Goal: Task Accomplishment & Management: Use online tool/utility

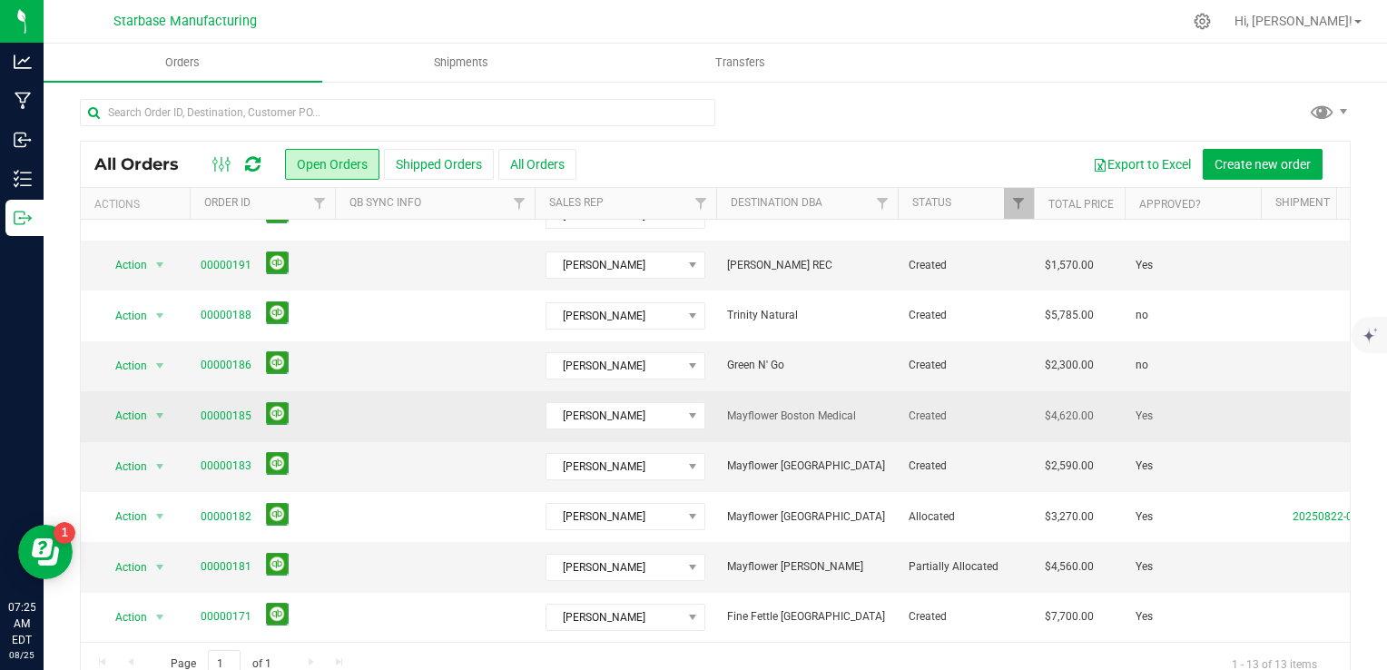
scroll to position [33, 0]
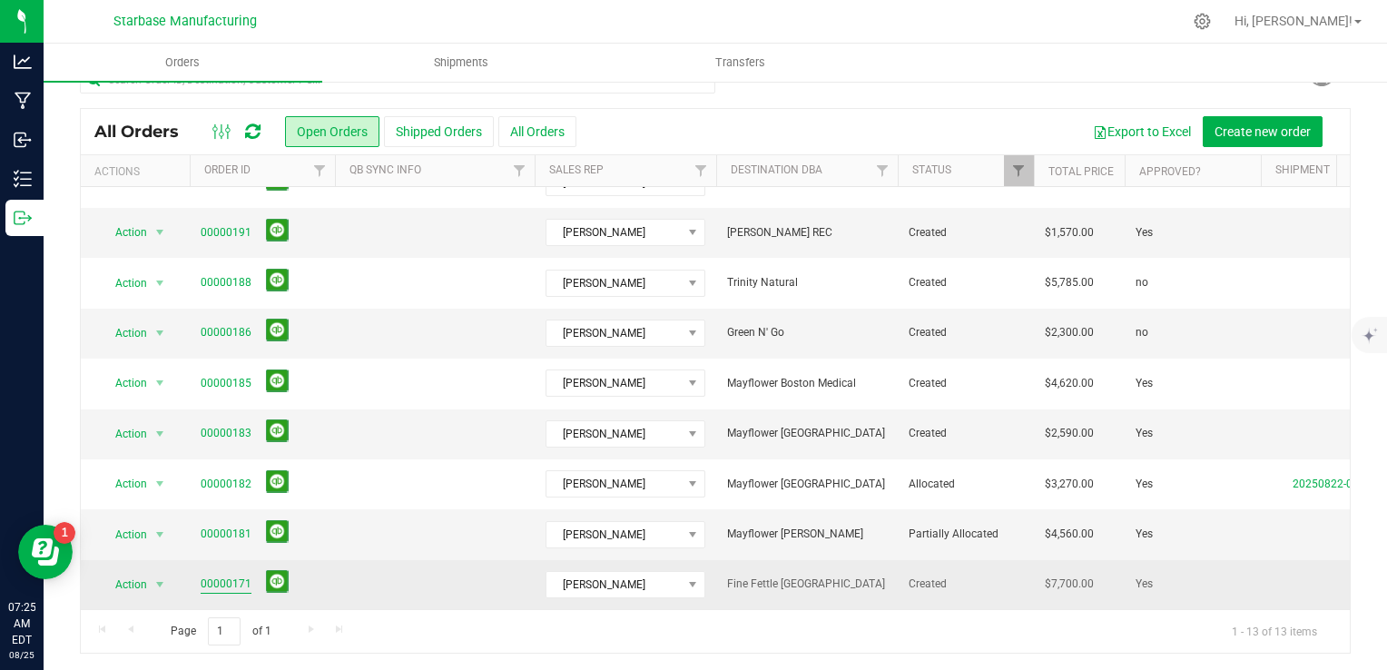
click at [221, 575] on link "00000171" at bounding box center [226, 583] width 51 height 17
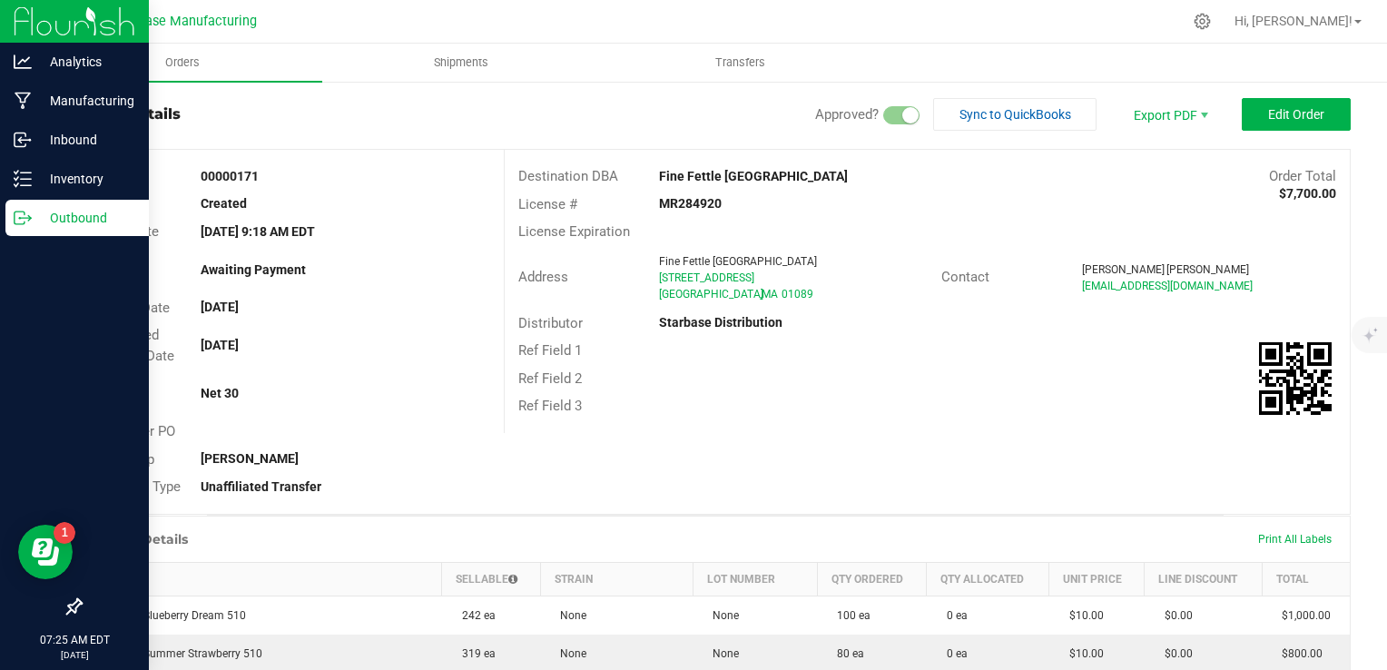
click at [16, 207] on div "Outbound" at bounding box center [76, 218] width 143 height 36
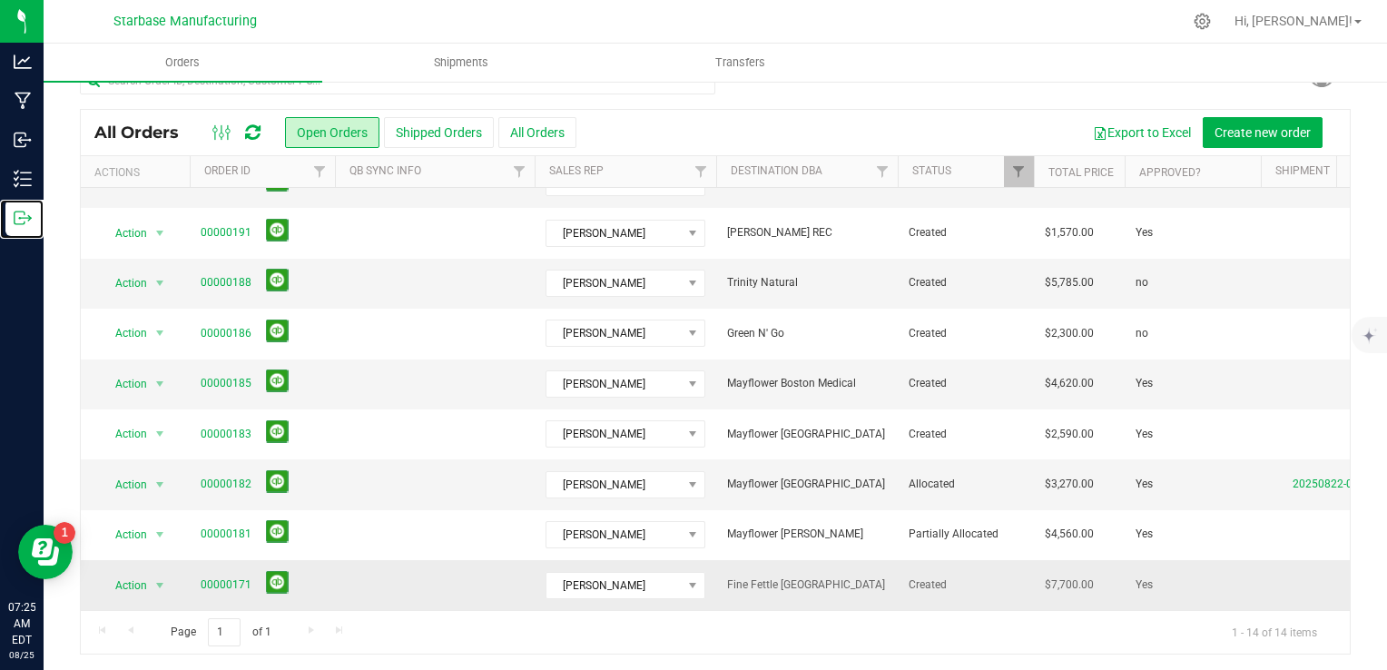
scroll to position [33, 0]
click at [142, 572] on span "Action" at bounding box center [123, 584] width 49 height 25
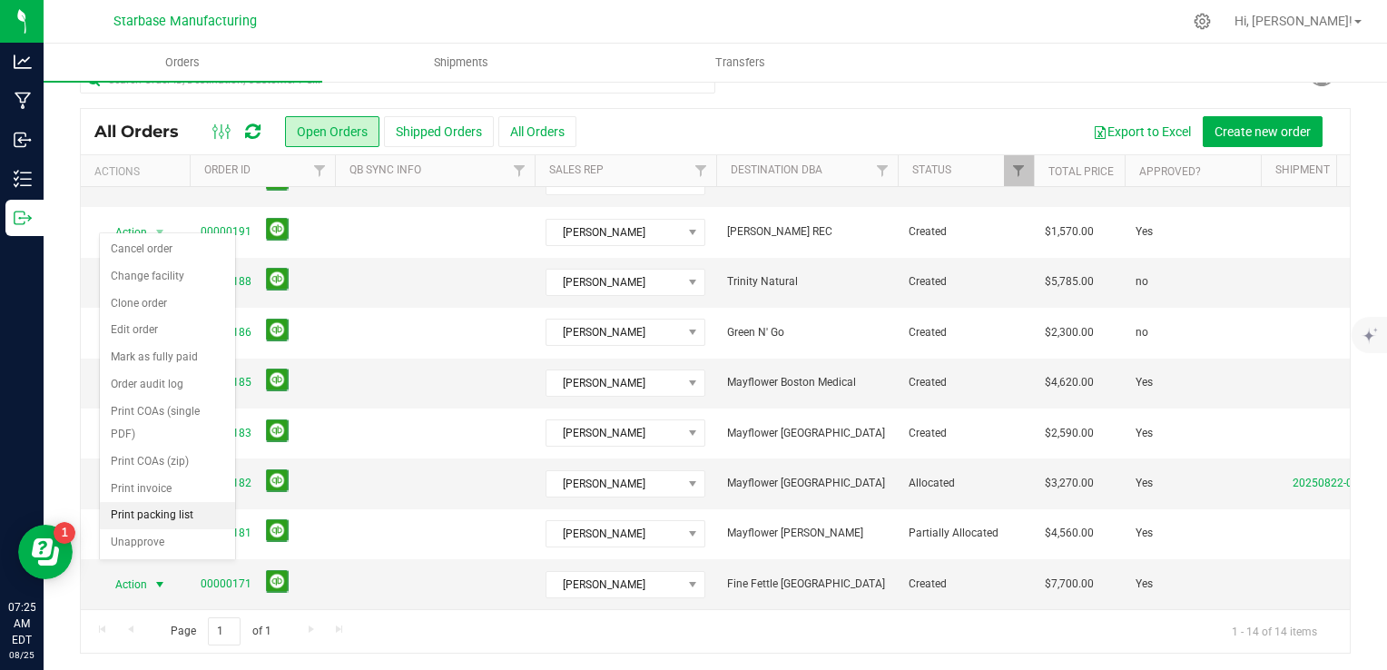
click at [178, 517] on li "Print packing list" at bounding box center [167, 515] width 135 height 27
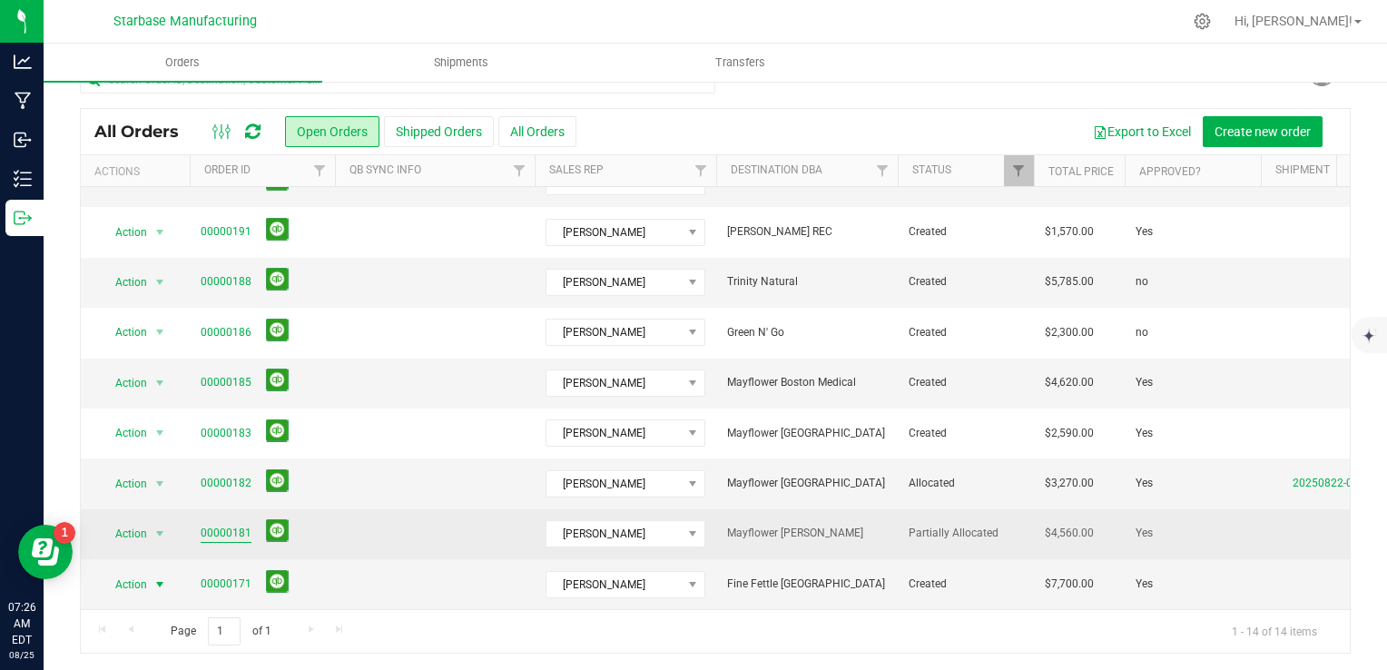
click at [212, 525] on link "00000181" at bounding box center [226, 533] width 51 height 17
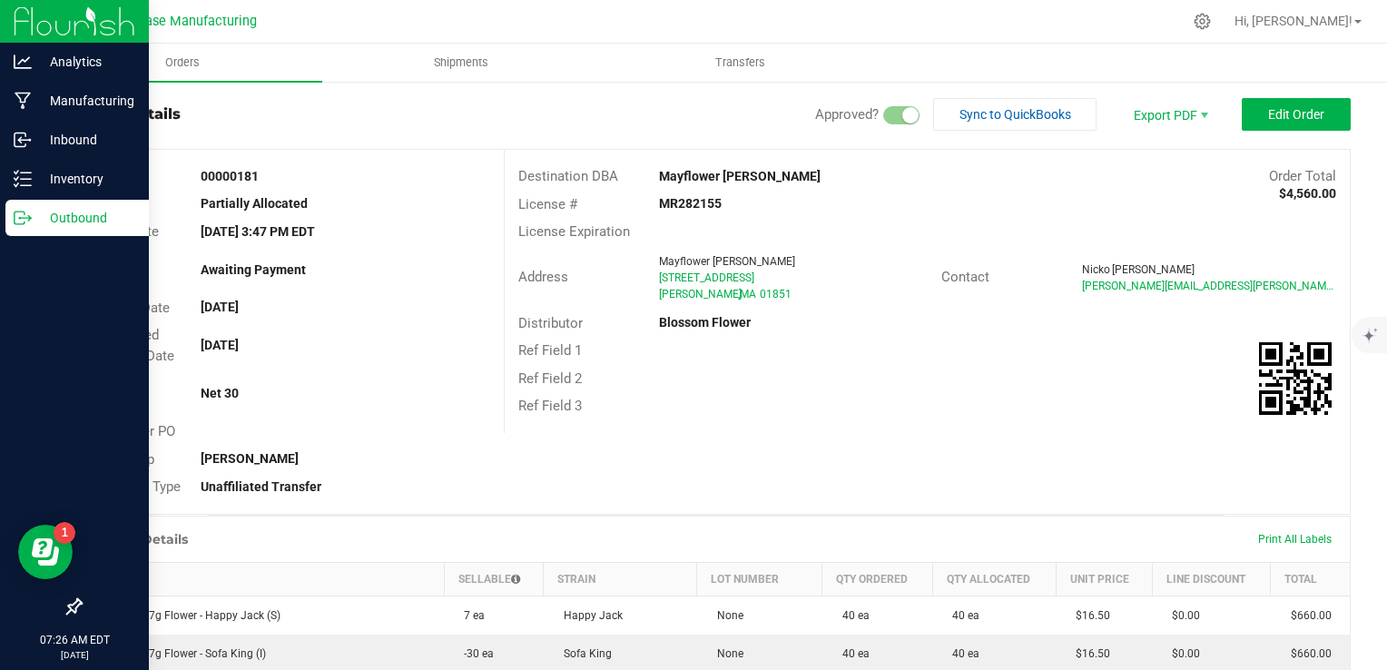
click at [16, 209] on icon at bounding box center [23, 218] width 18 height 18
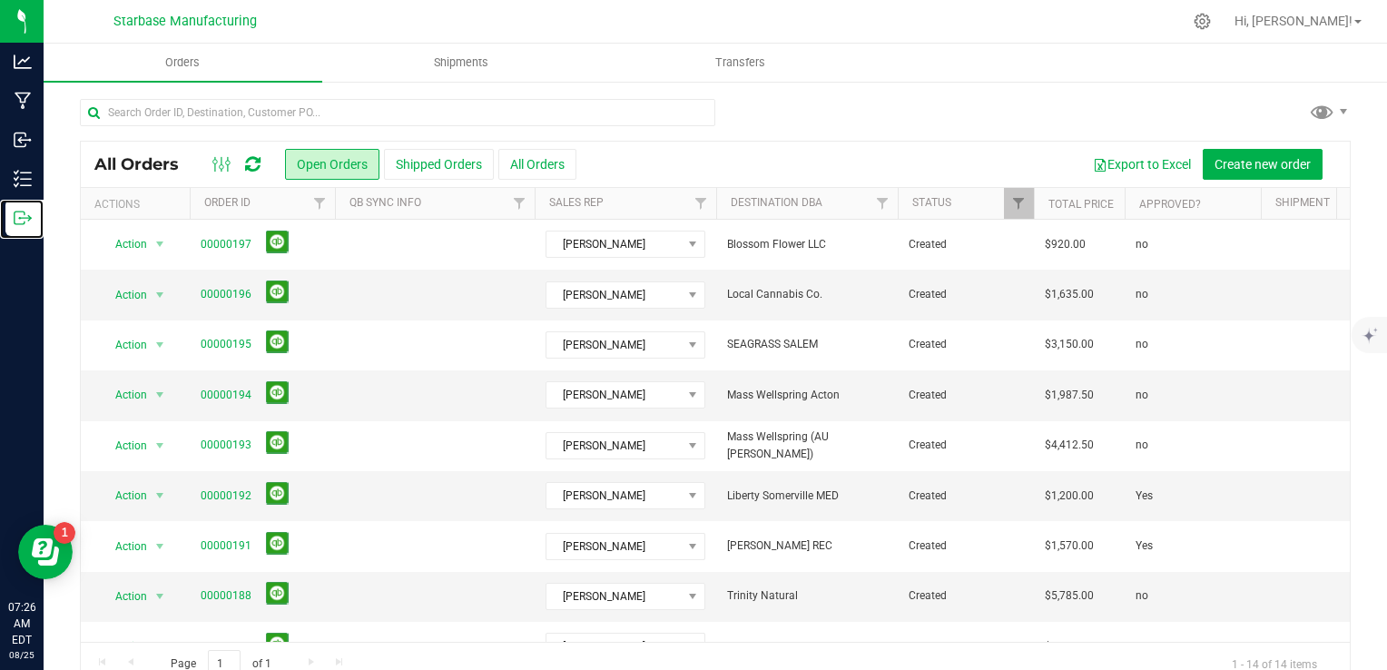
scroll to position [292, 0]
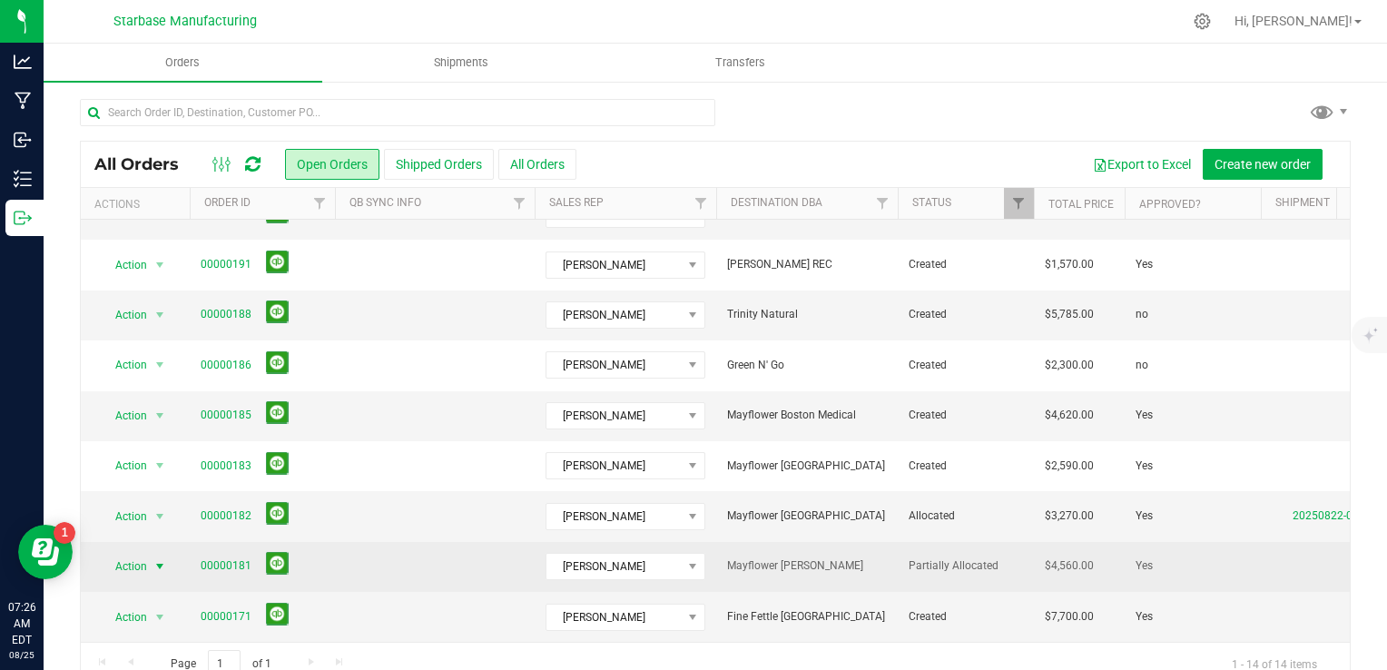
click at [151, 557] on span "select" at bounding box center [160, 566] width 23 height 25
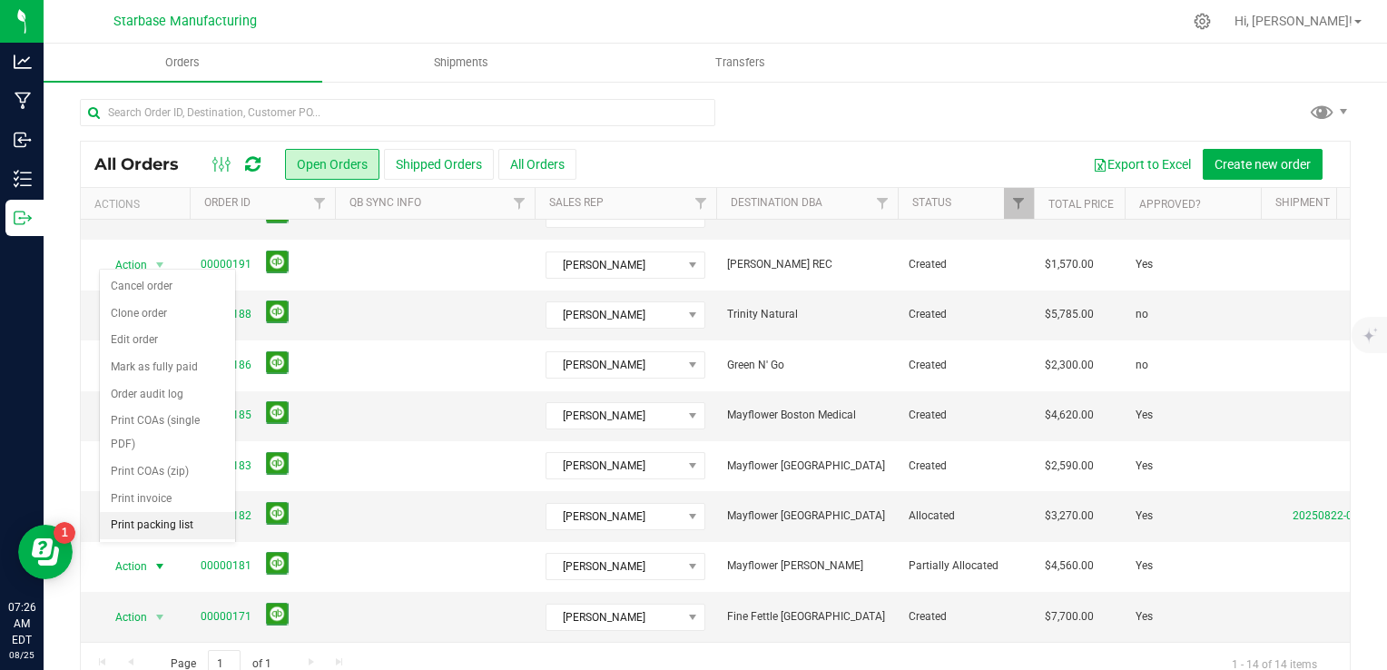
click at [180, 519] on li "Print packing list" at bounding box center [167, 525] width 135 height 27
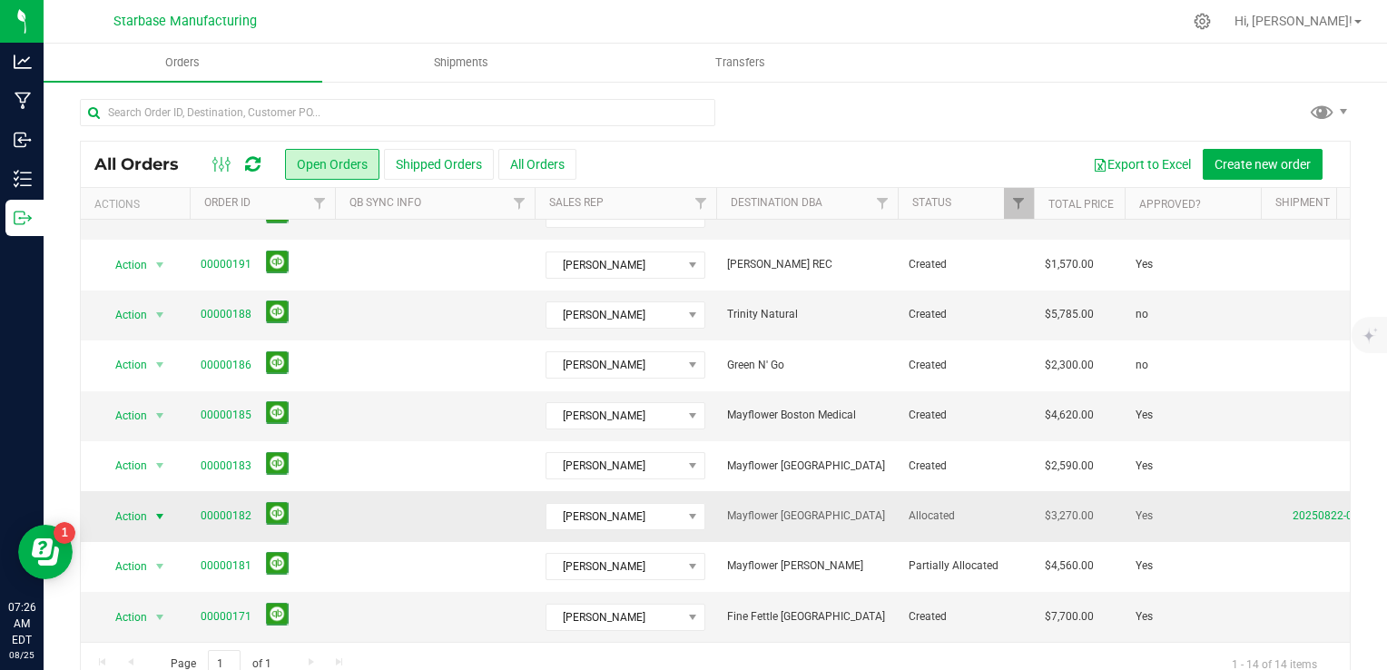
click at [147, 504] on span "Action" at bounding box center [123, 516] width 49 height 25
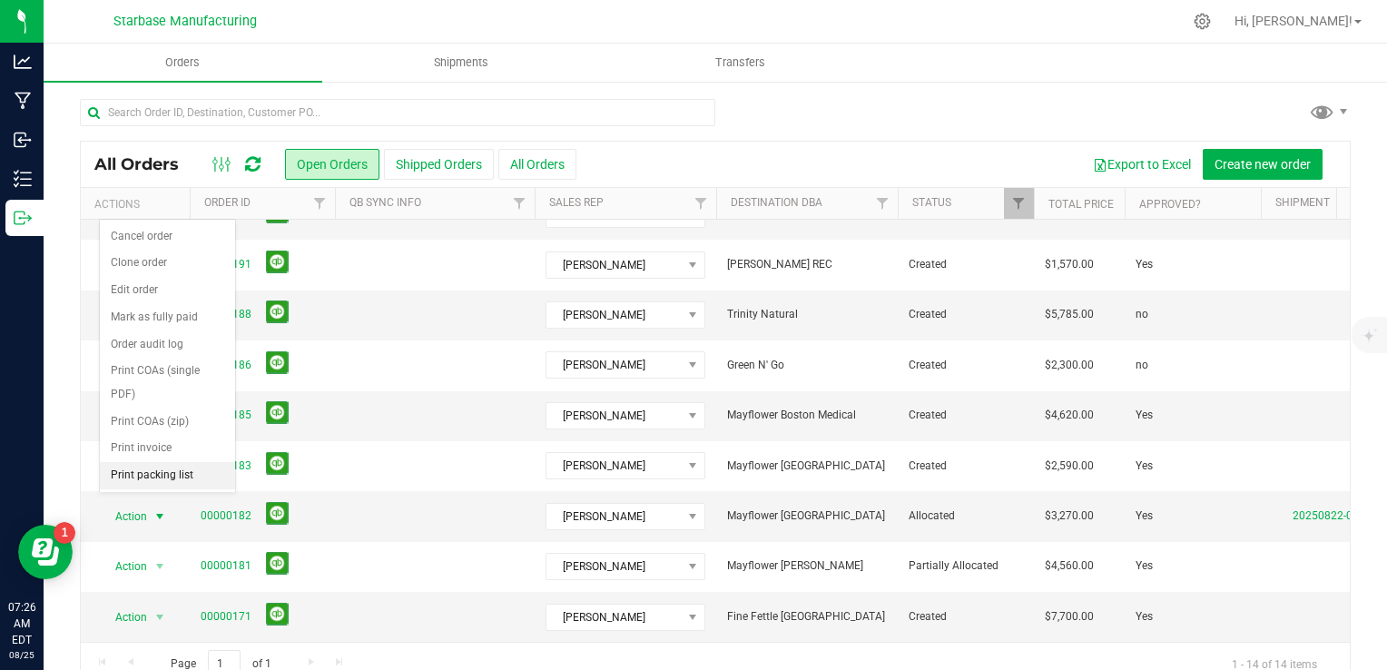
click at [184, 478] on li "Print packing list" at bounding box center [167, 475] width 135 height 27
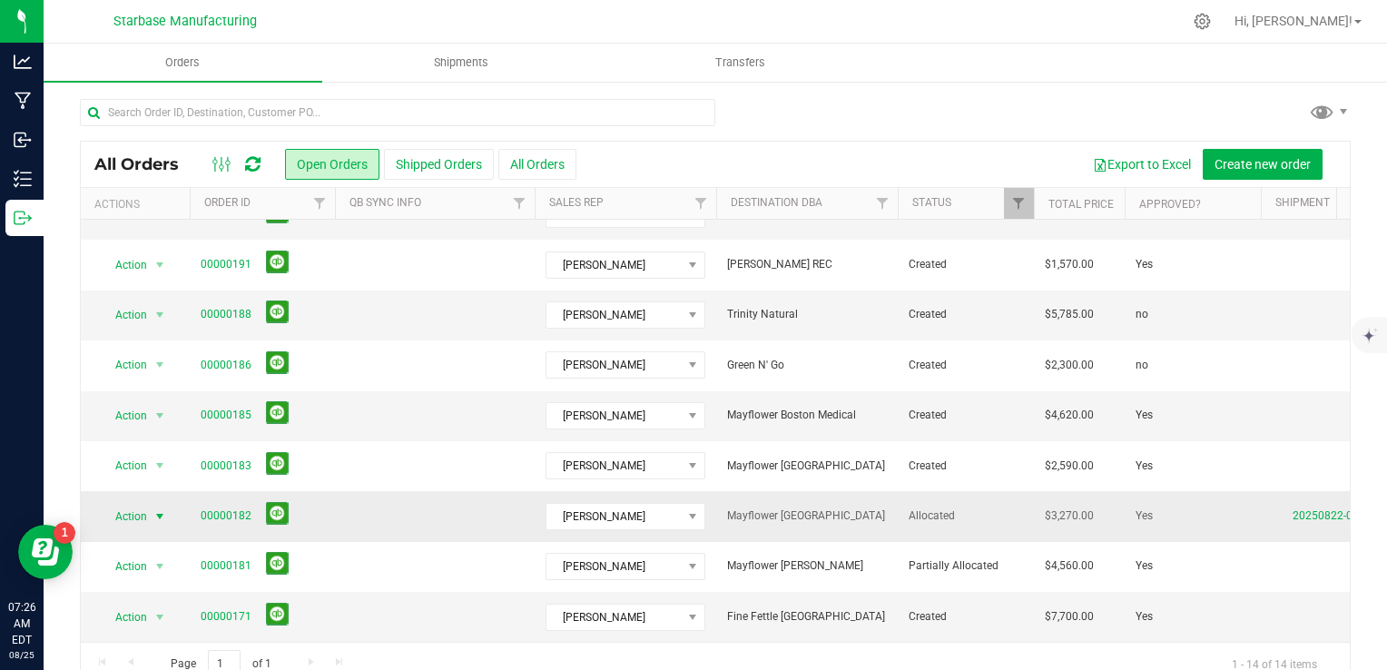
click at [142, 456] on span "Action" at bounding box center [123, 465] width 49 height 25
click li "Print packing list"
click at [151, 403] on span "select" at bounding box center [160, 415] width 23 height 25
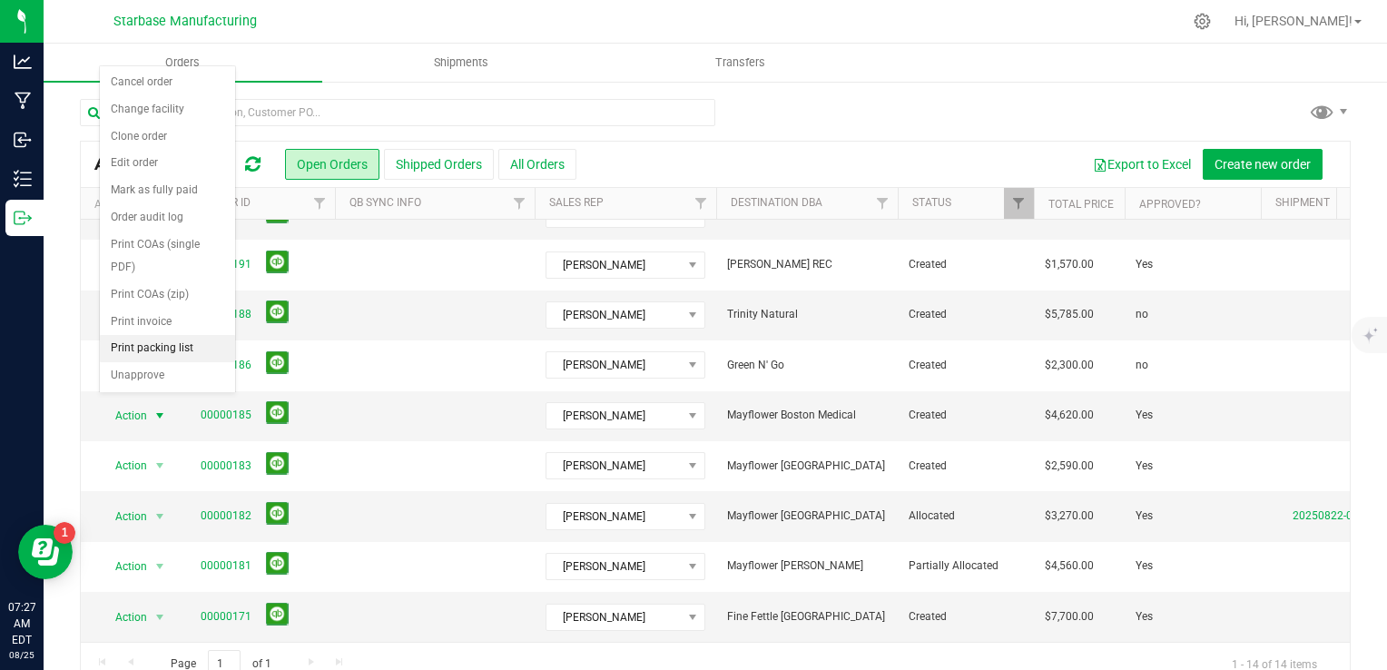
click at [168, 348] on li "Print packing list" at bounding box center [167, 348] width 135 height 27
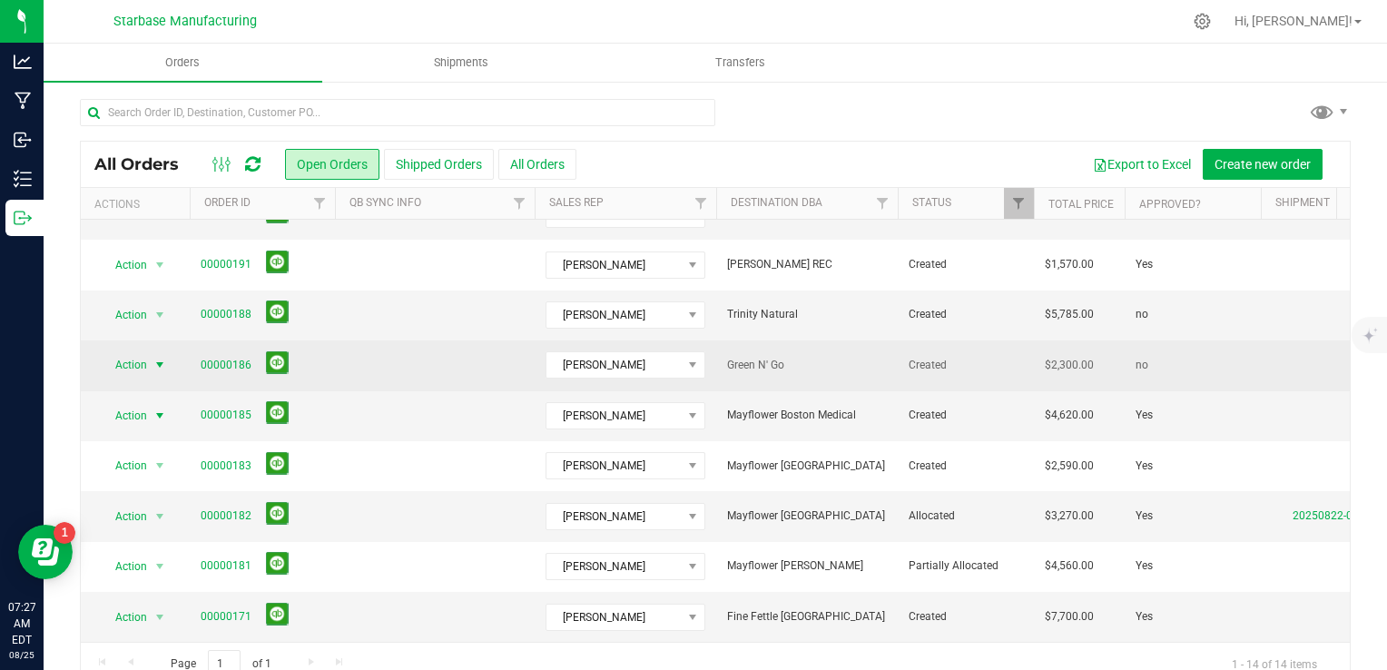
click at [144, 354] on span "Action" at bounding box center [123, 364] width 49 height 25
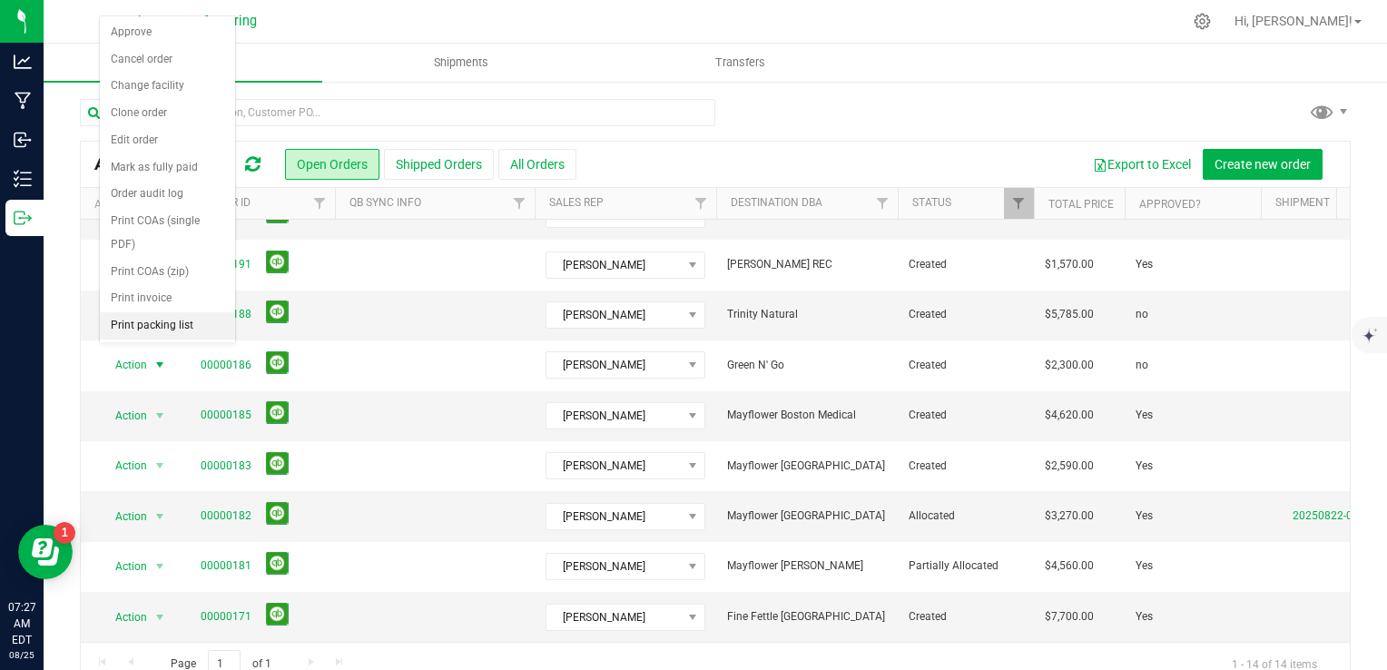
click at [160, 325] on li "Print packing list" at bounding box center [167, 325] width 135 height 27
click at [160, 325] on div "Action Approve Cancel order Change facility Clone order Edit order Mark as full…" at bounding box center [167, 177] width 137 height 324
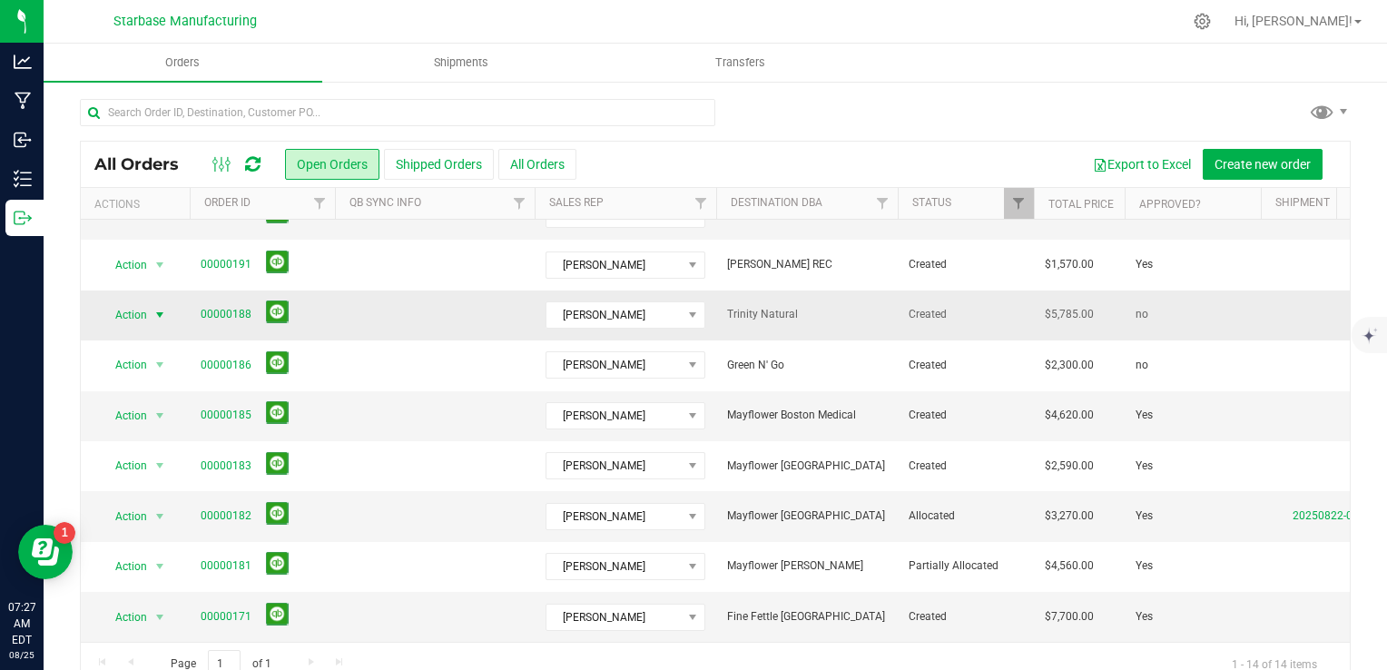
click at [144, 302] on span "Action" at bounding box center [123, 314] width 49 height 25
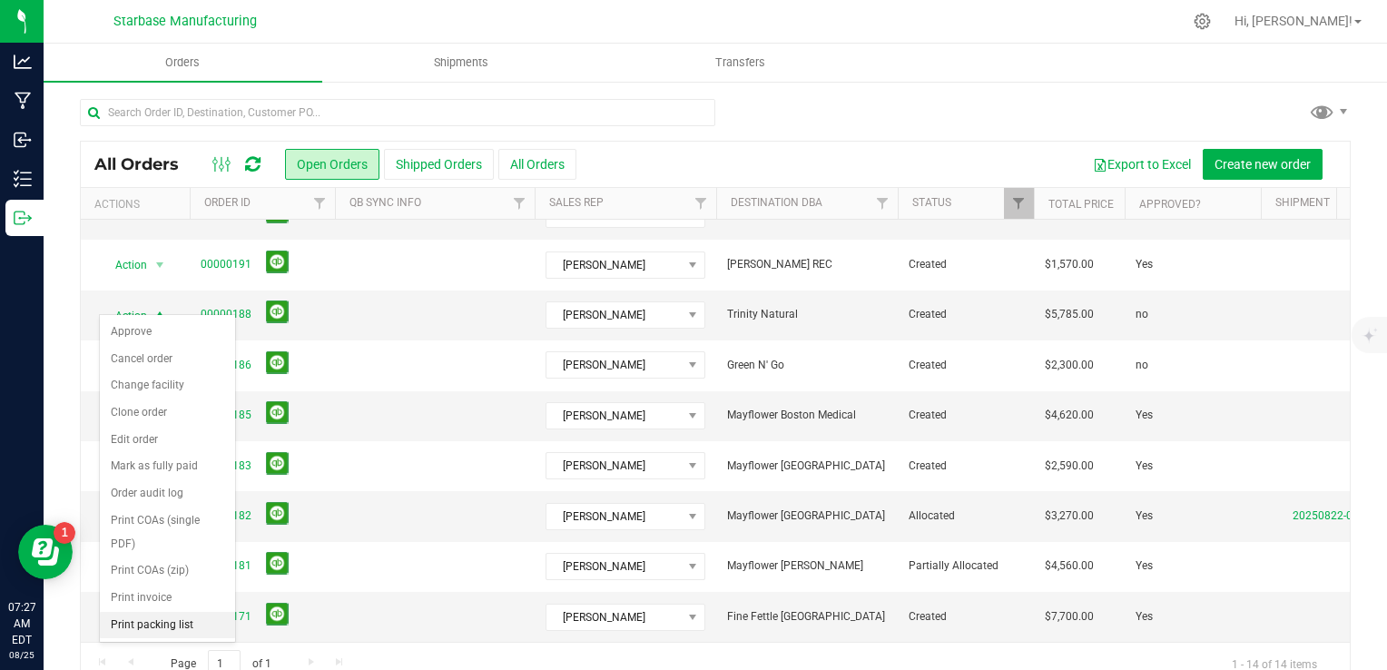
click at [173, 617] on li "Print packing list" at bounding box center [167, 625] width 135 height 27
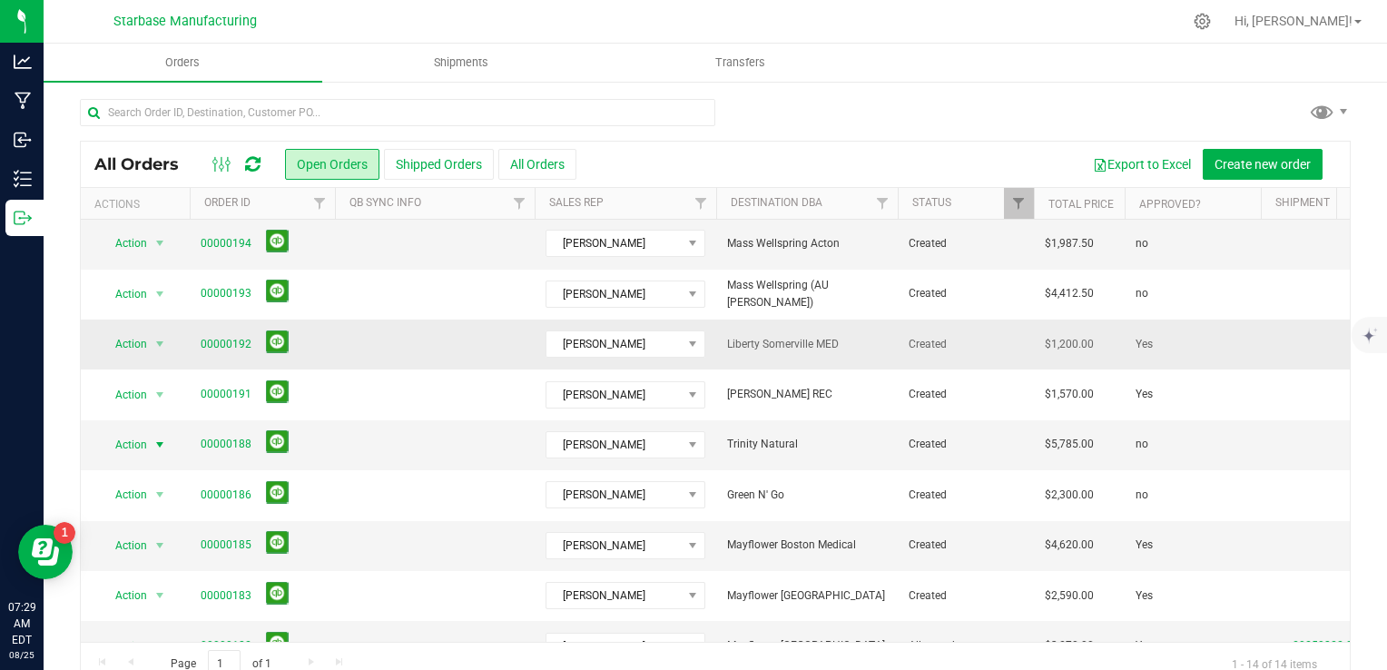
scroll to position [111, 0]
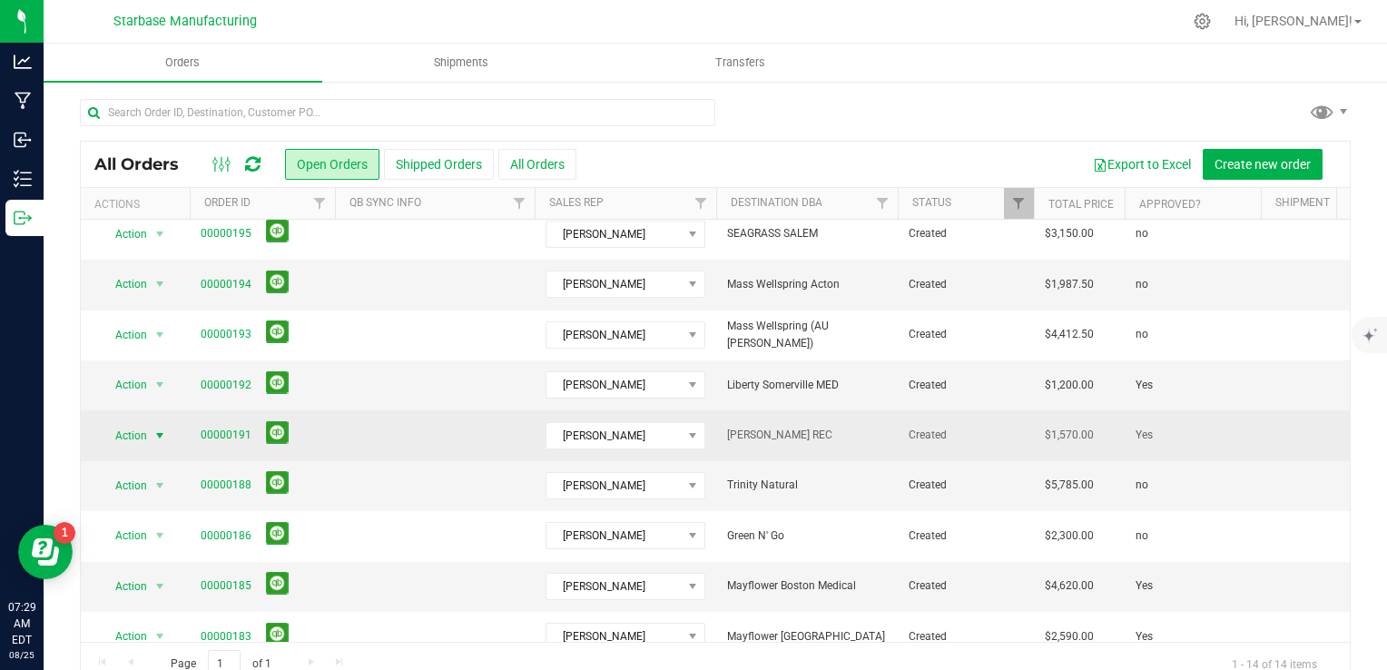
click at [132, 430] on span "Action" at bounding box center [123, 435] width 49 height 25
click at [375, 411] on td at bounding box center [435, 435] width 200 height 50
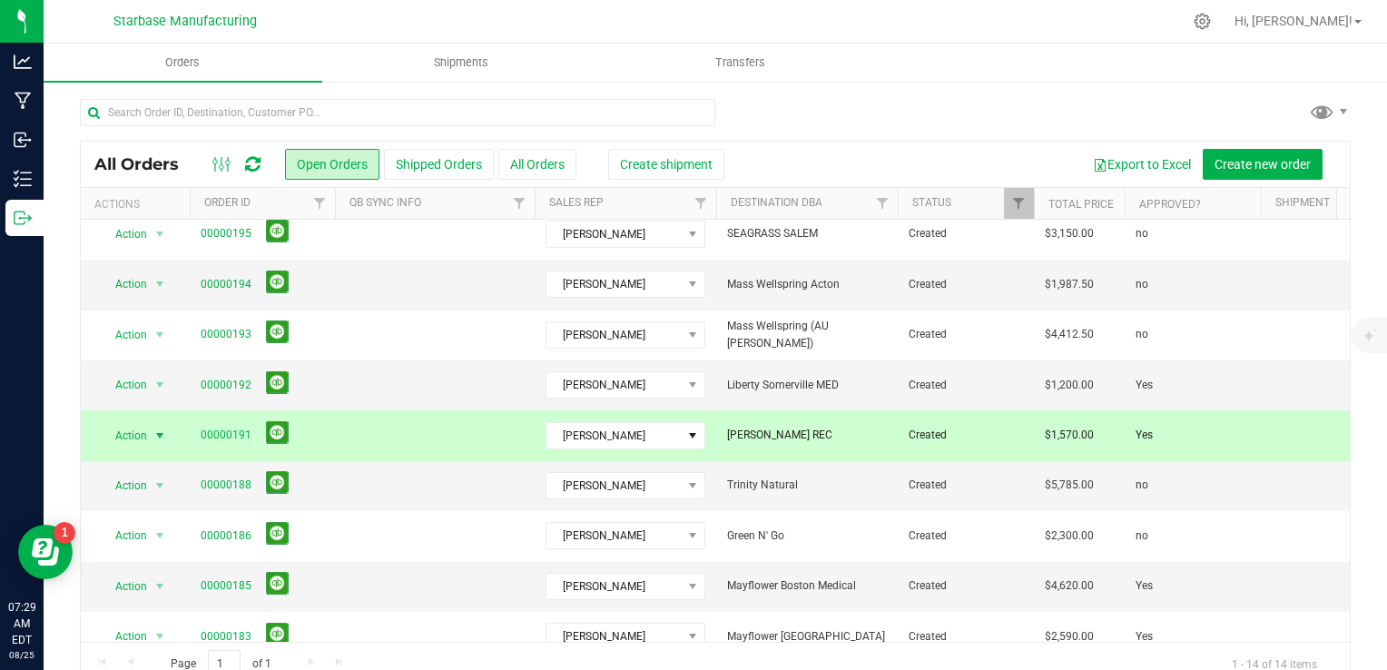
click at [157, 432] on span "select" at bounding box center [159, 435] width 15 height 15
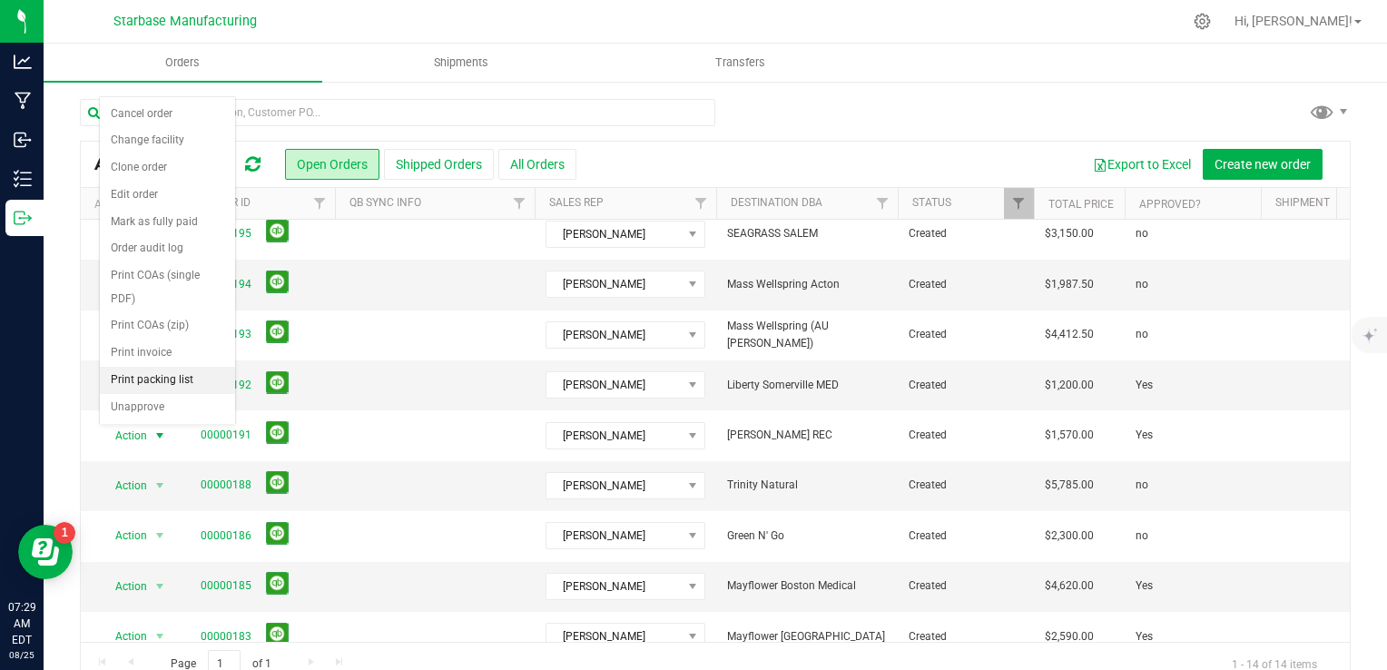
click at [172, 379] on li "Print packing list" at bounding box center [167, 380] width 135 height 27
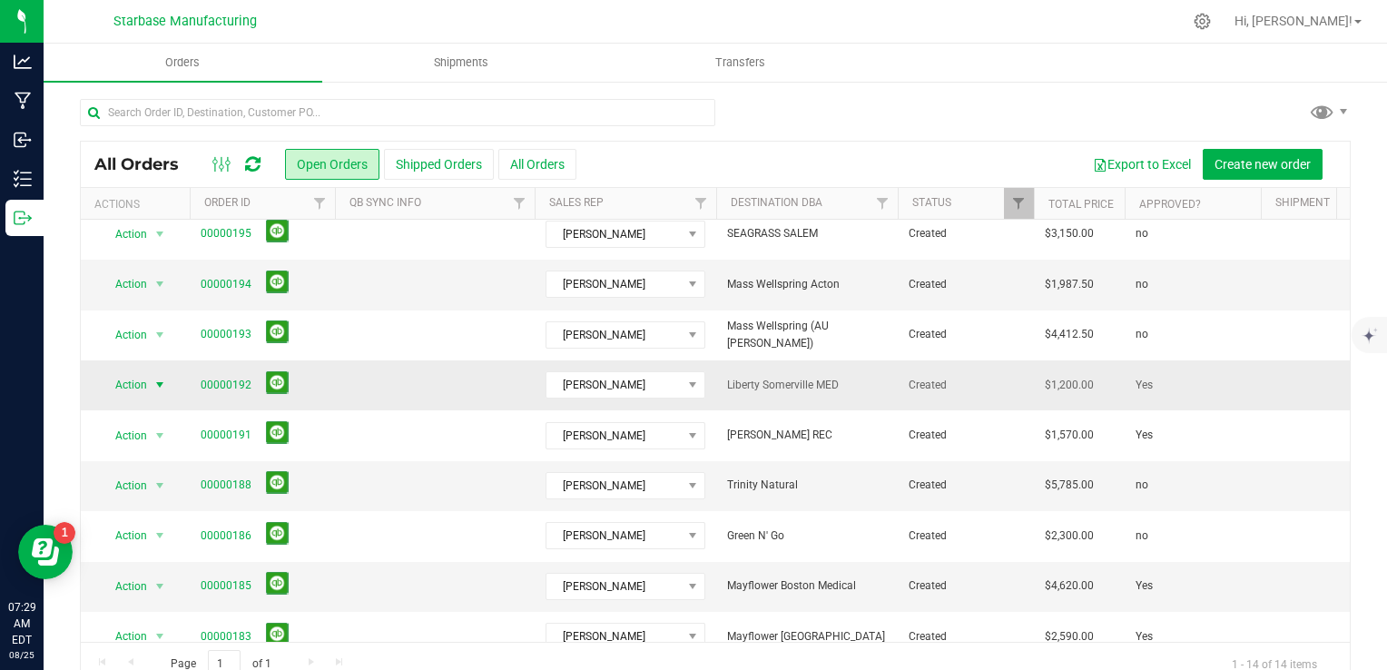
click at [142, 383] on span "Action" at bounding box center [123, 384] width 49 height 25
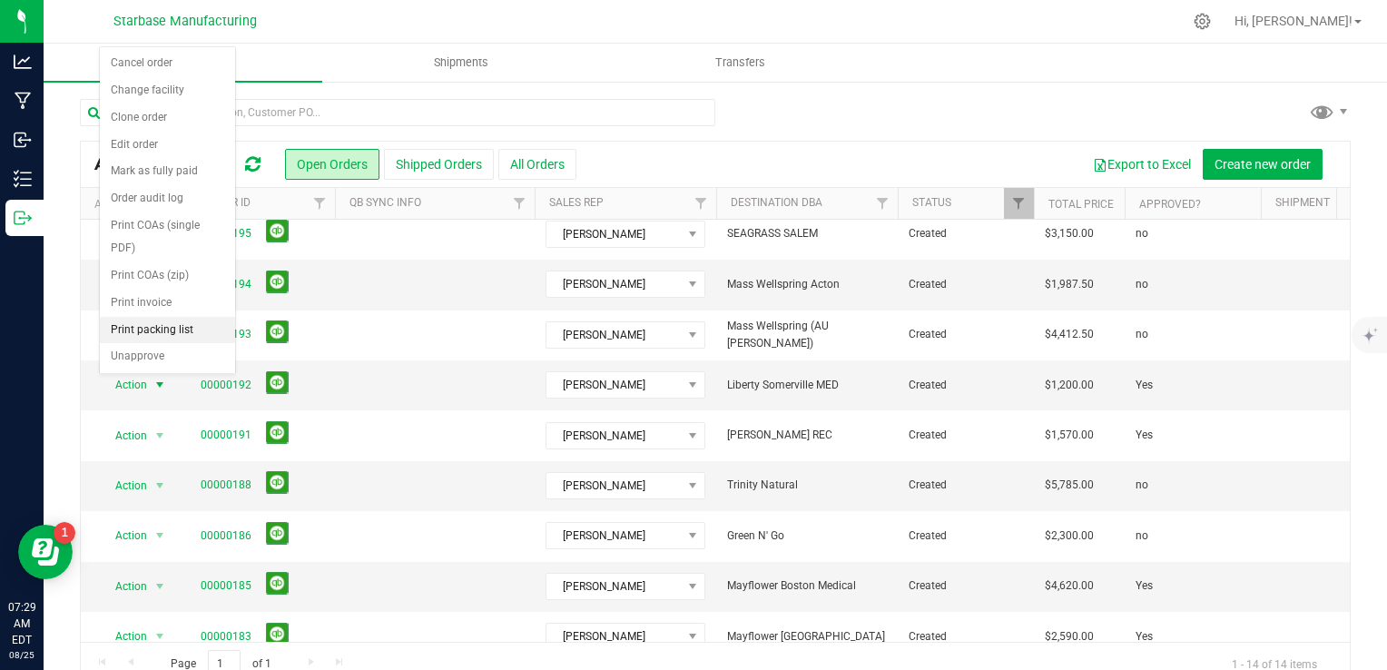
click at [156, 334] on li "Print packing list" at bounding box center [167, 330] width 135 height 27
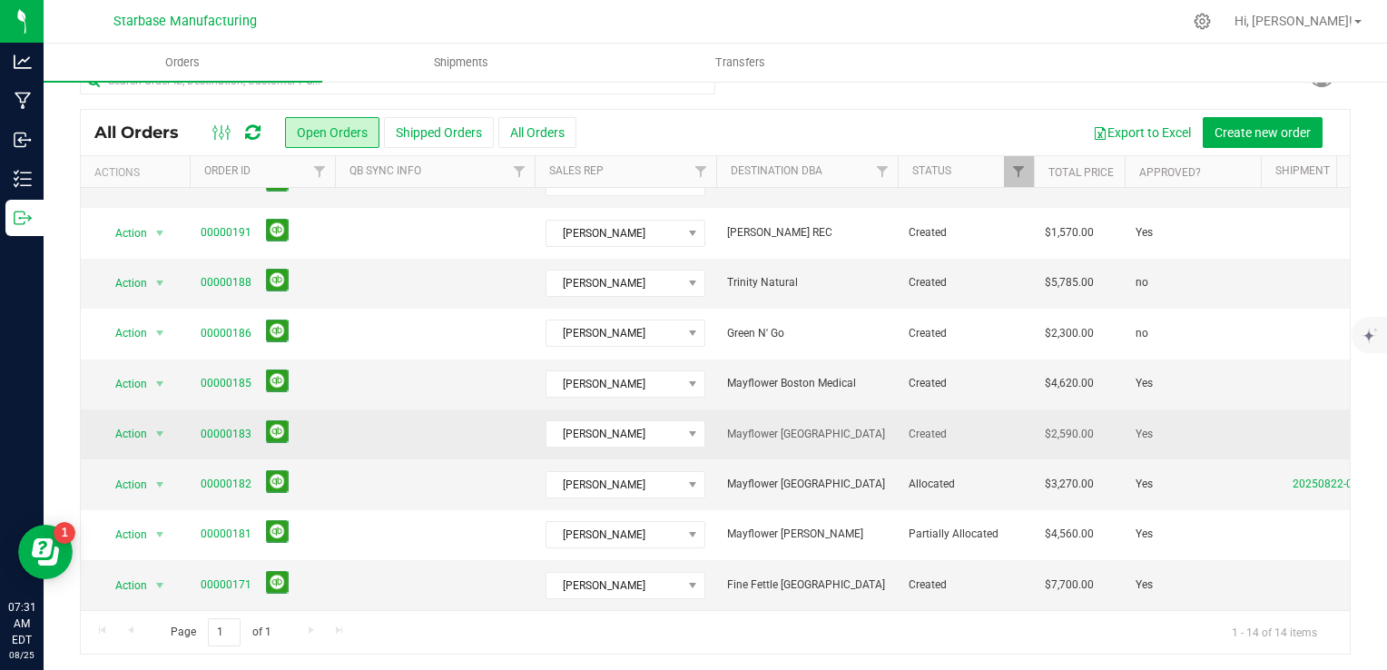
scroll to position [33, 0]
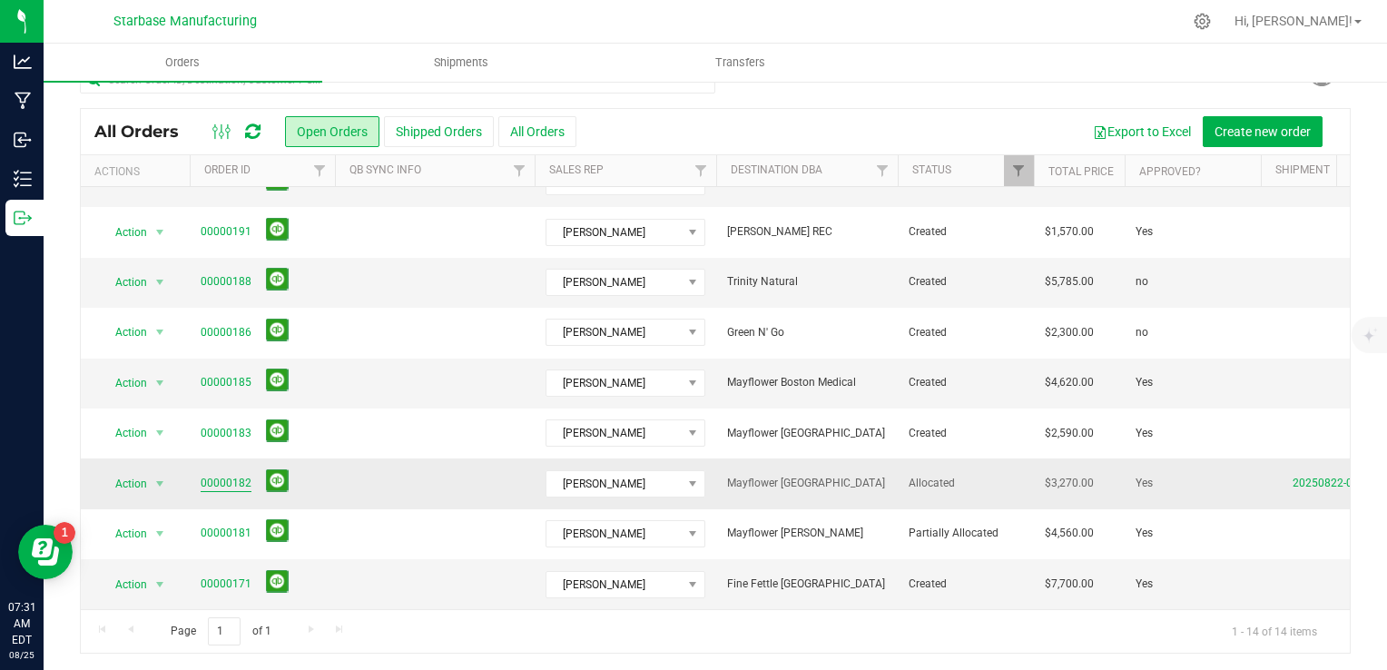
click at [225, 475] on link "00000182" at bounding box center [226, 483] width 51 height 17
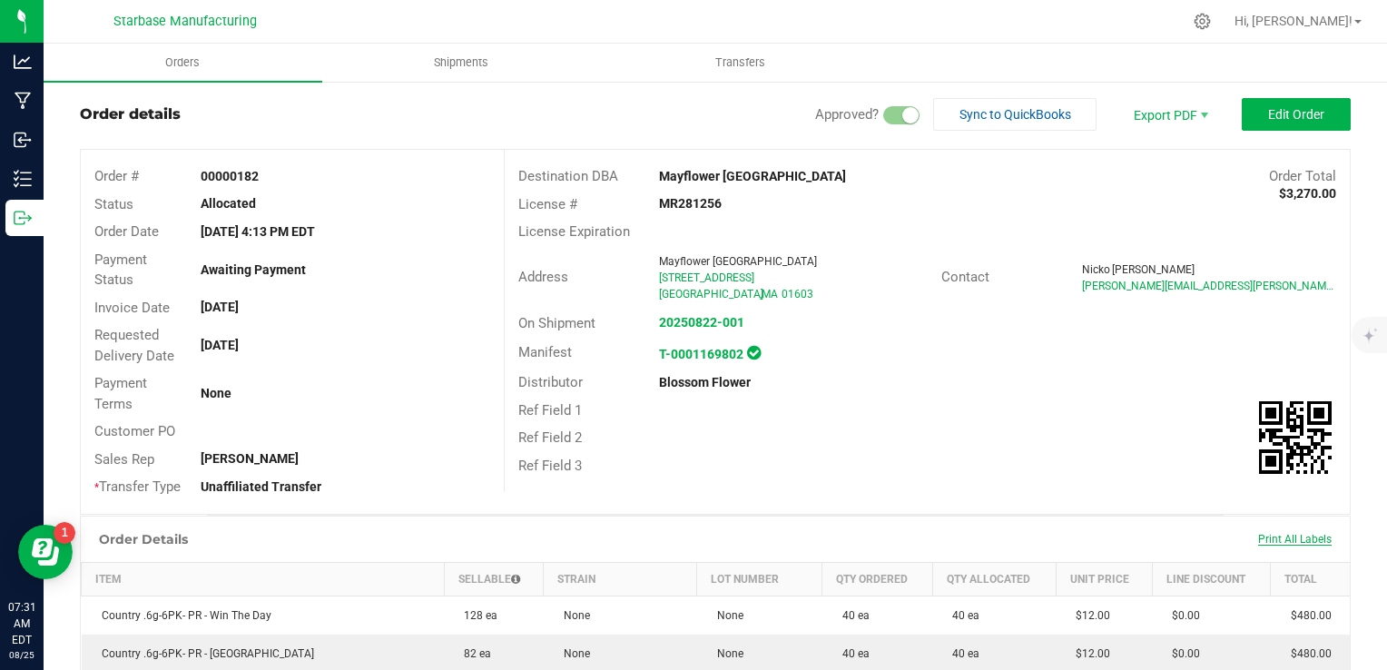
click at [1300, 543] on span "Print All Labels" at bounding box center [1295, 539] width 74 height 13
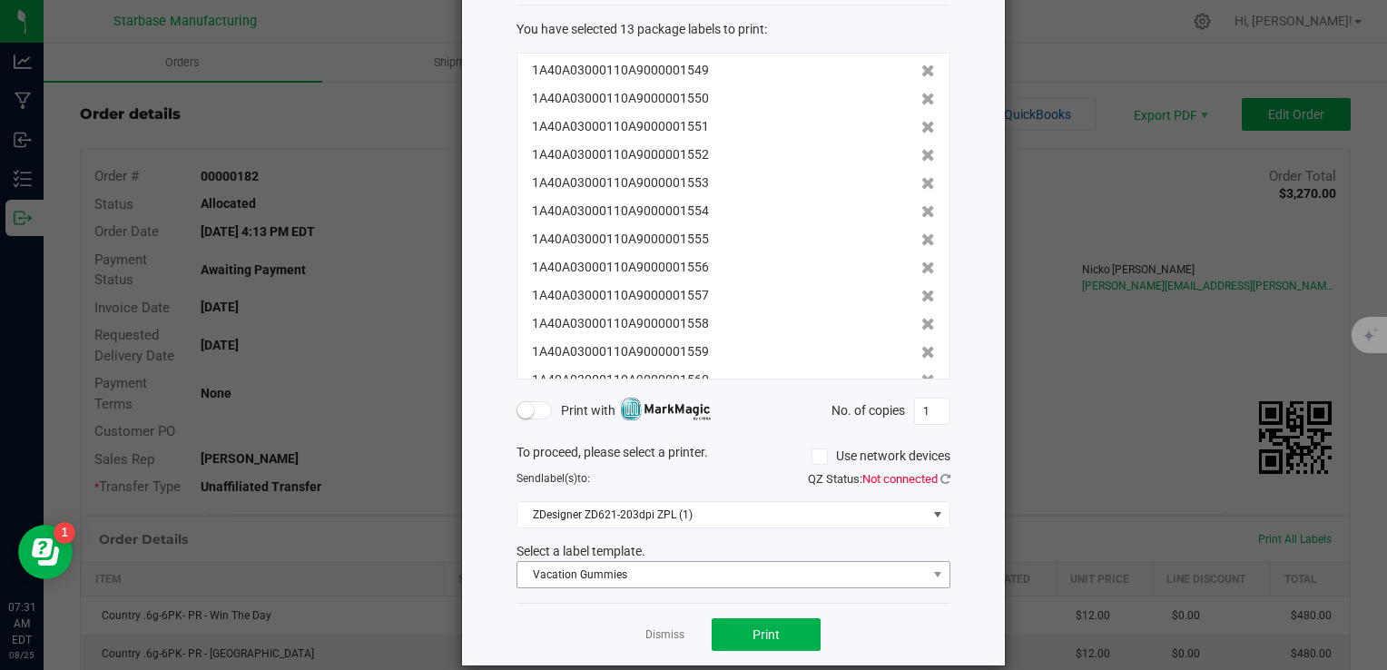
scroll to position [113, 0]
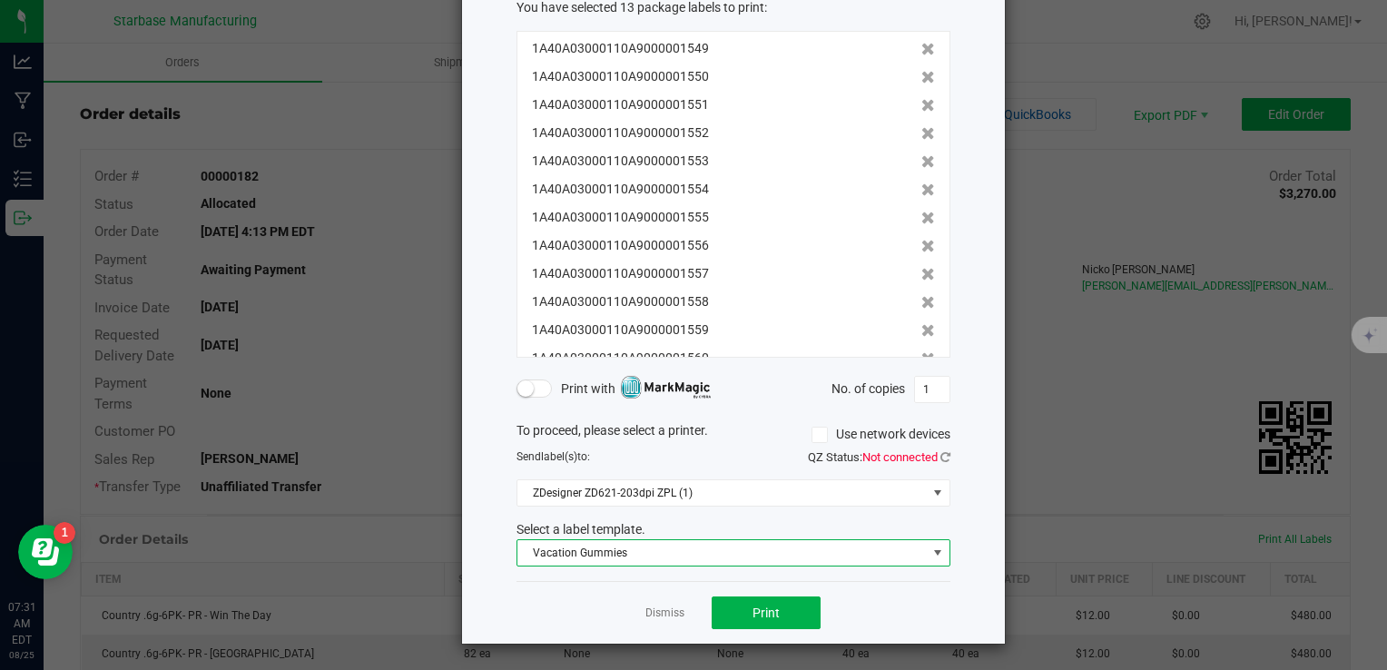
click at [881, 548] on span "Vacation Gummies" at bounding box center [721, 552] width 409 height 25
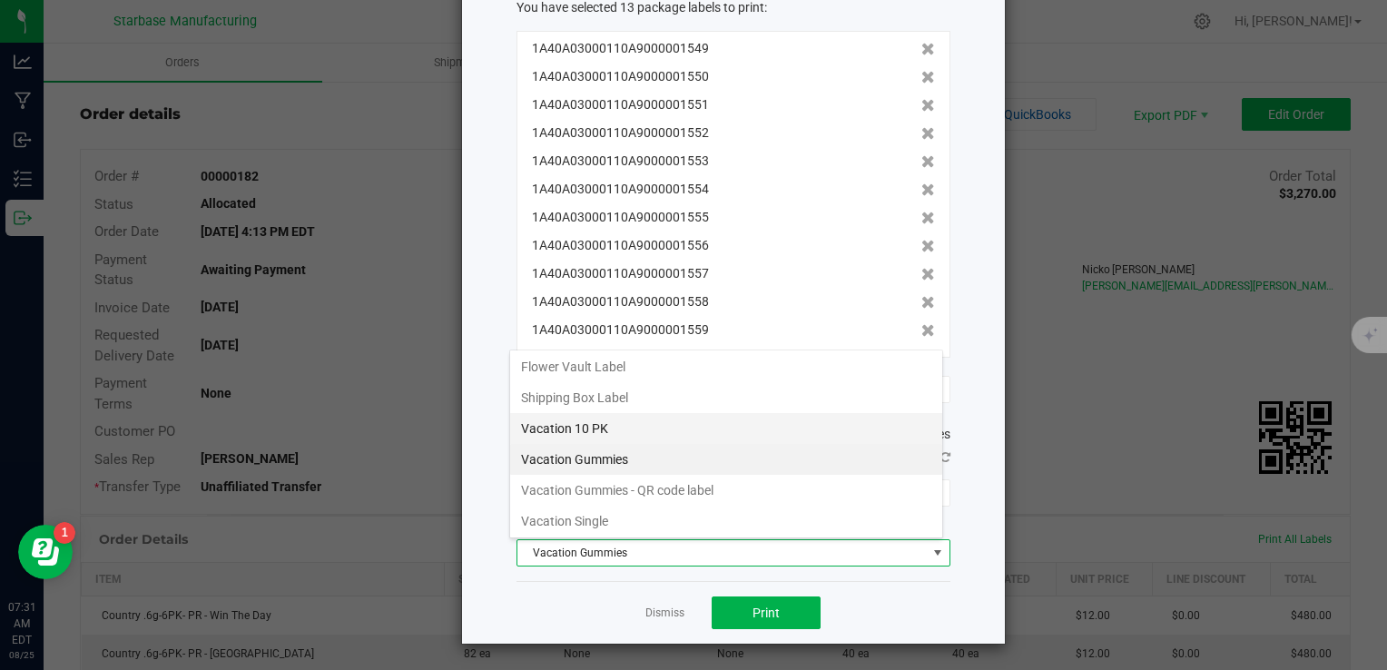
scroll to position [154, 0]
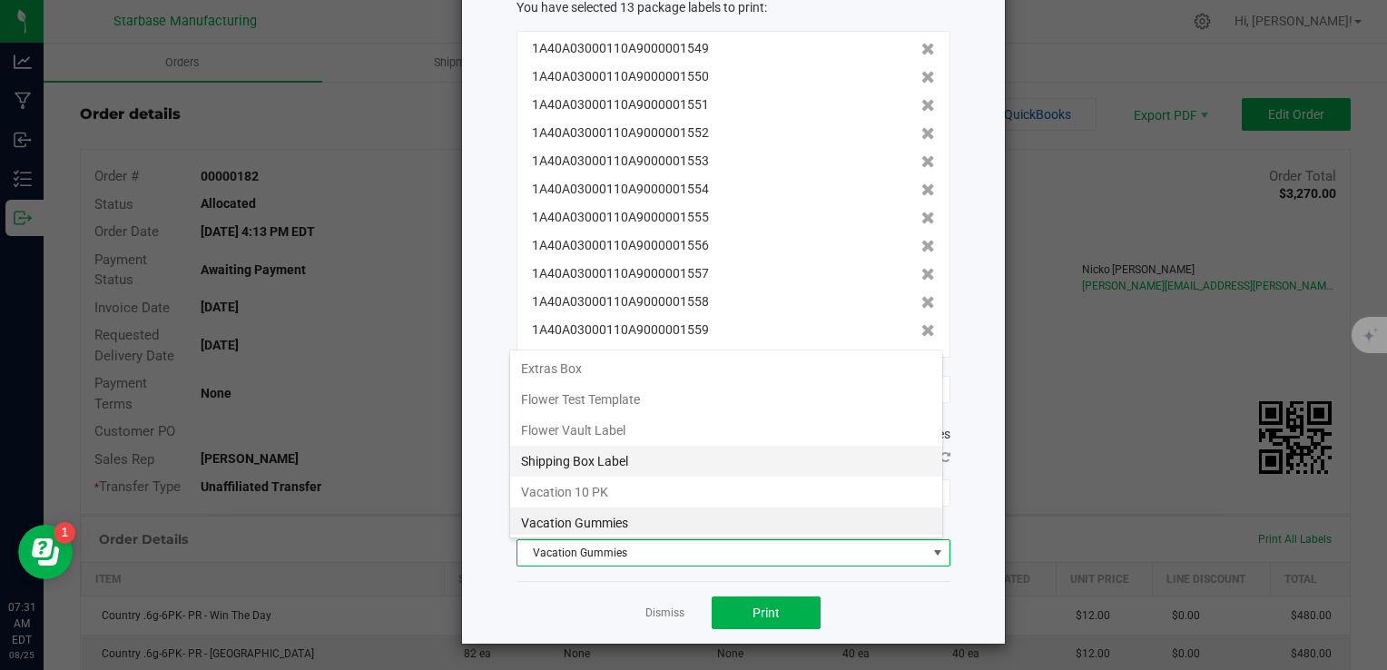
click at [714, 463] on li "Shipping Box Label" at bounding box center [726, 461] width 432 height 31
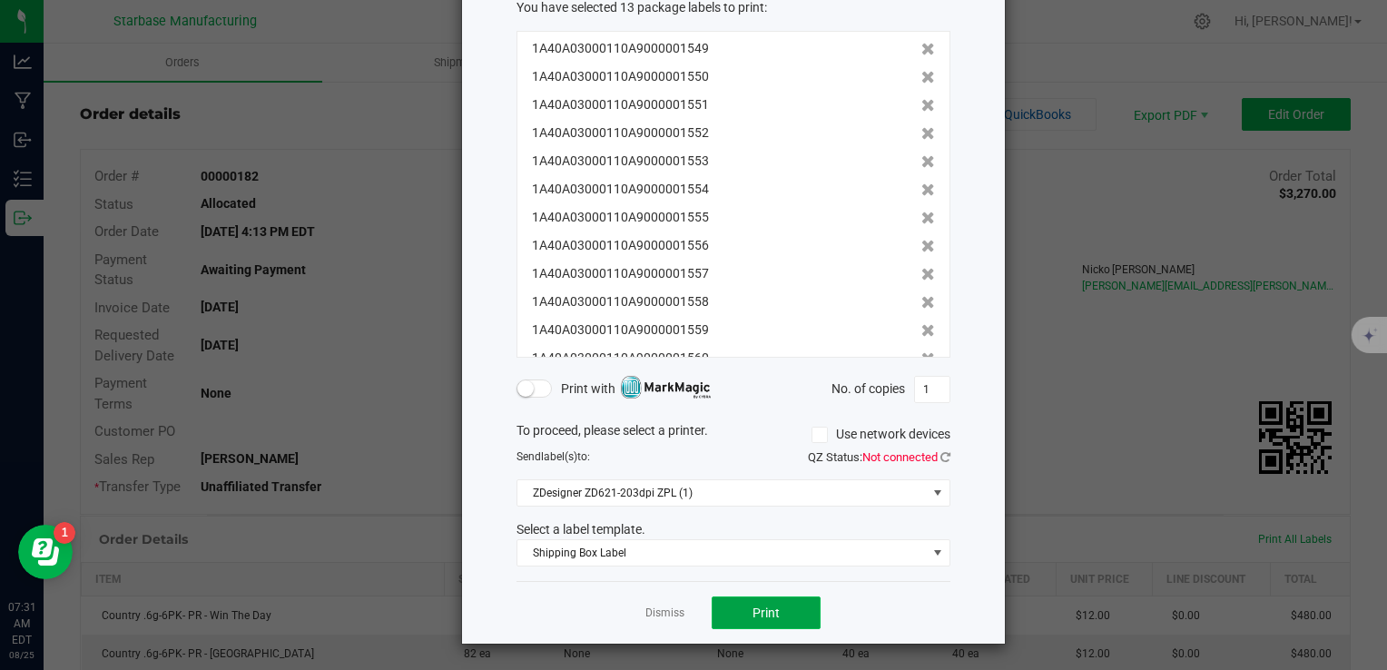
click at [777, 612] on button "Print" at bounding box center [765, 612] width 109 height 33
click at [770, 605] on span "Print" at bounding box center [765, 612] width 27 height 15
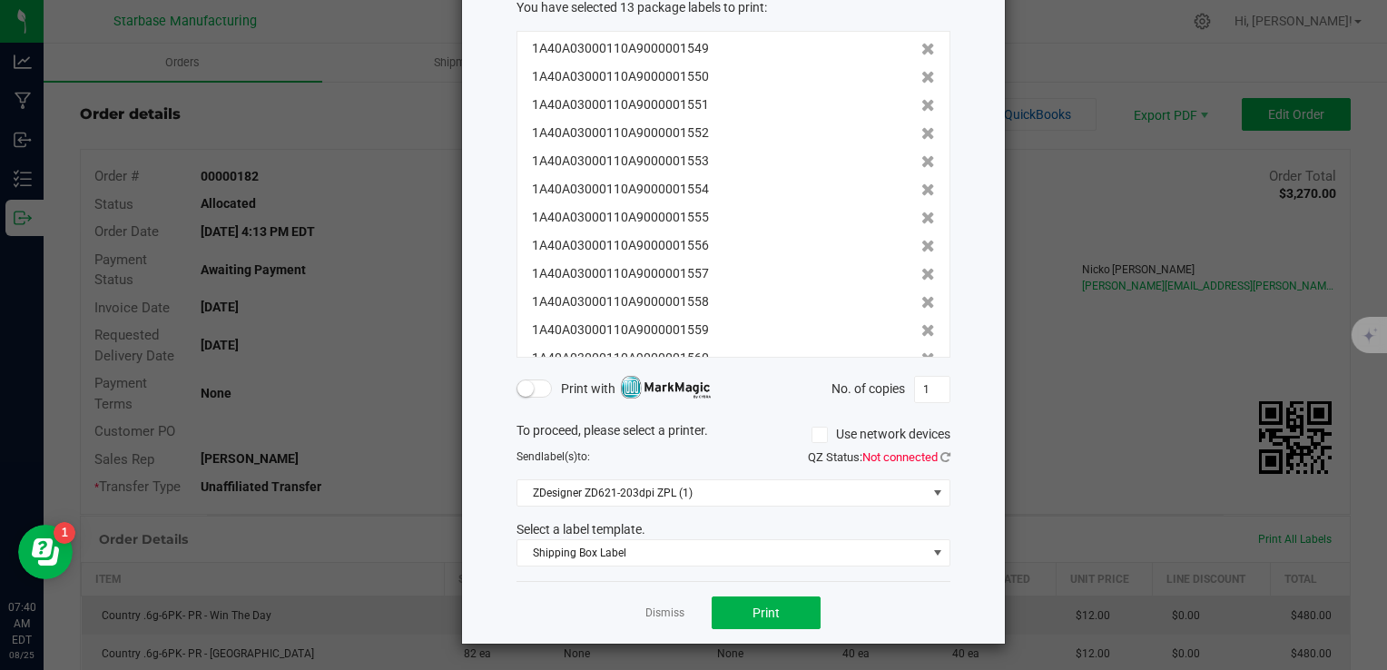
drag, startPoint x: 675, startPoint y: 618, endPoint x: 664, endPoint y: 613, distance: 11.8
click at [673, 617] on link "Dismiss" at bounding box center [664, 612] width 39 height 15
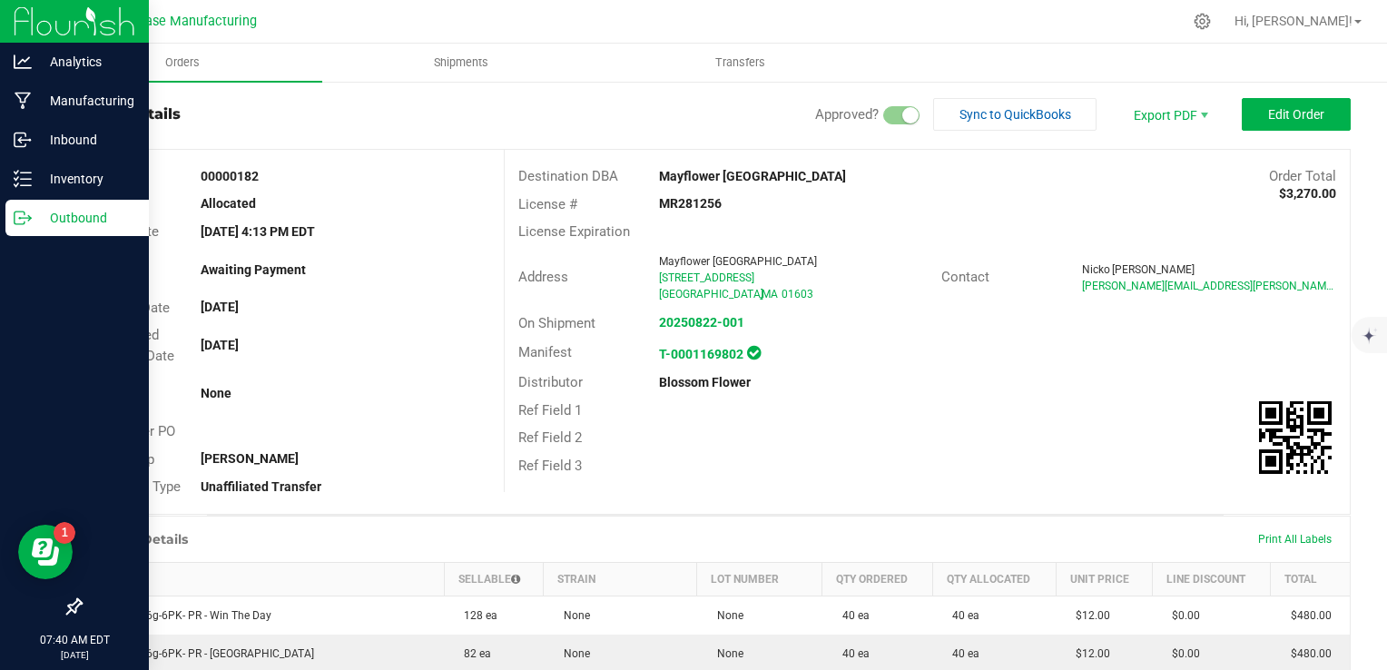
click at [54, 219] on p "Outbound" at bounding box center [86, 218] width 109 height 22
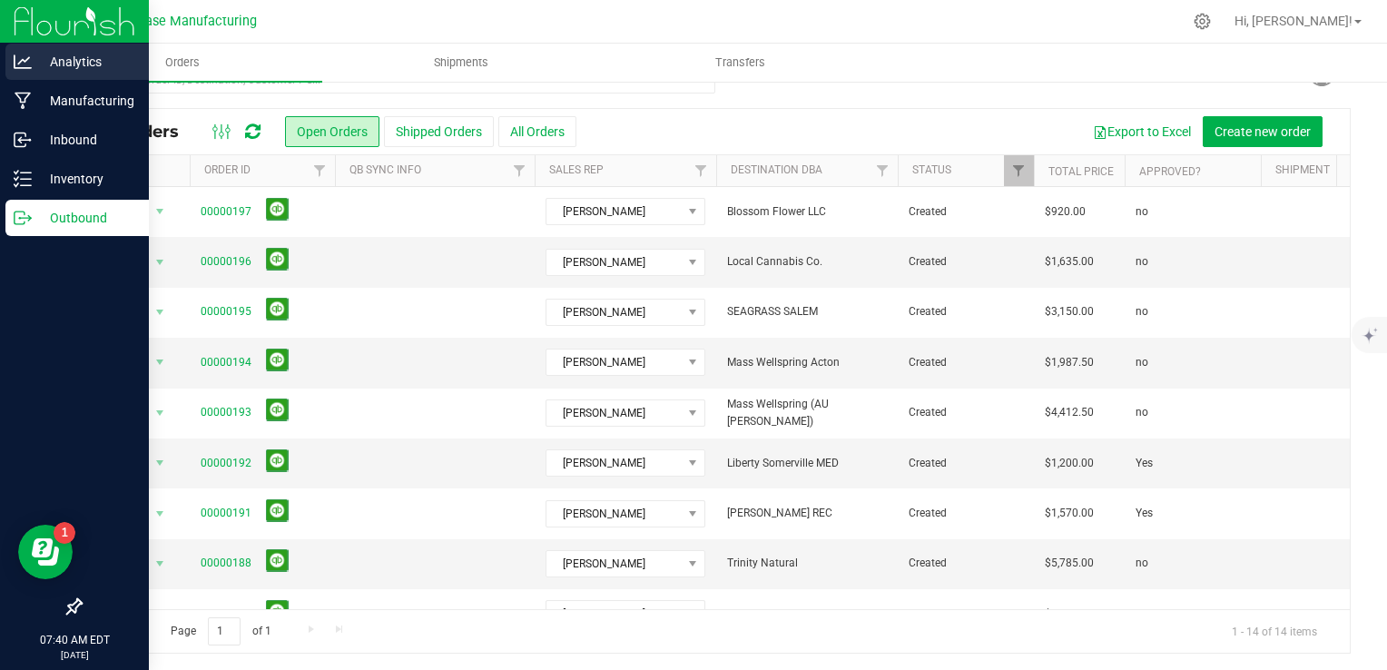
click at [23, 60] on icon at bounding box center [23, 61] width 18 height 14
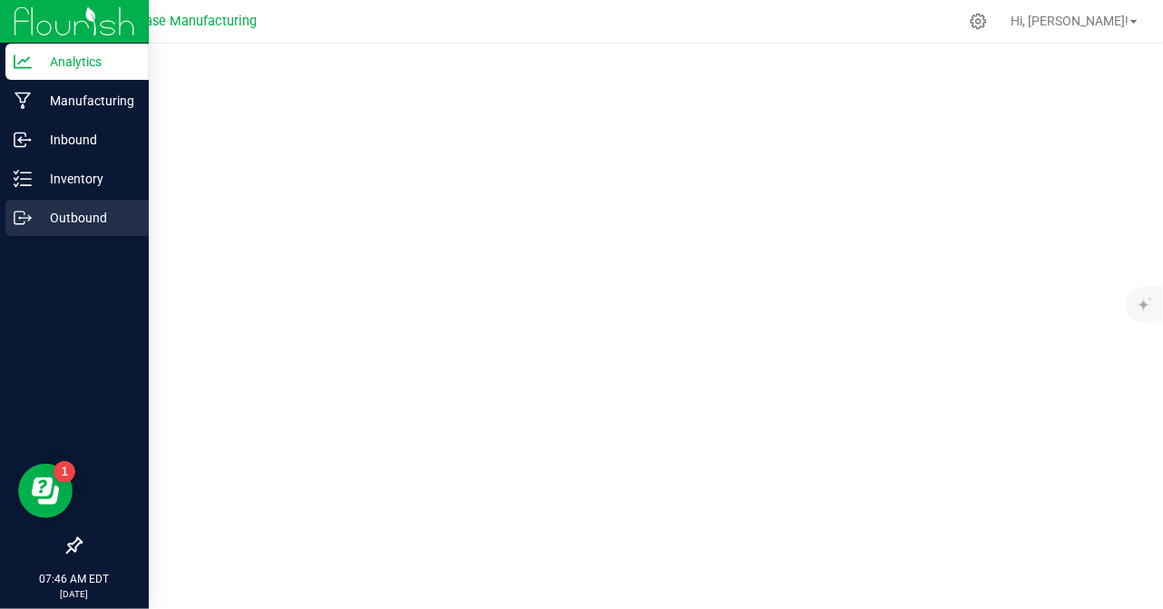
click at [24, 210] on icon at bounding box center [23, 218] width 18 height 18
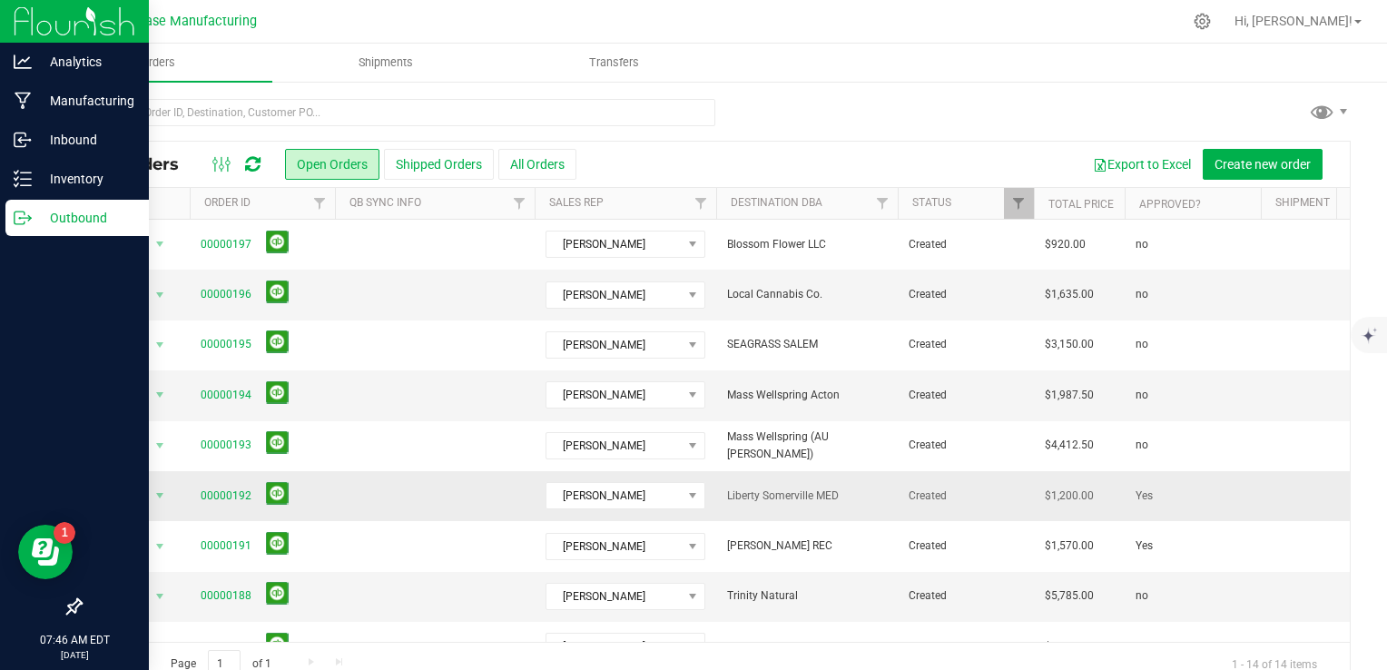
drag, startPoint x: 1156, startPoint y: 492, endPoint x: 1135, endPoint y: 493, distance: 20.9
click at [1135, 493] on td "Yes" at bounding box center [1192, 496] width 136 height 50
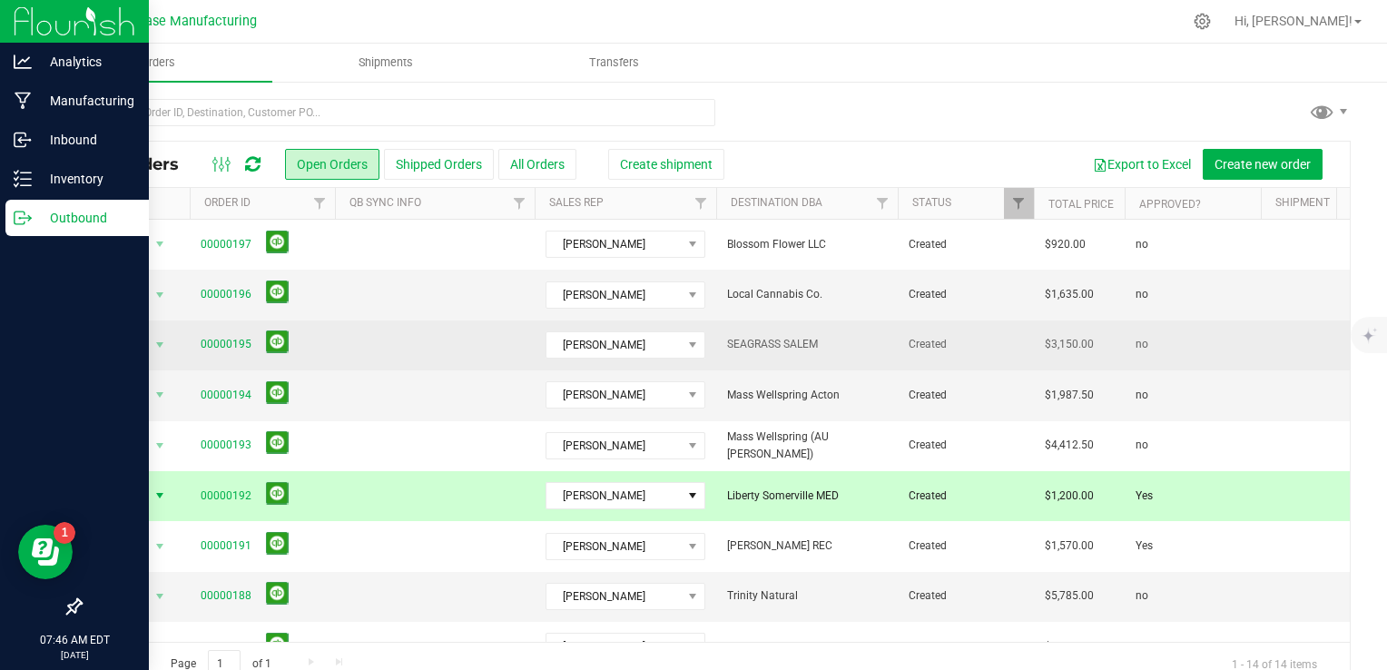
drag, startPoint x: 1135, startPoint y: 493, endPoint x: 1309, endPoint y: 365, distance: 215.4
click at [1309, 365] on td at bounding box center [1329, 345] width 136 height 50
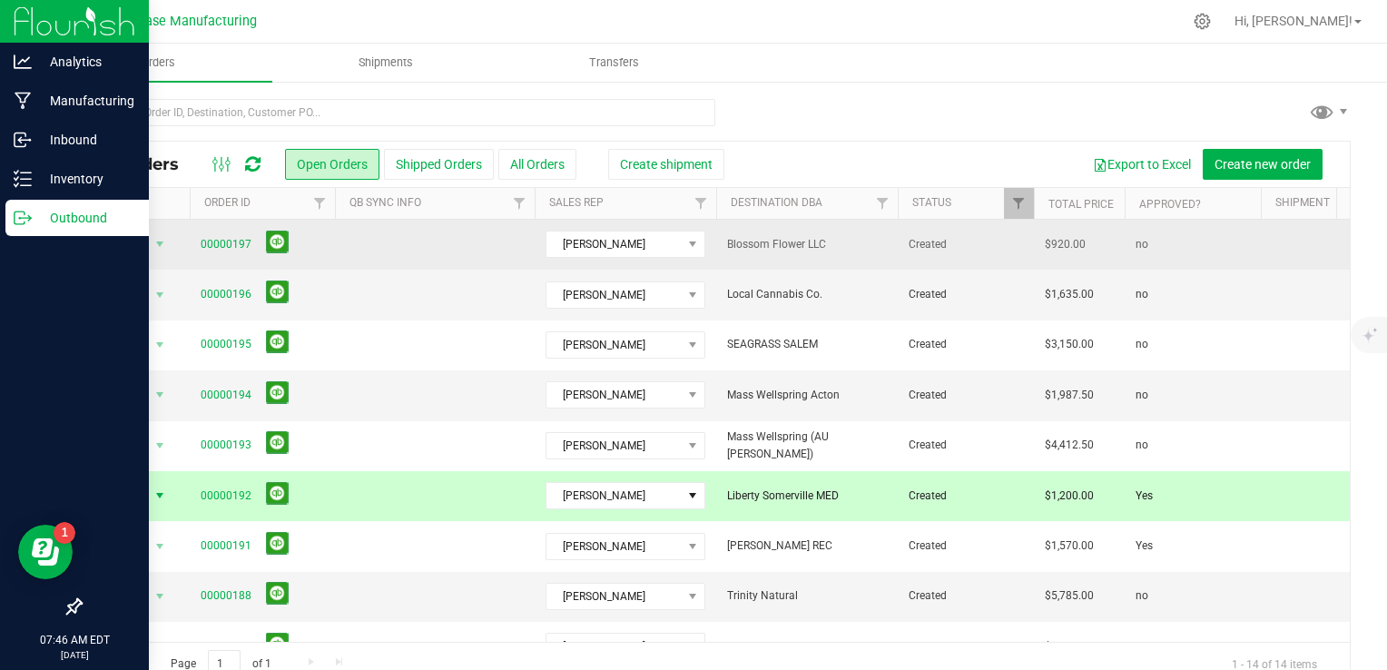
drag, startPoint x: 1162, startPoint y: 246, endPoint x: 1111, endPoint y: 246, distance: 50.8
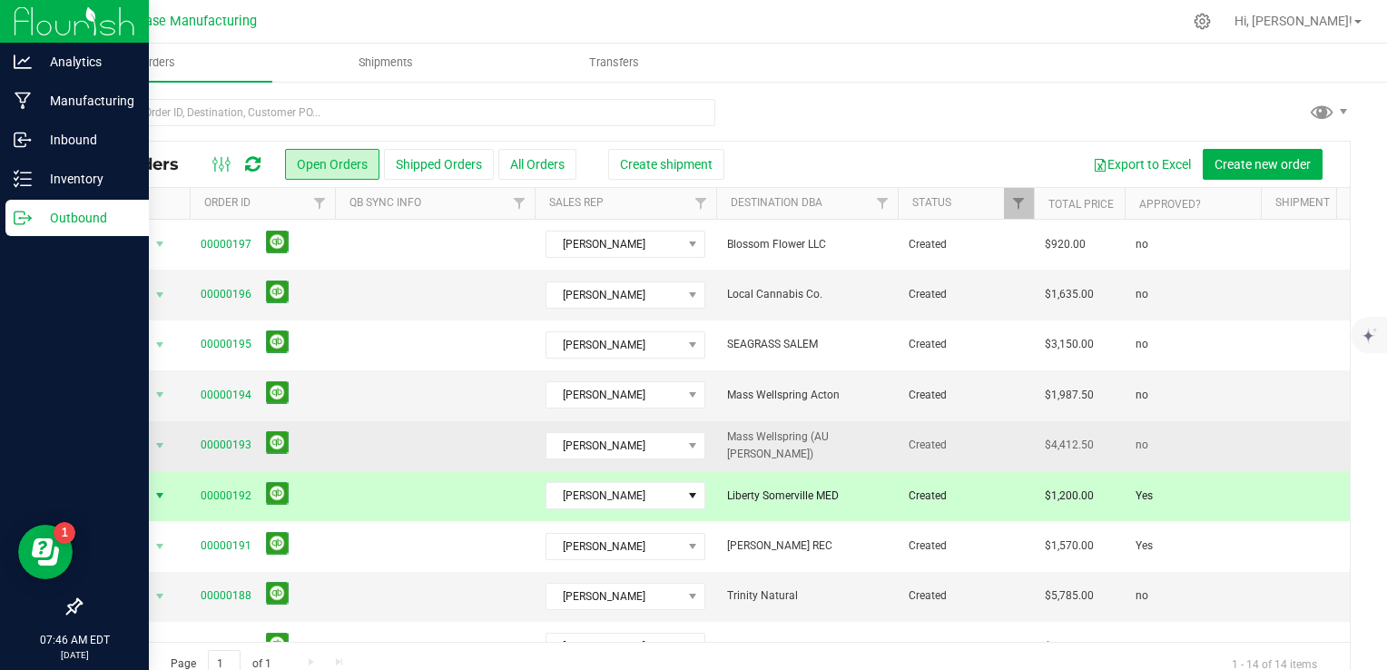
click at [1181, 358] on td "no" at bounding box center [1192, 345] width 136 height 50
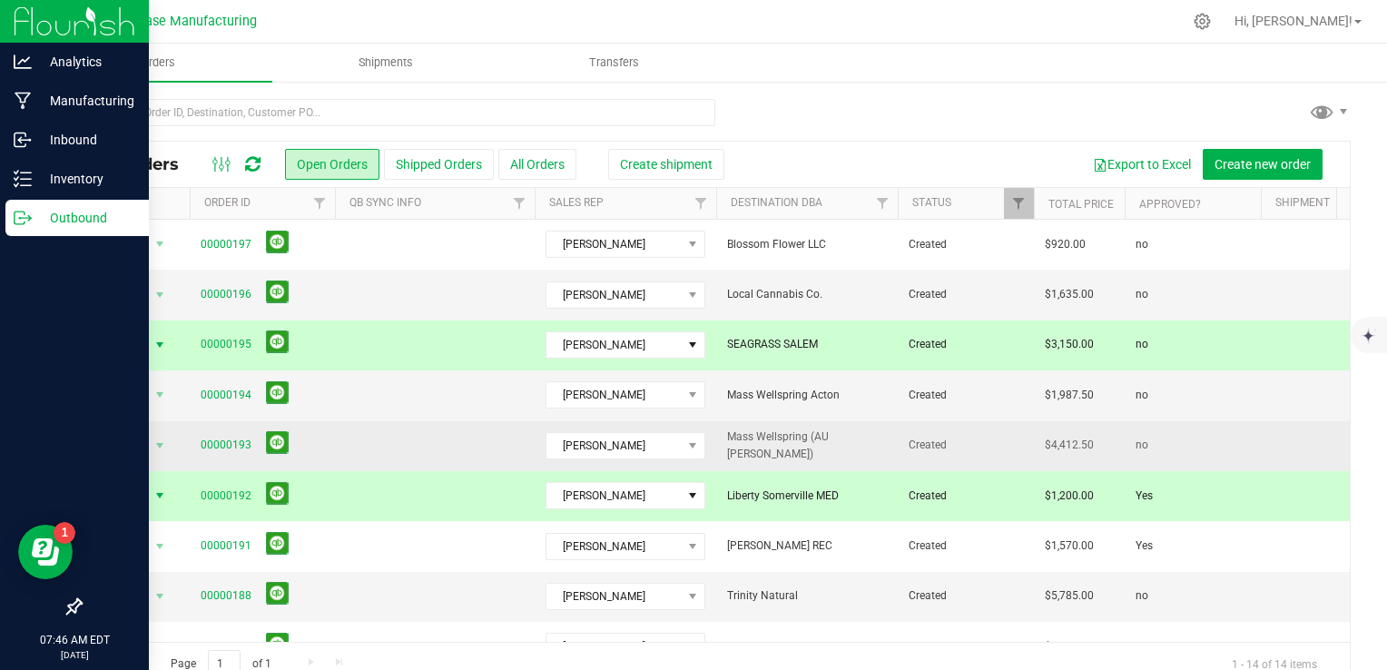
click at [1181, 358] on td "no" at bounding box center [1192, 345] width 136 height 50
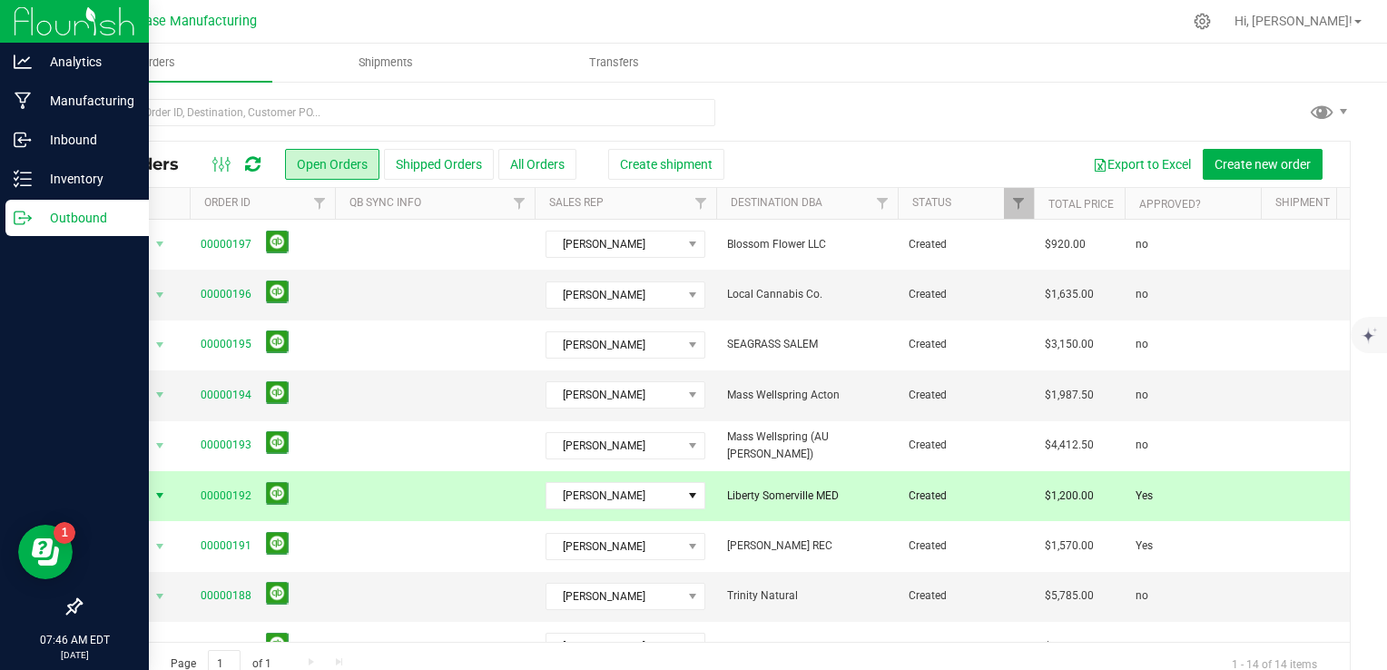
click at [1169, 483] on td "Yes" at bounding box center [1192, 496] width 136 height 50
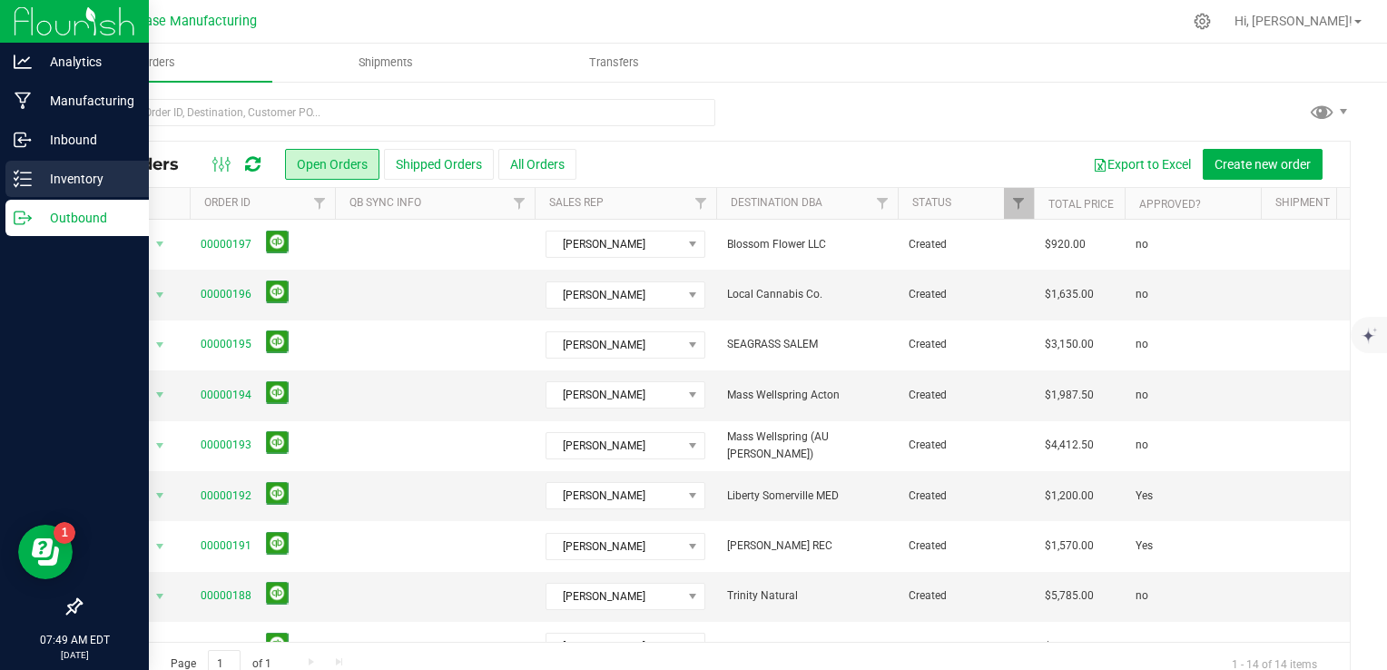
click at [29, 179] on line at bounding box center [26, 179] width 10 height 0
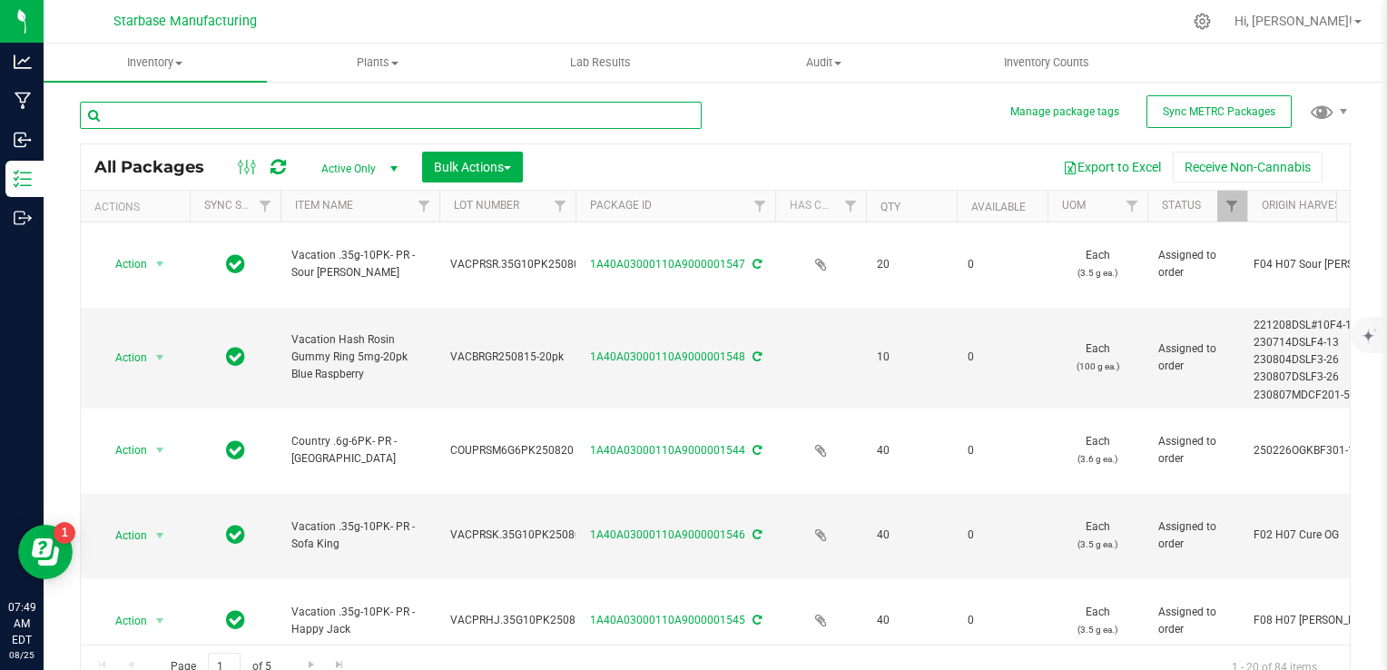
click at [364, 111] on input "text" at bounding box center [391, 115] width 622 height 27
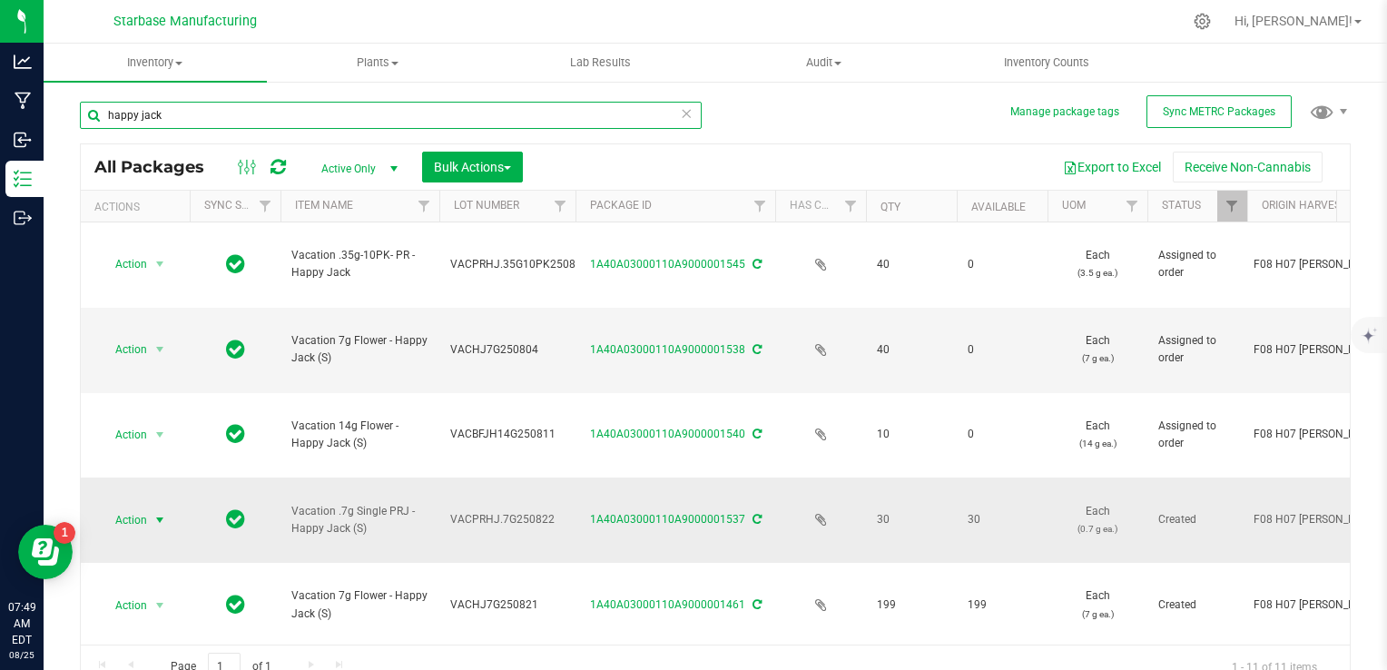
type input "happy jack"
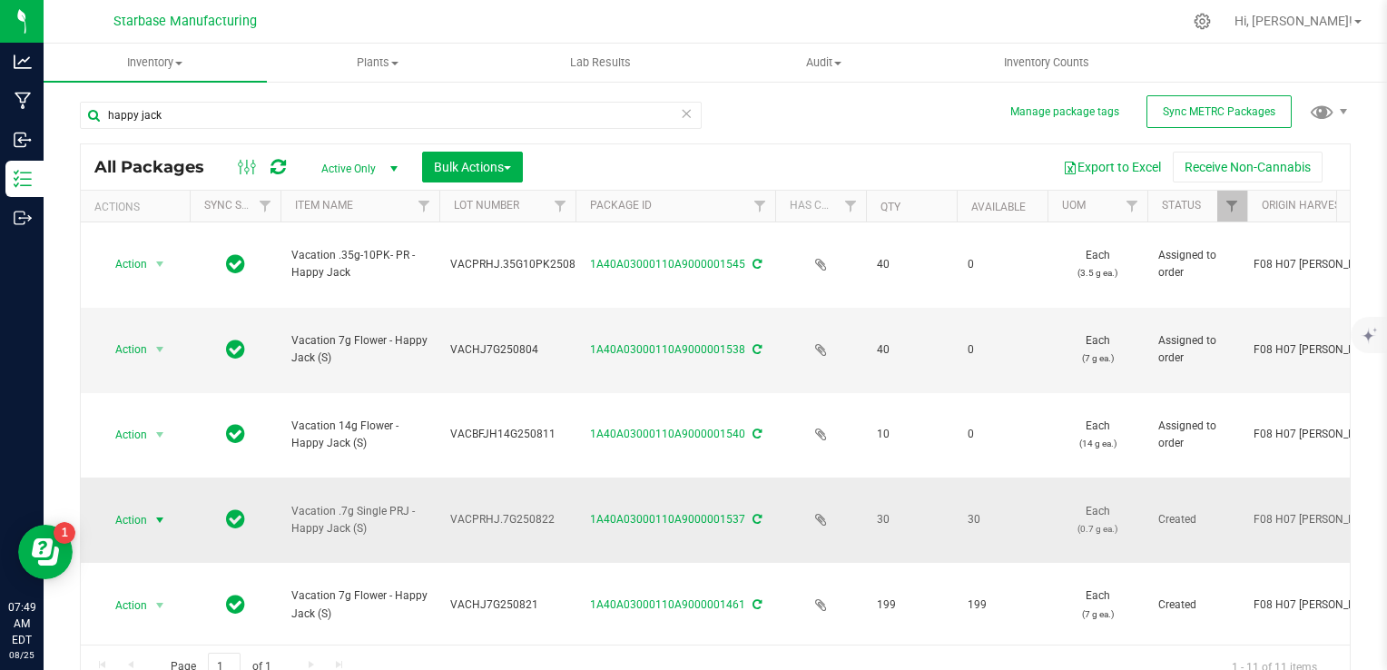
click at [149, 507] on span "select" at bounding box center [160, 519] width 23 height 25
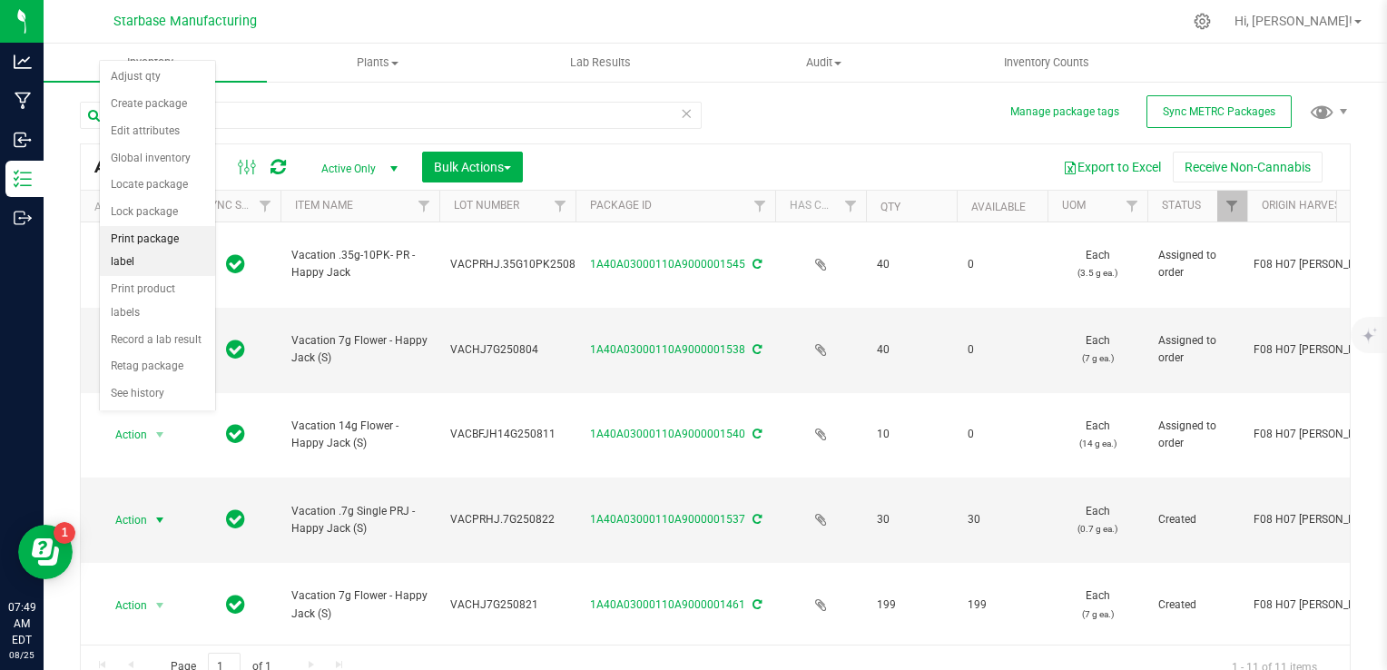
click at [158, 241] on li "Print package label" at bounding box center [157, 251] width 115 height 50
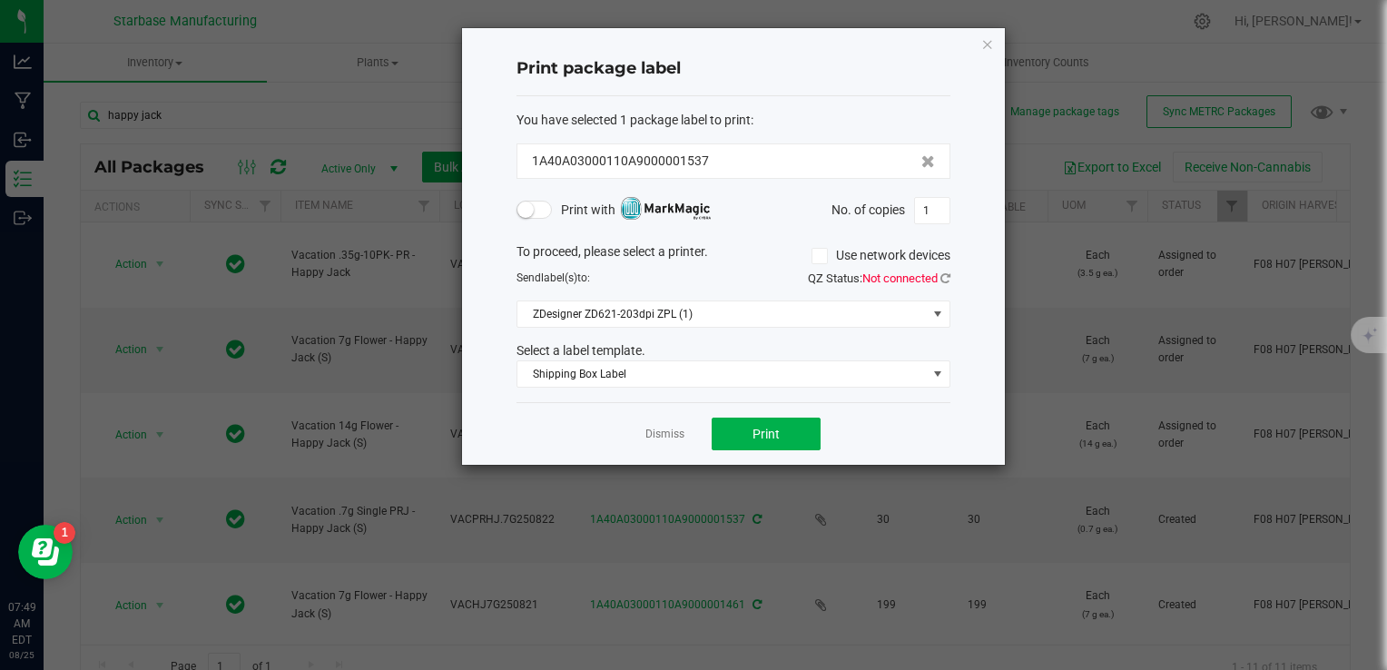
click at [705, 387] on div "You have selected 1 package label to print : 1A40A03000110A9000001537 Print wit…" at bounding box center [733, 249] width 434 height 307
click at [703, 382] on span "Shipping Box Label" at bounding box center [721, 373] width 409 height 25
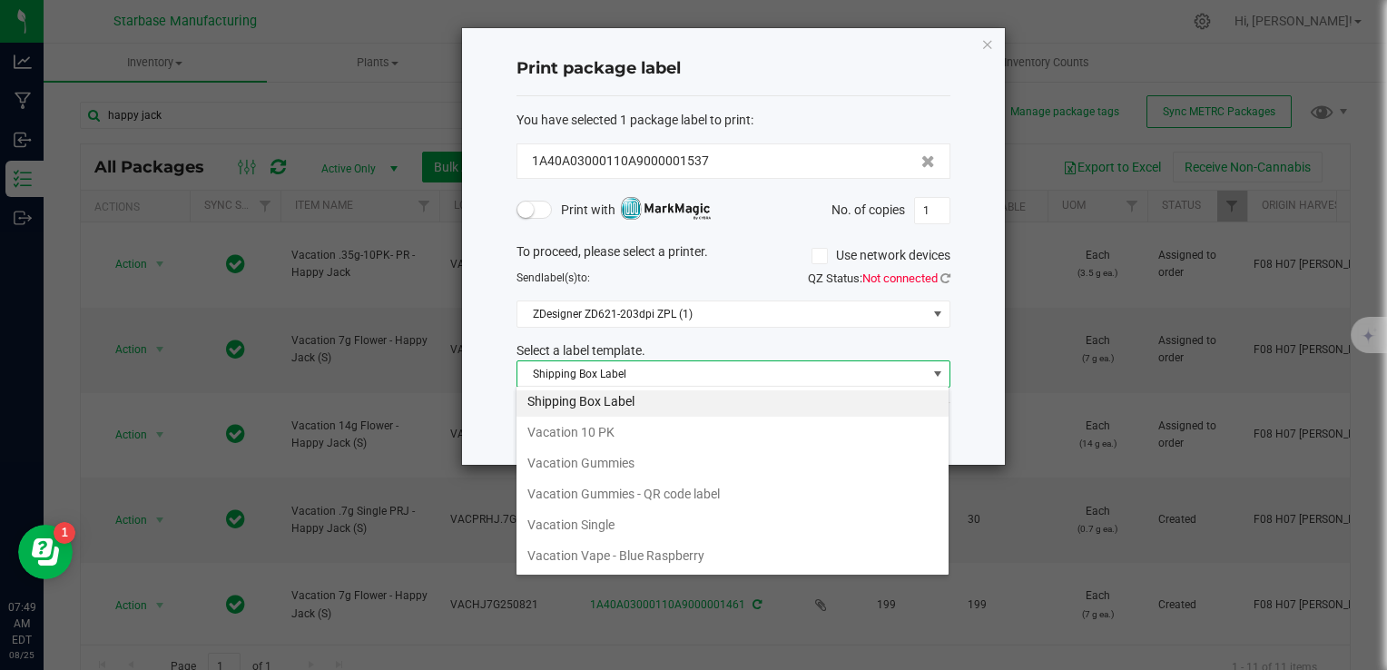
scroll to position [275, 0]
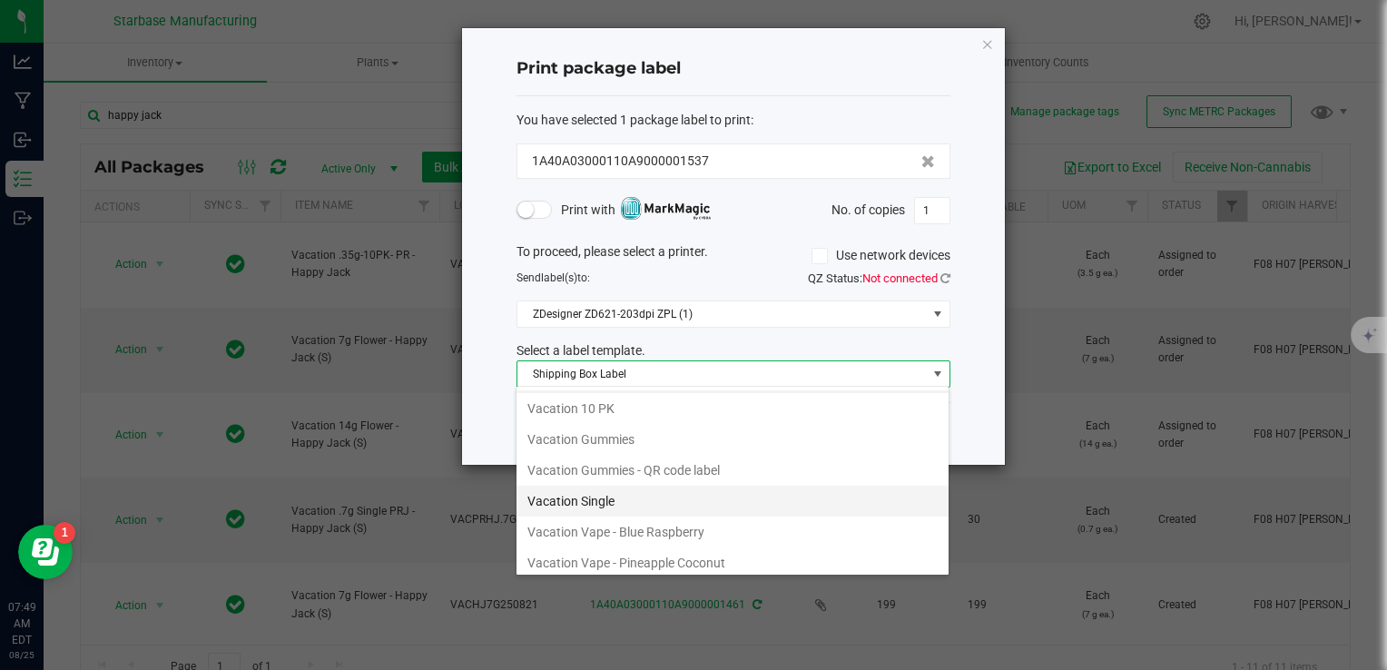
click at [643, 496] on li "Vacation Single" at bounding box center [732, 501] width 432 height 31
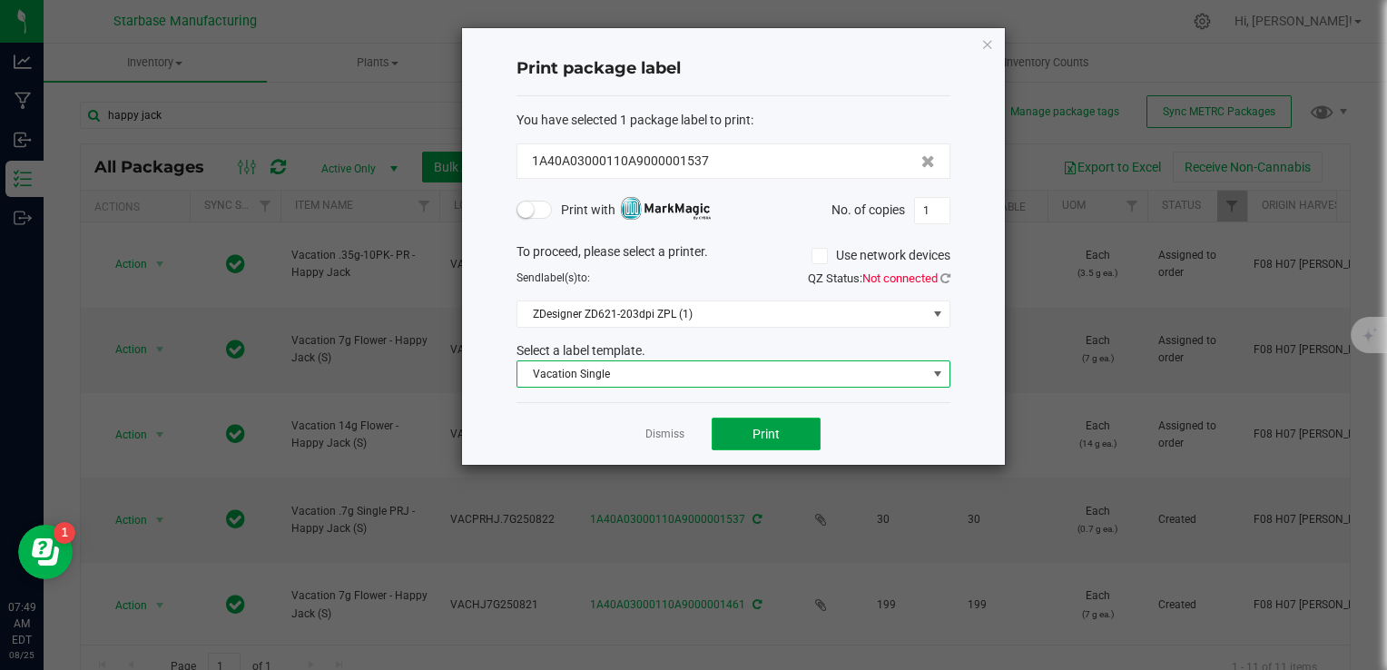
click at [781, 438] on button "Print" at bounding box center [765, 433] width 109 height 33
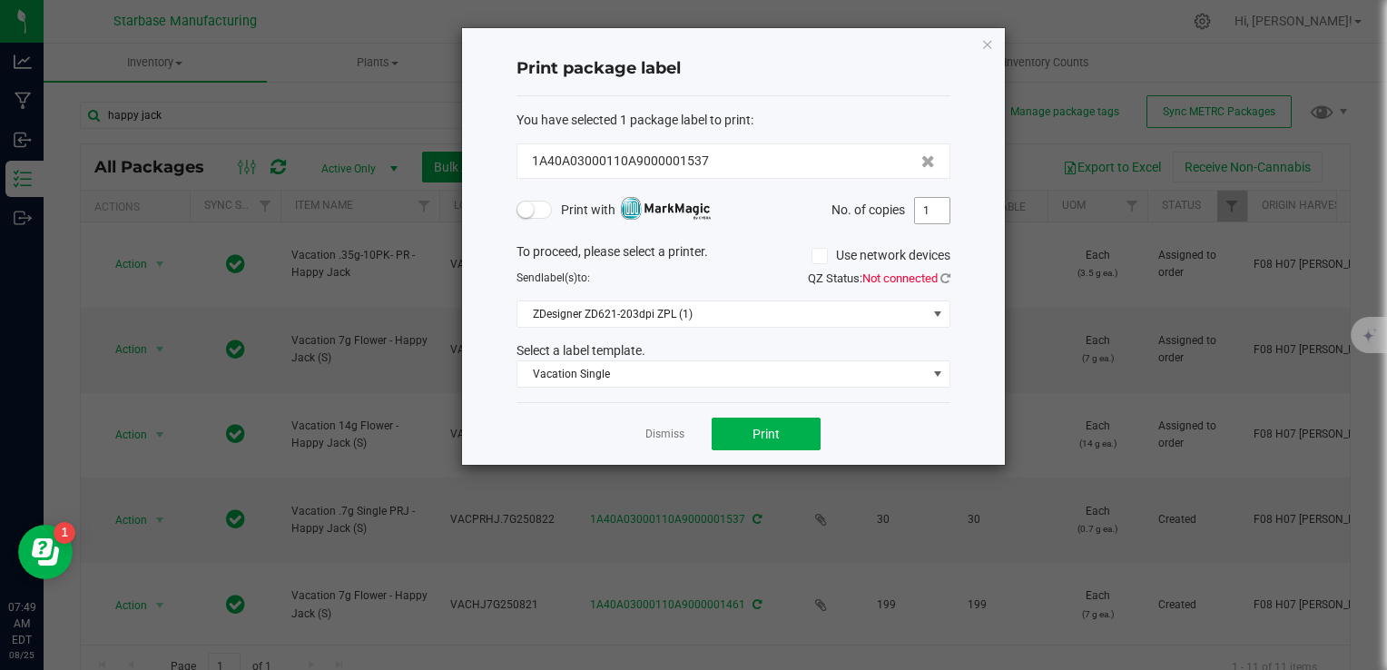
click at [920, 209] on input "1" at bounding box center [932, 210] width 34 height 25
type input "38"
click at [806, 423] on button "Print" at bounding box center [765, 433] width 109 height 33
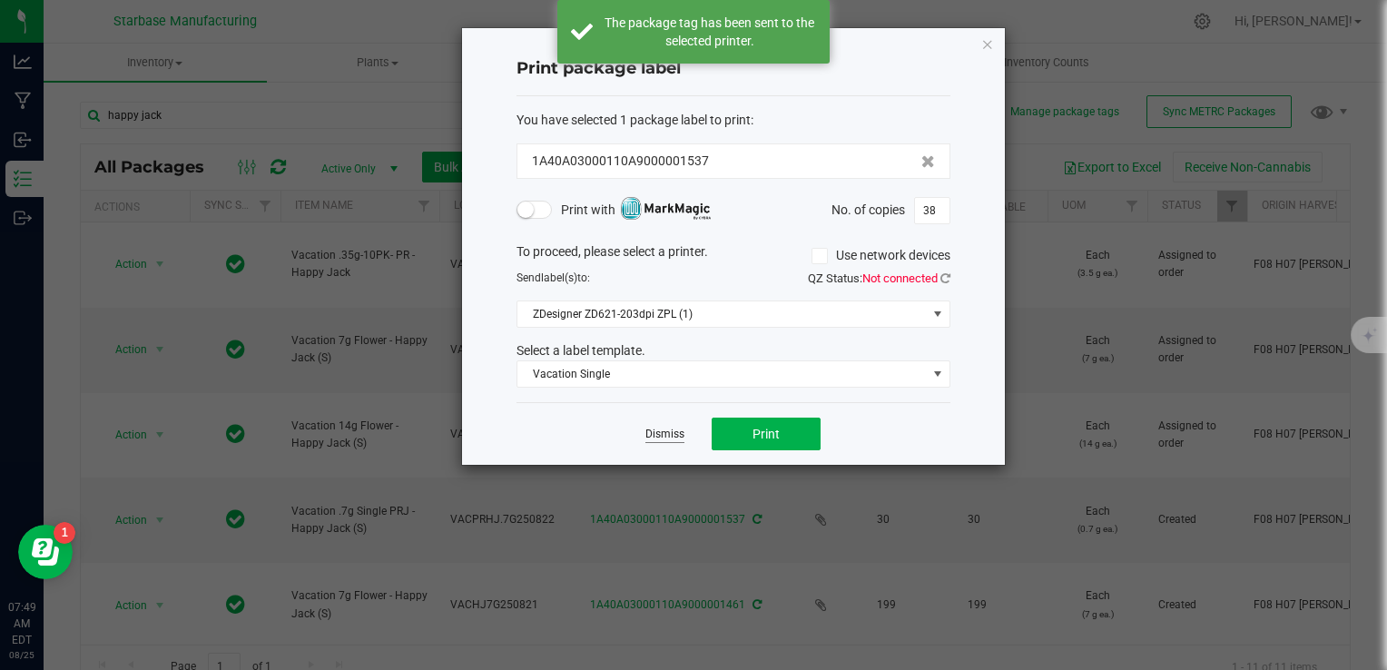
click at [673, 429] on link "Dismiss" at bounding box center [664, 434] width 39 height 15
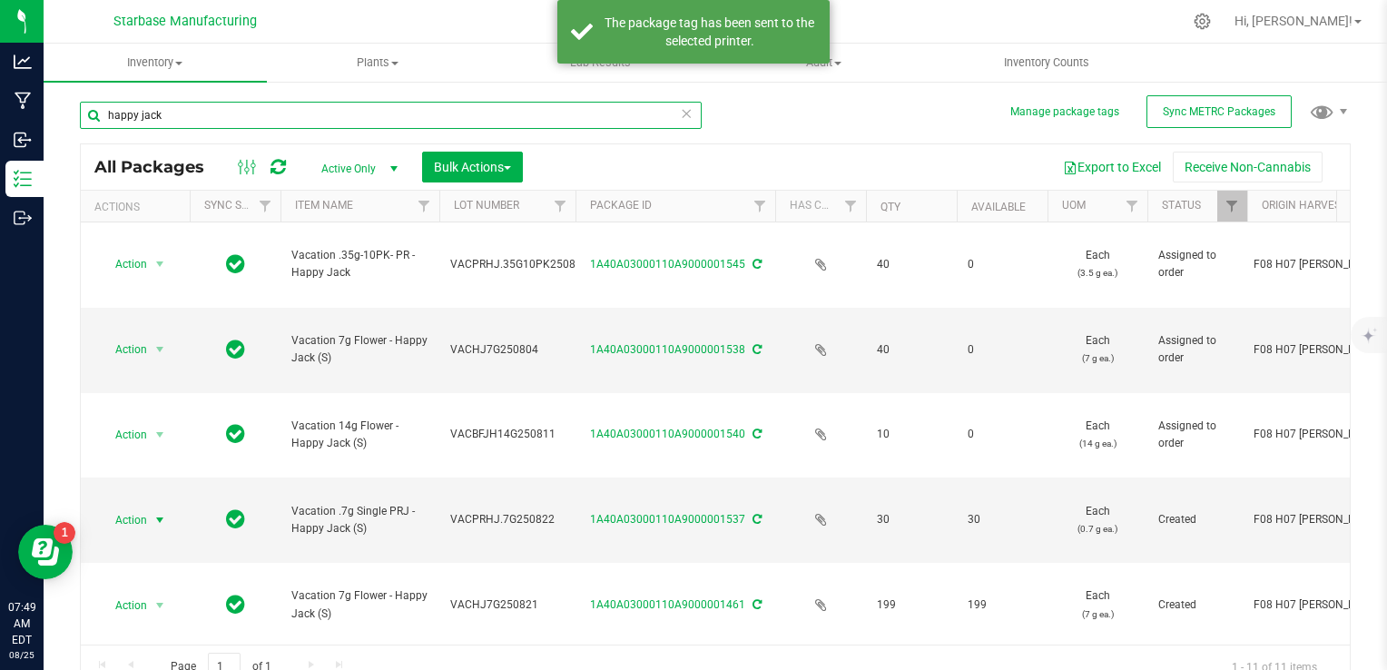
click at [417, 121] on input "happy jack" at bounding box center [391, 115] width 622 height 27
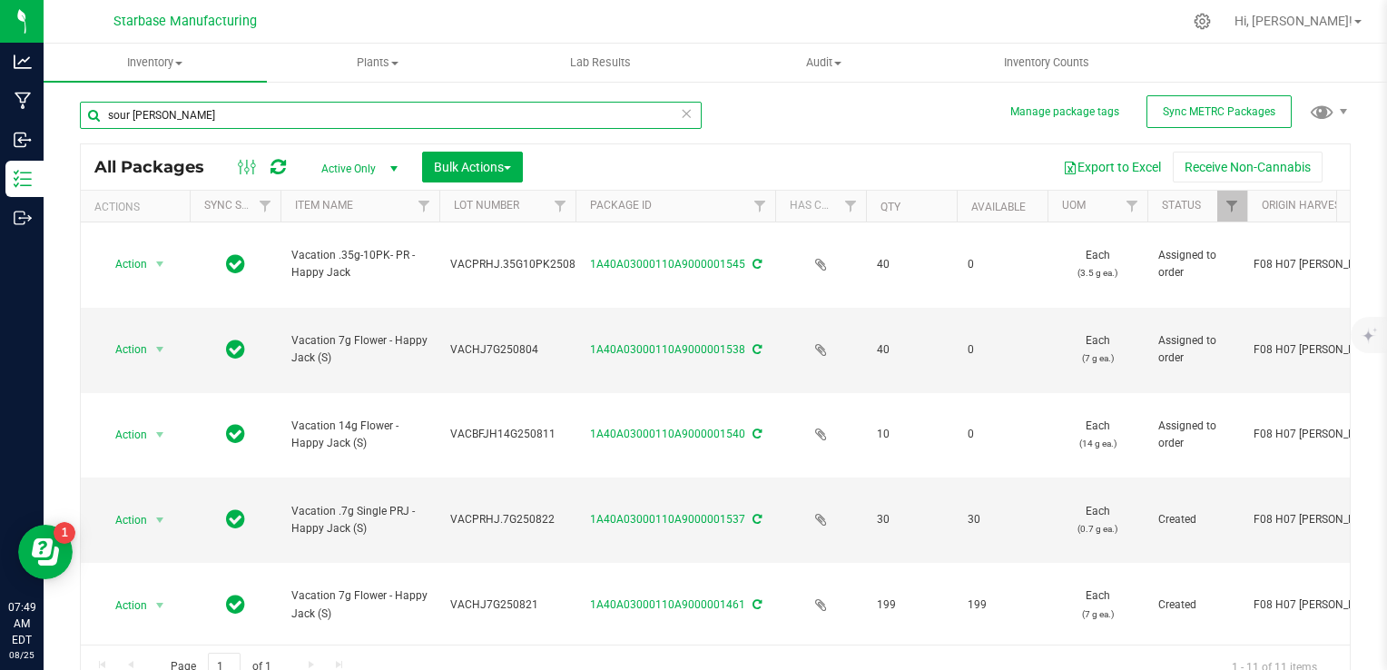
type input "sour [PERSON_NAME]"
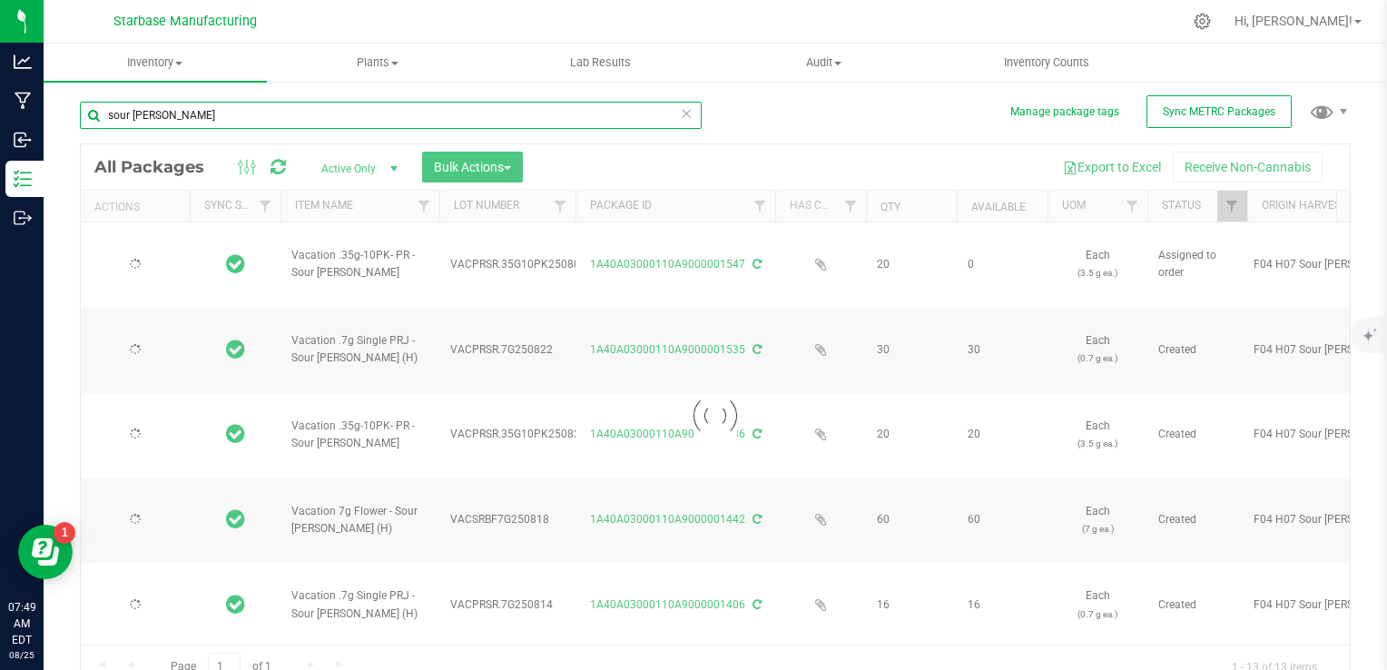
type input "[DATE]"
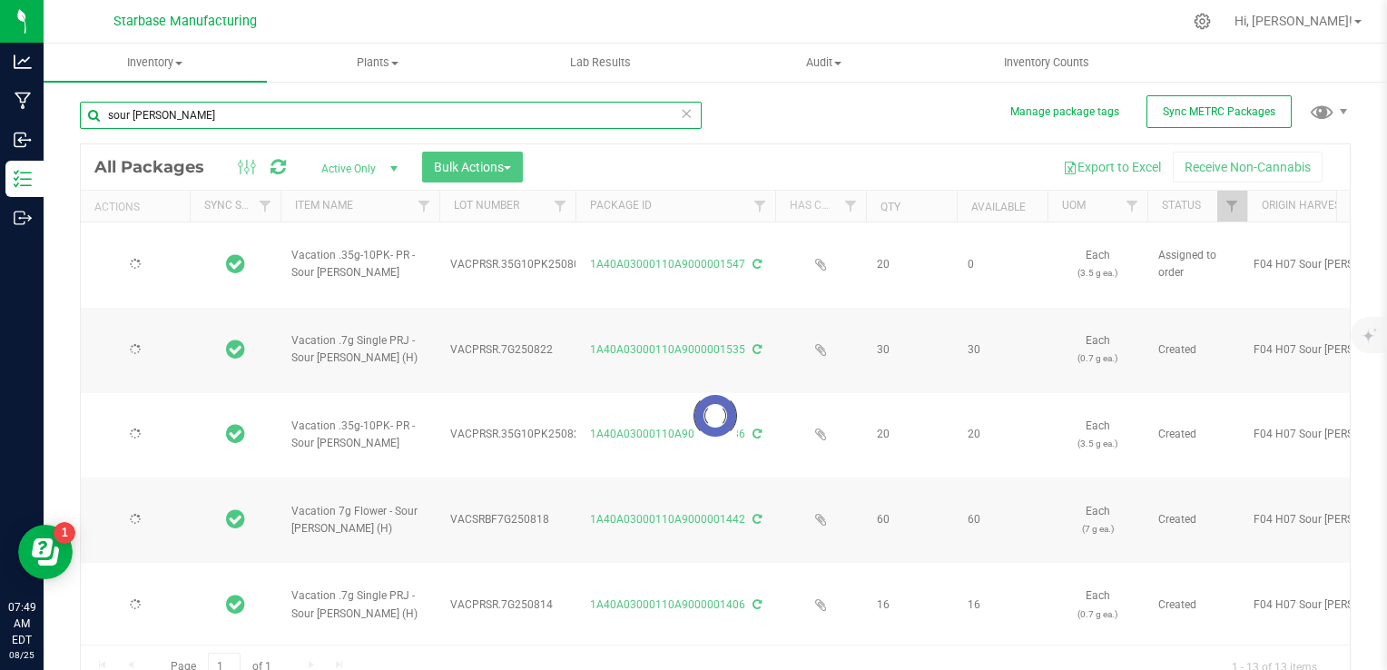
type input "[DATE]"
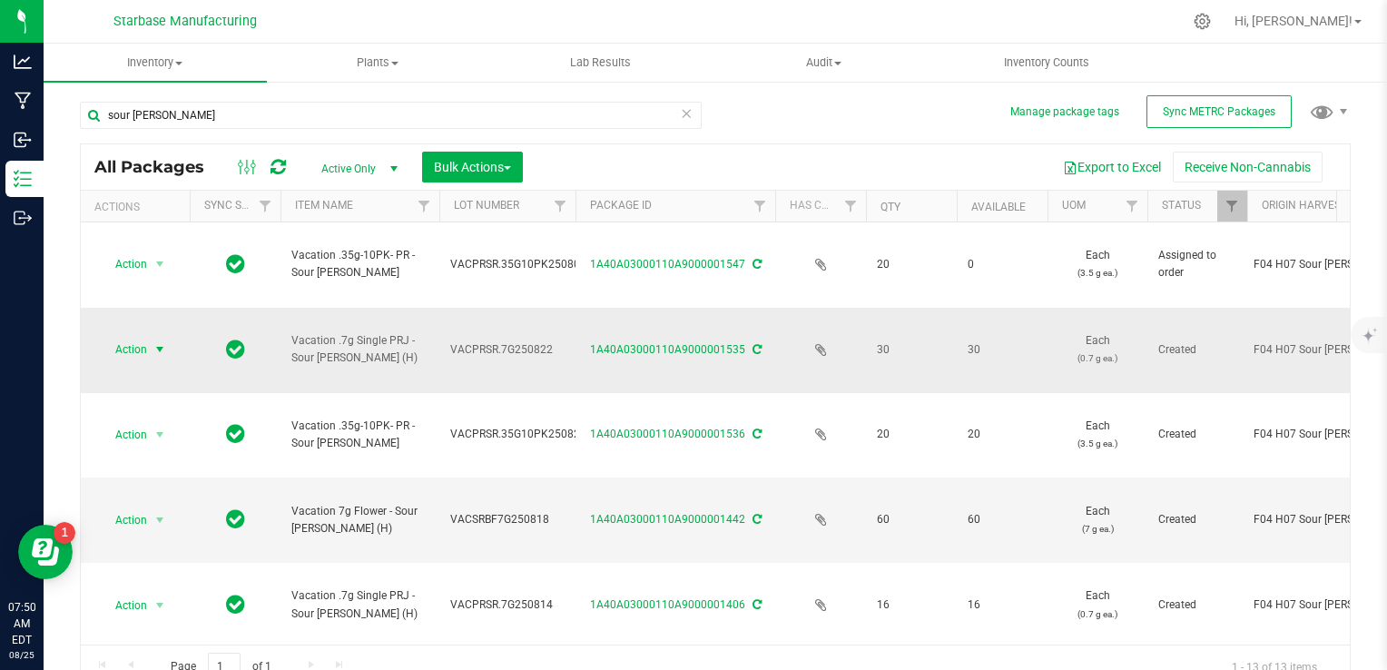
click at [134, 337] on span "Action" at bounding box center [123, 349] width 49 height 25
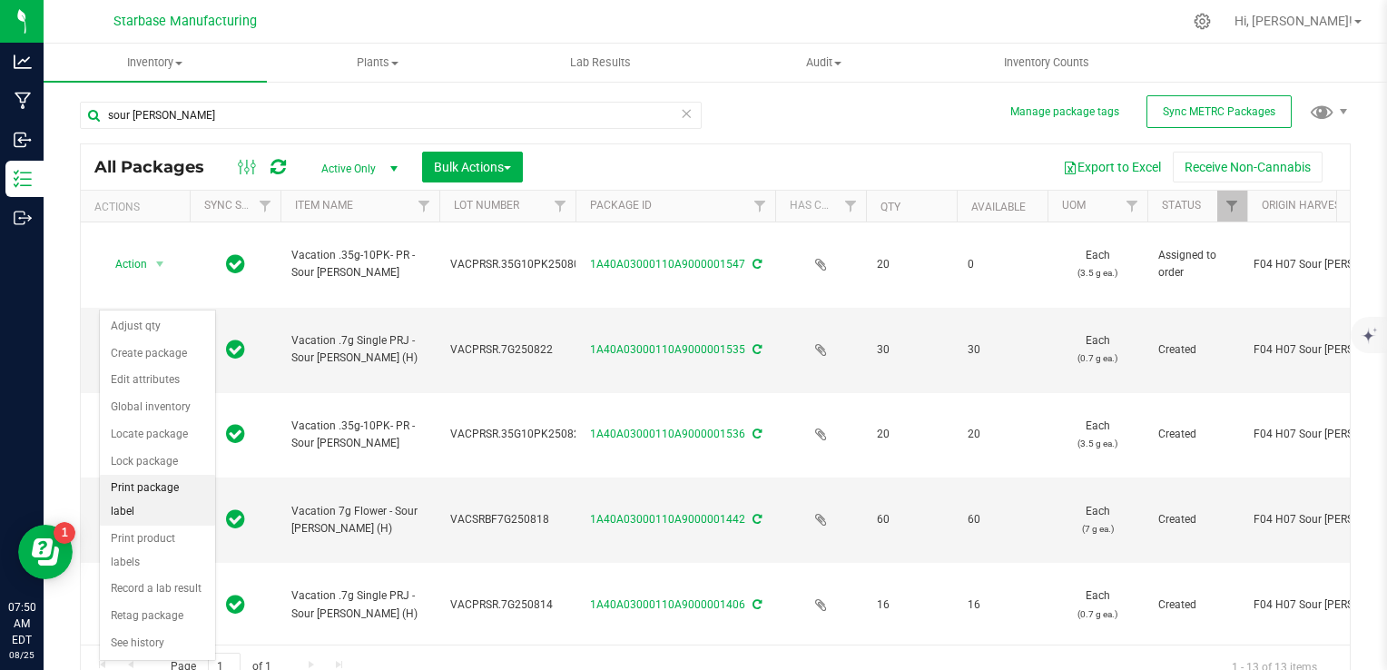
click at [142, 478] on li "Print package label" at bounding box center [157, 500] width 115 height 50
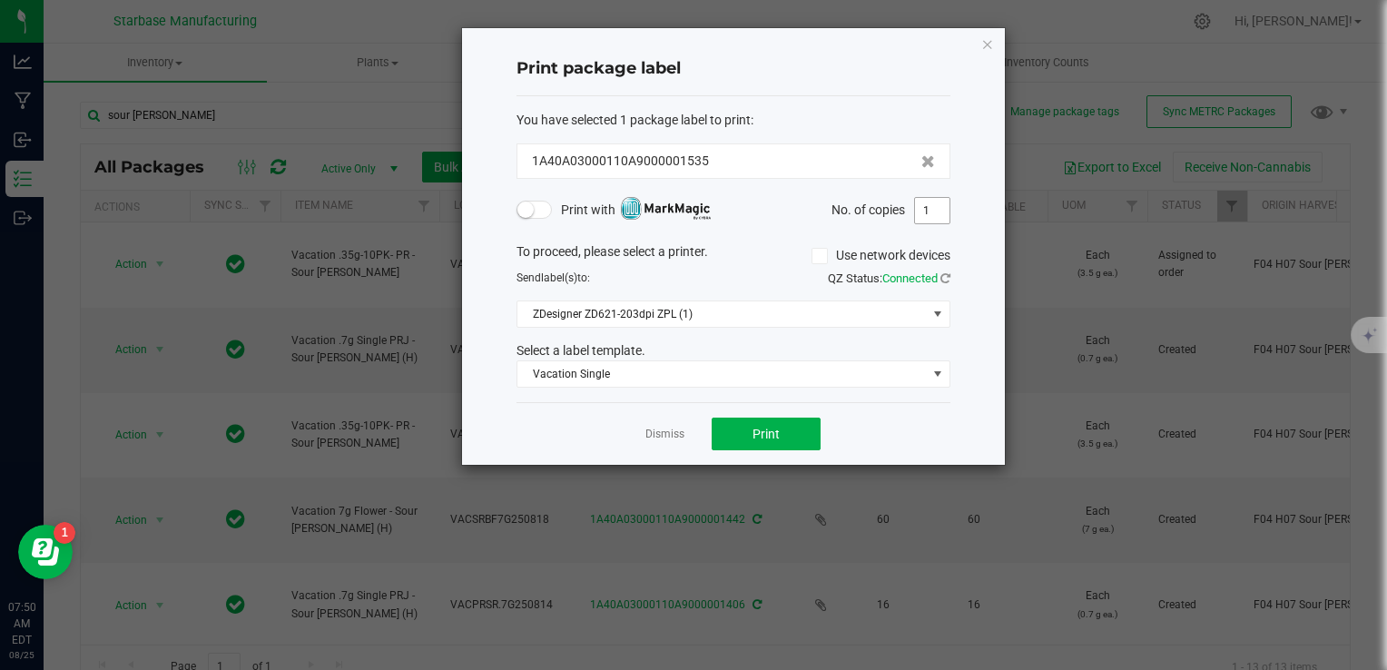
click at [937, 206] on input "1" at bounding box center [932, 210] width 34 height 25
type input "20"
click at [795, 429] on button "Print" at bounding box center [765, 433] width 109 height 33
click at [667, 419] on div "Dismiss Print" at bounding box center [733, 433] width 434 height 63
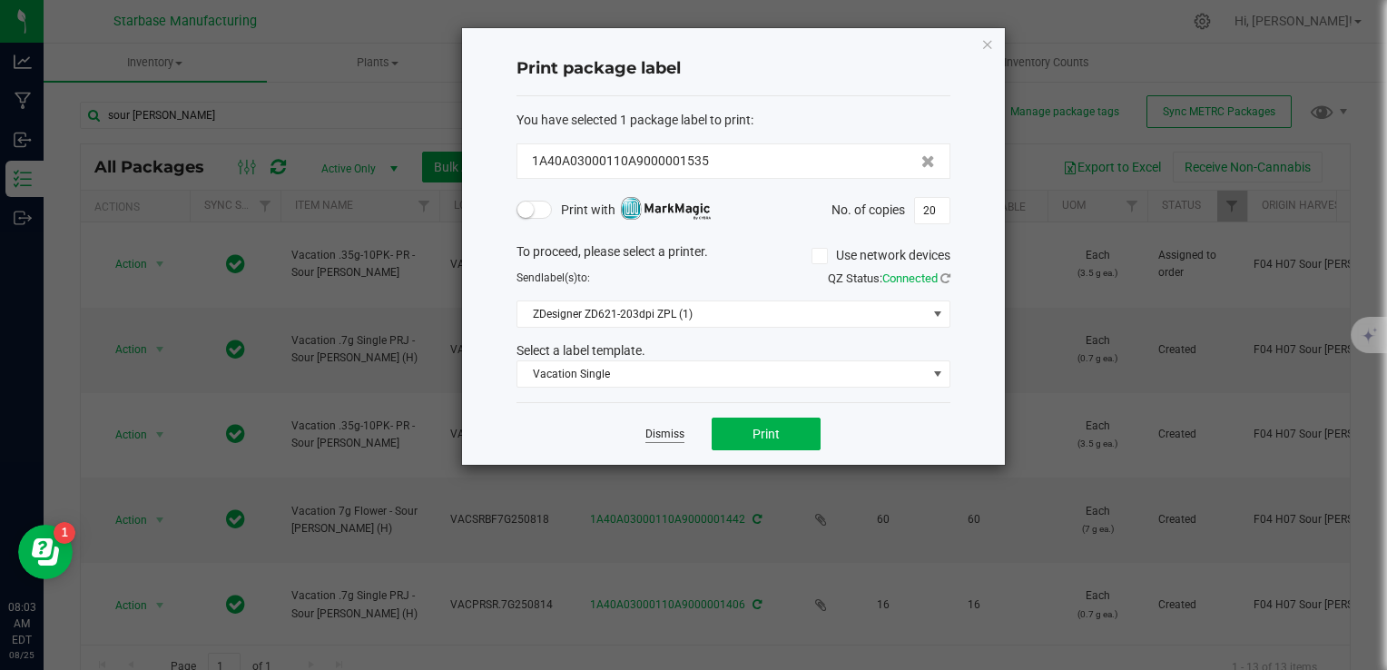
click at [667, 432] on link "Dismiss" at bounding box center [664, 434] width 39 height 15
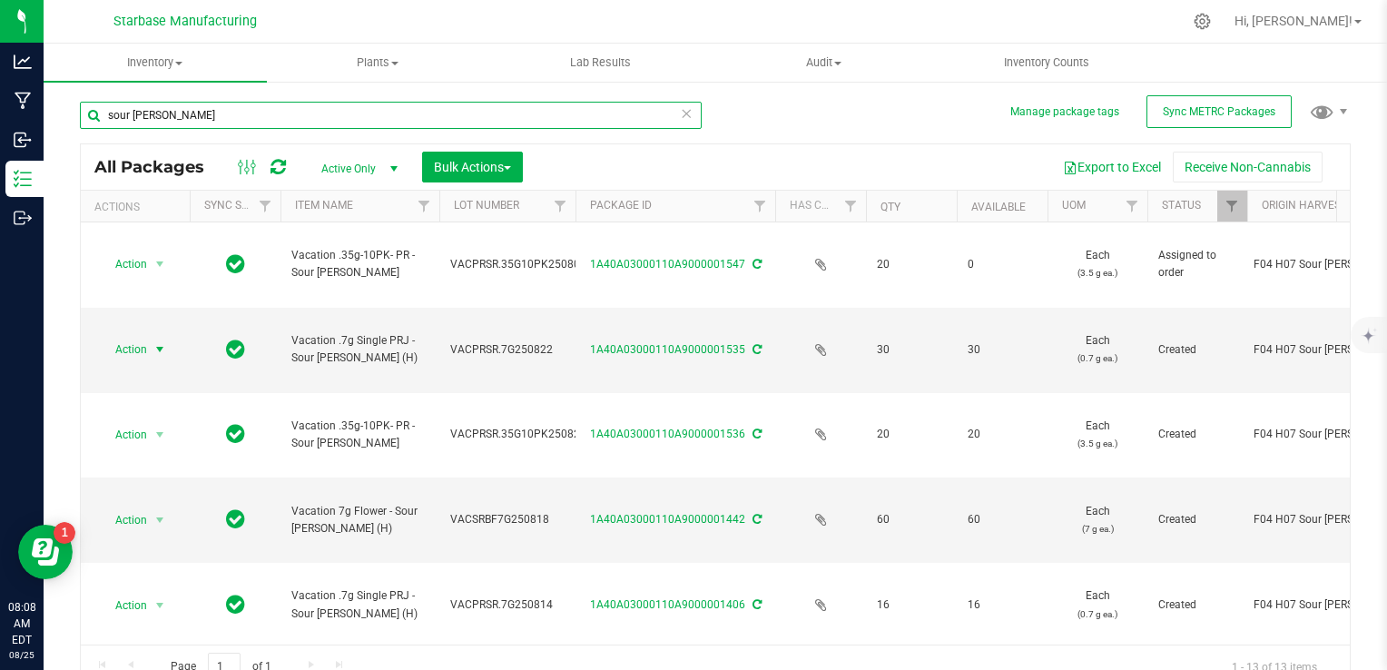
click at [335, 110] on input "sour [PERSON_NAME]" at bounding box center [391, 115] width 622 height 27
click at [335, 113] on input "sour [PERSON_NAME]" at bounding box center [391, 115] width 622 height 27
type input "s"
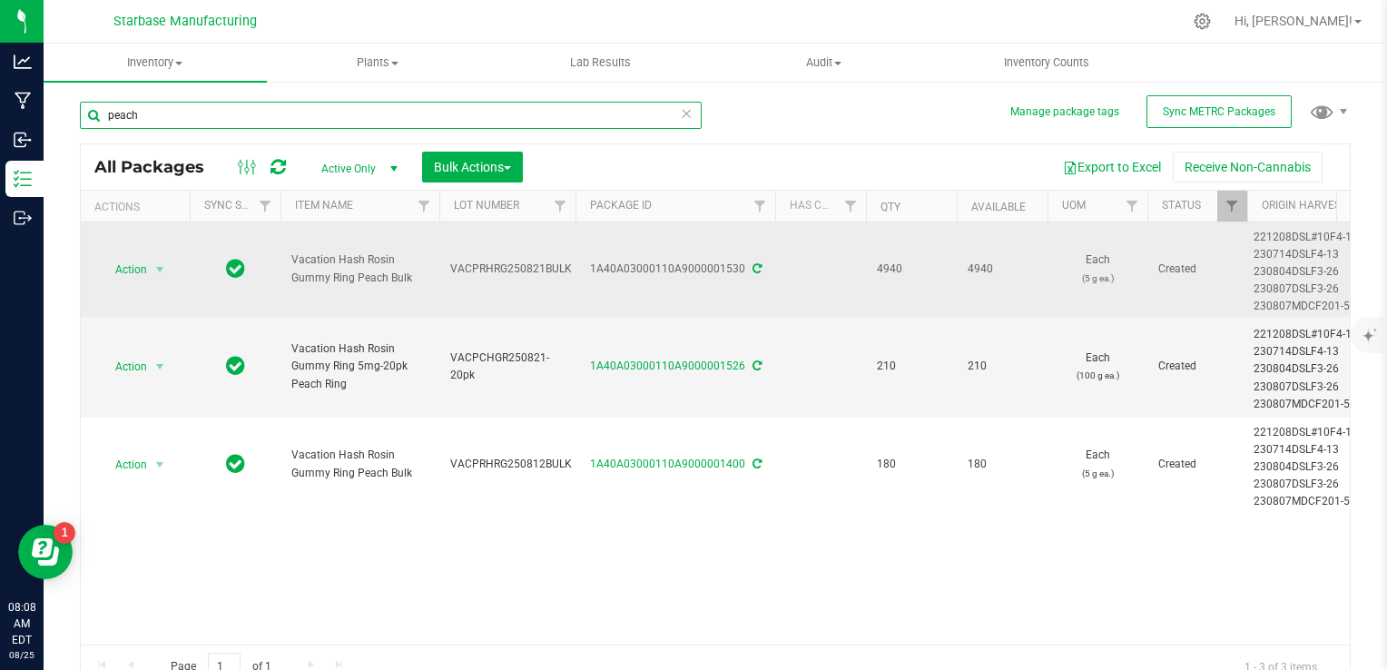
type input "peach"
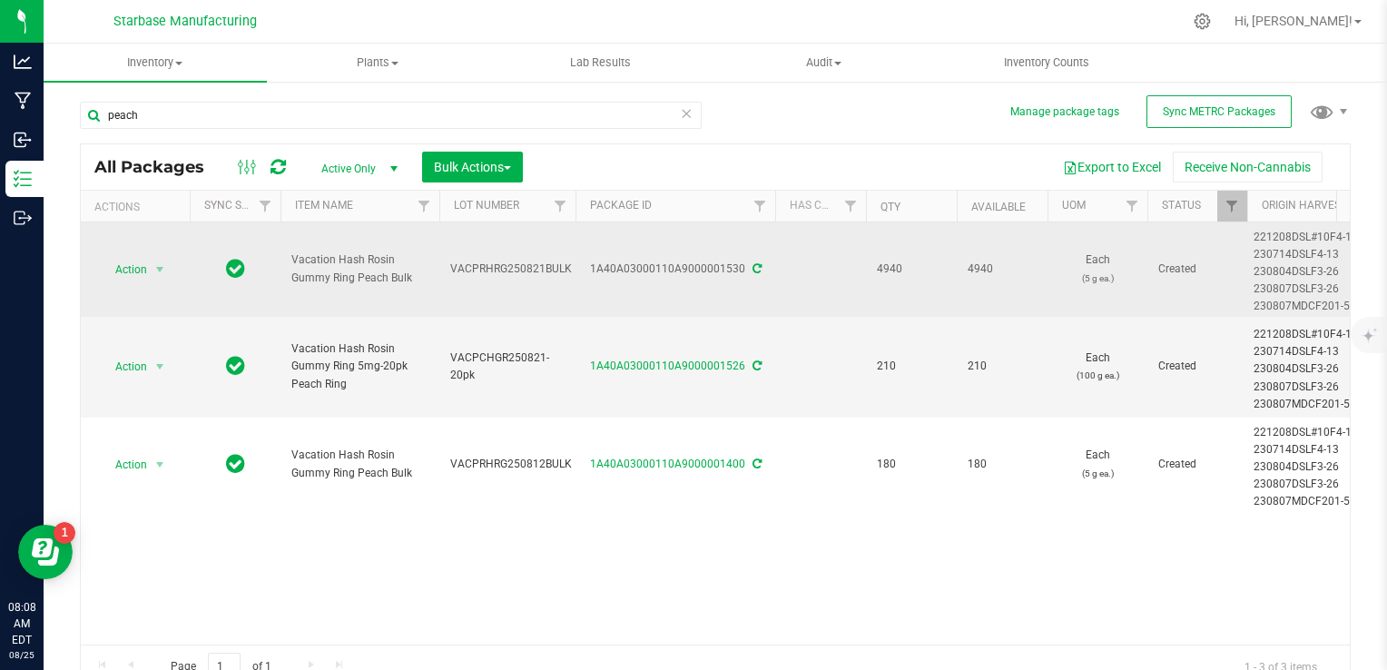
click at [554, 269] on span "VACPRHRG250821BULK" at bounding box center [511, 268] width 122 height 17
click at [554, 269] on input "VACPRHRG250821BULK" at bounding box center [503, 269] width 130 height 28
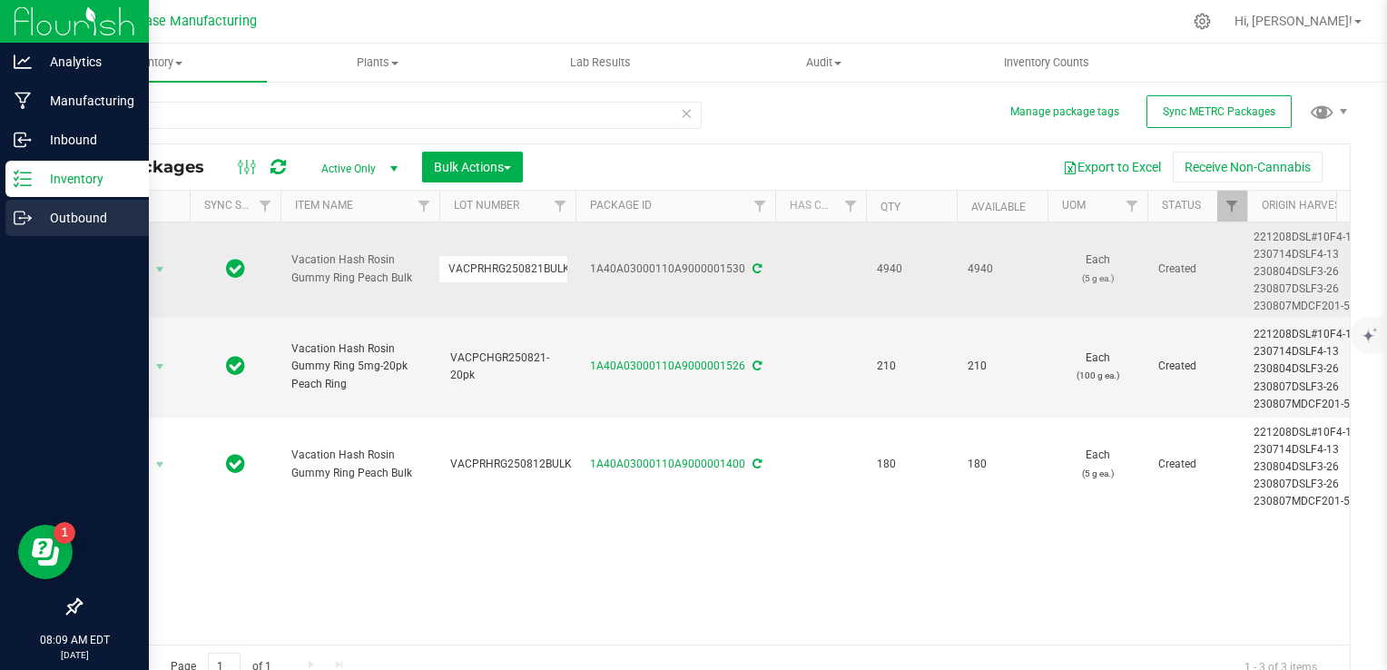
click at [29, 213] on icon at bounding box center [23, 218] width 18 height 18
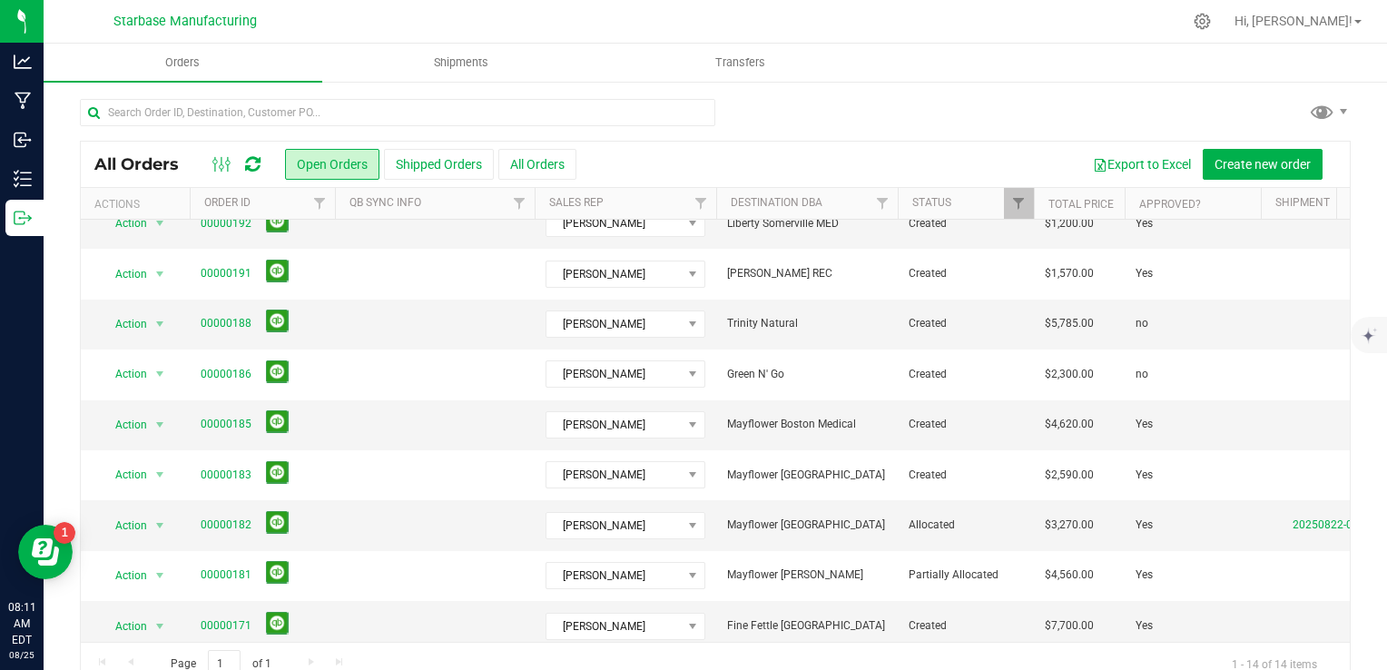
scroll to position [292, 0]
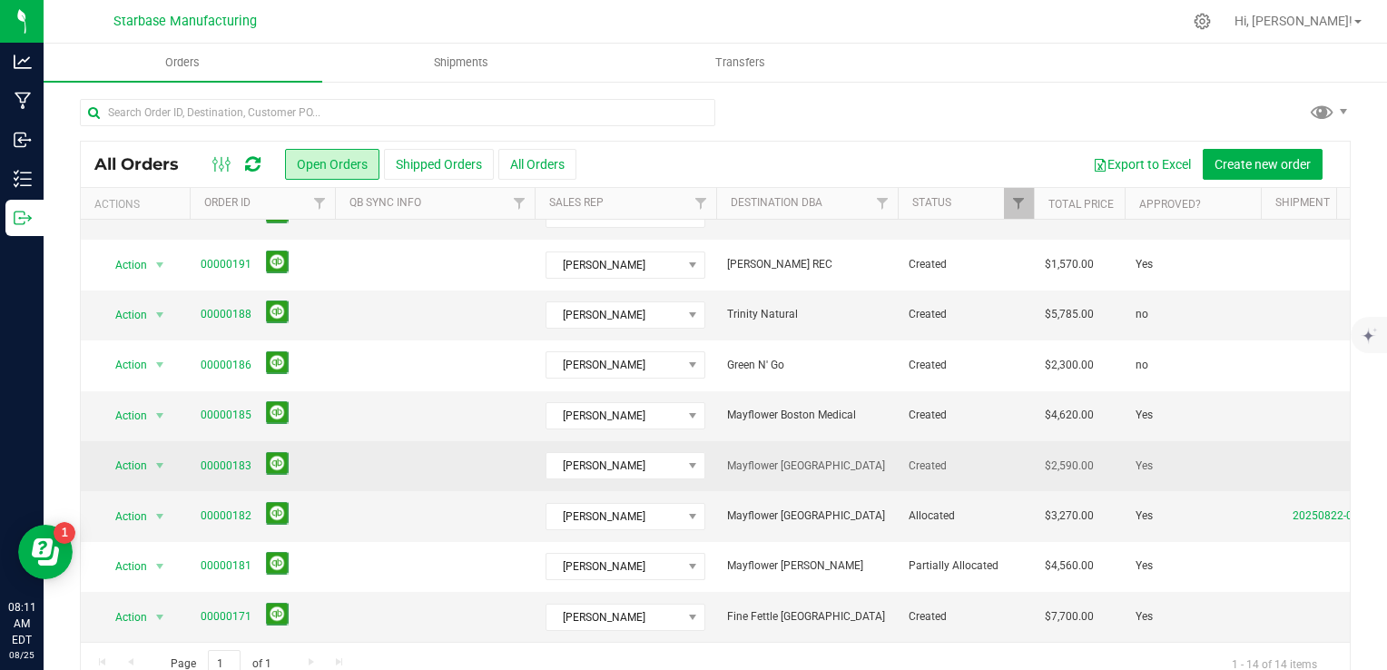
drag, startPoint x: 868, startPoint y: 603, endPoint x: 759, endPoint y: 434, distance: 202.1
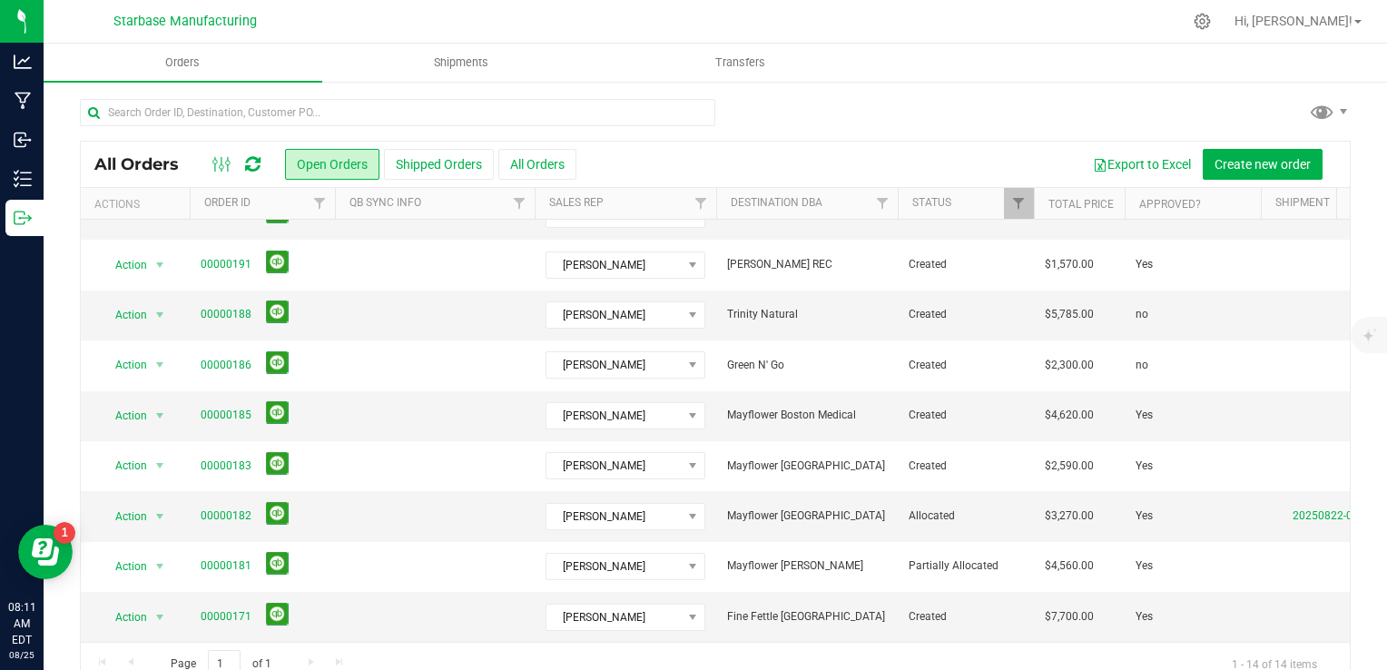
drag, startPoint x: 759, startPoint y: 434, endPoint x: 868, endPoint y: 113, distance: 338.4
click at [868, 113] on div at bounding box center [715, 120] width 1271 height 42
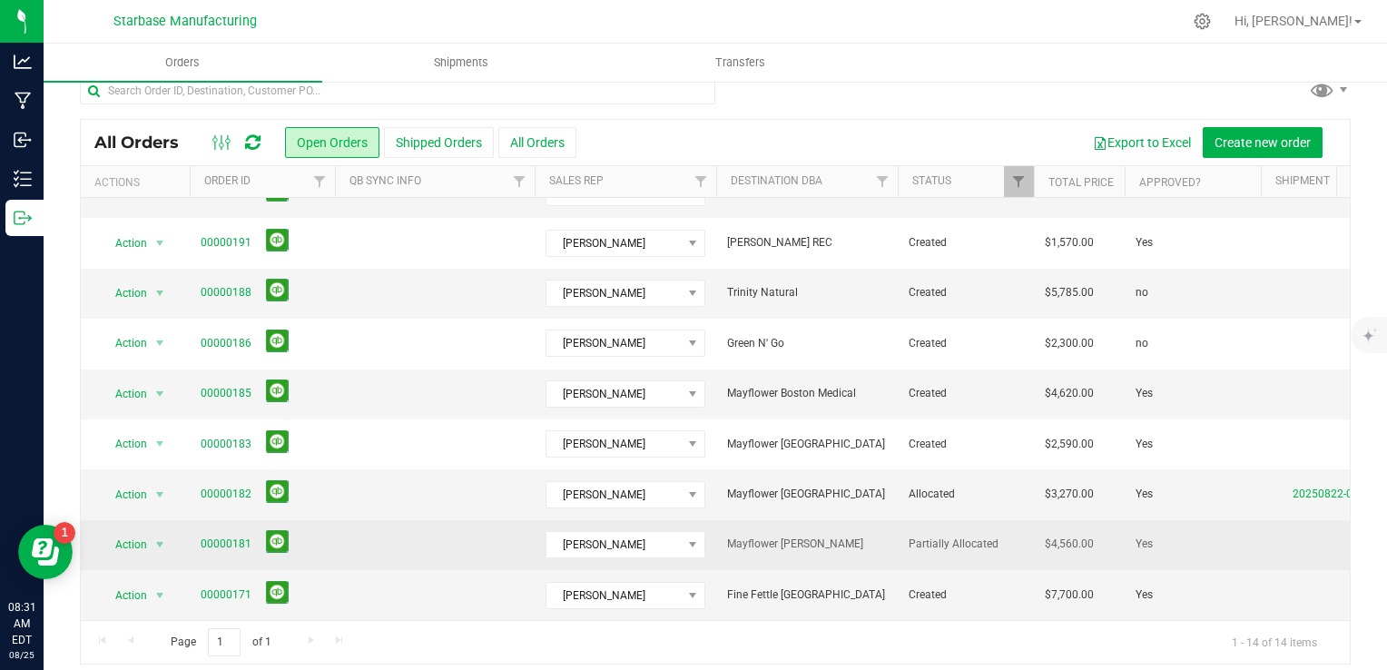
scroll to position [33, 0]
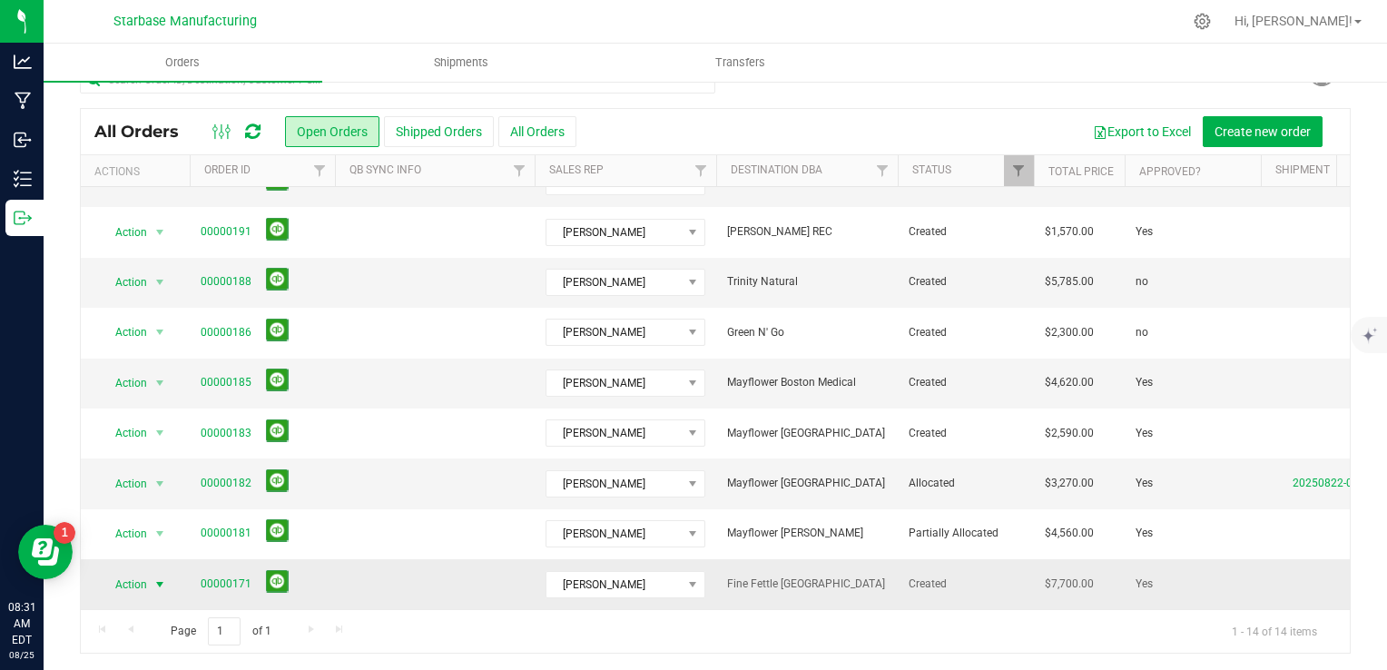
click at [144, 574] on span "Action" at bounding box center [123, 584] width 49 height 25
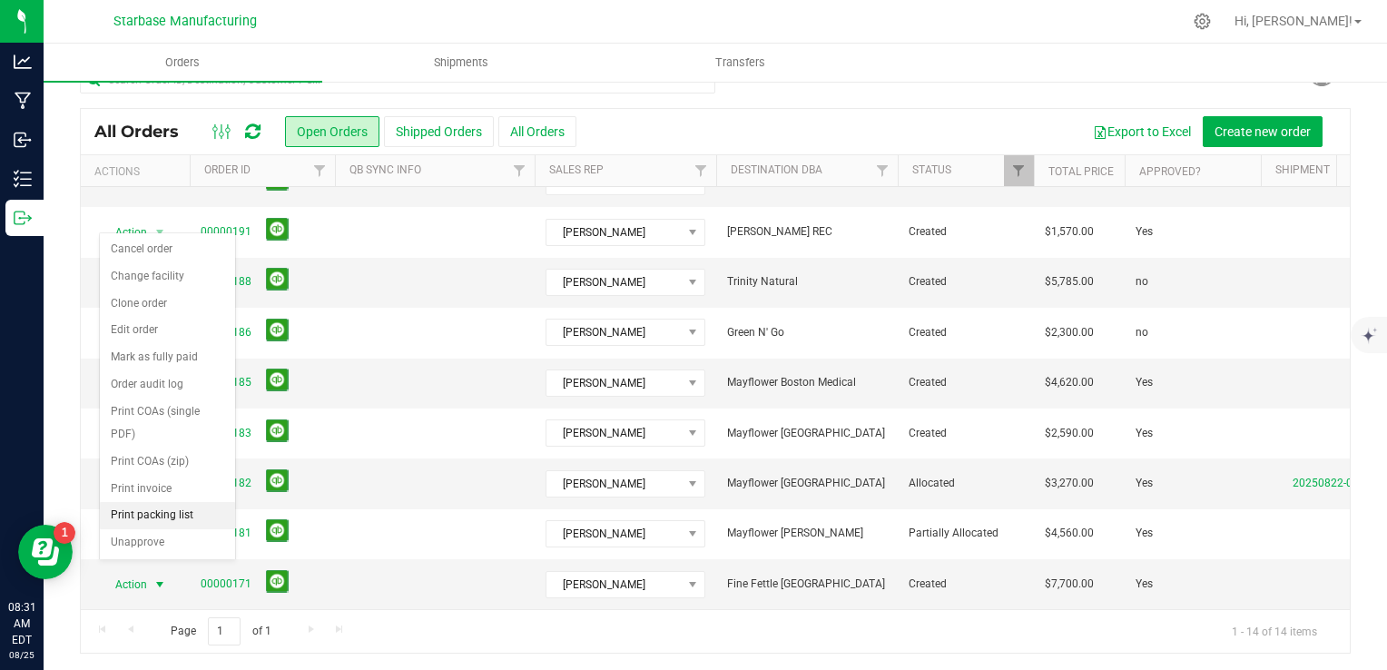
click at [176, 510] on li "Print packing list" at bounding box center [167, 515] width 135 height 27
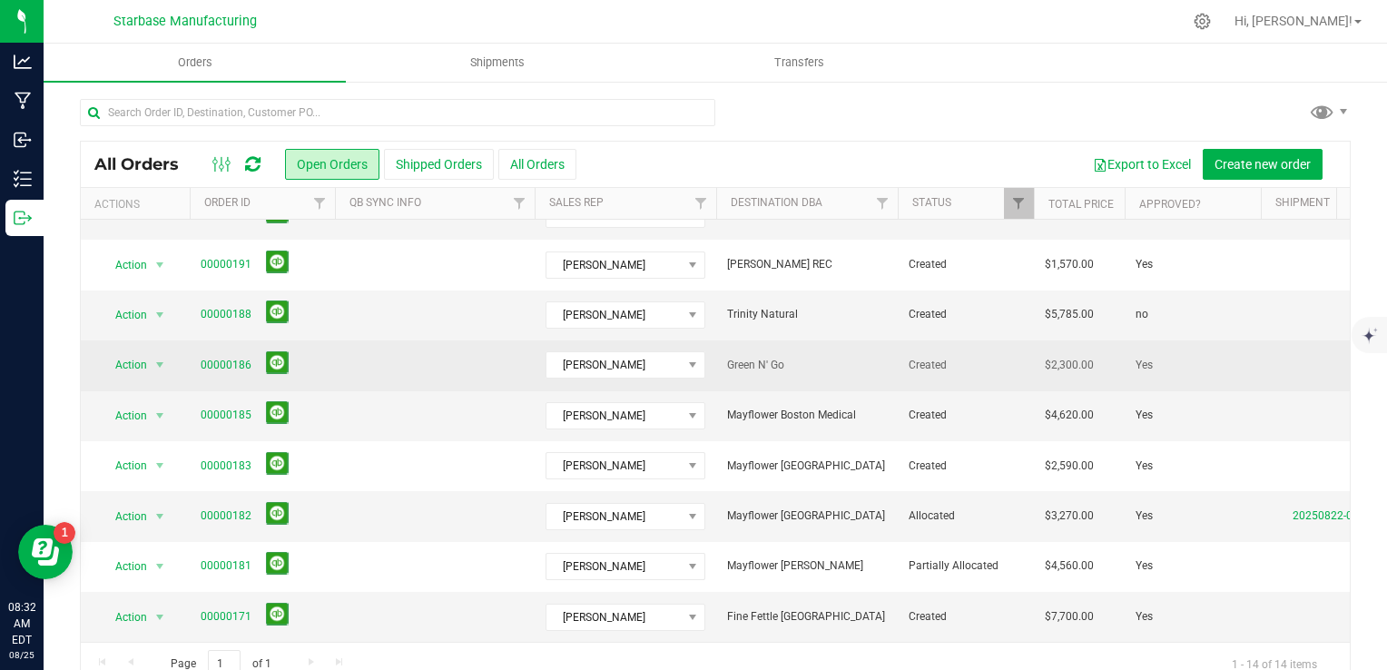
scroll to position [201, 0]
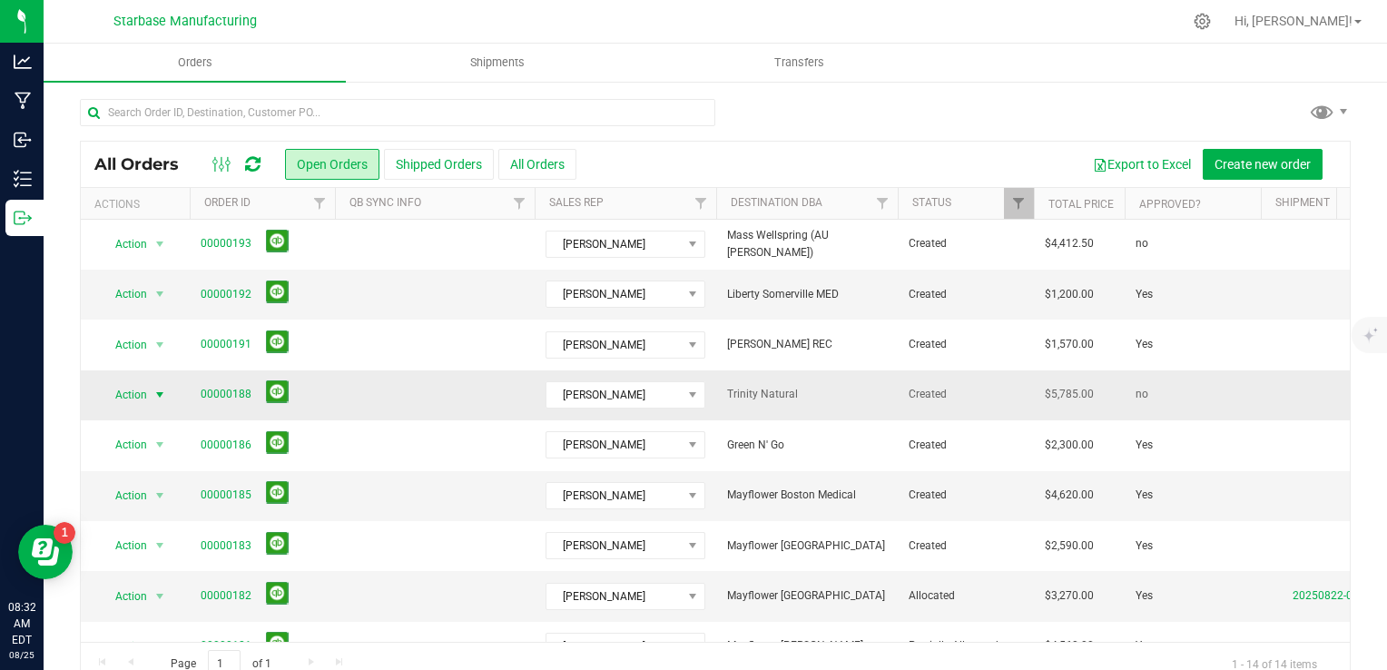
click at [145, 394] on span "Action" at bounding box center [123, 394] width 49 height 25
click at [65, 400] on div "All Orders Open Orders Shipped Orders All Orders Export to Excel Create new ord…" at bounding box center [715, 392] width 1343 height 624
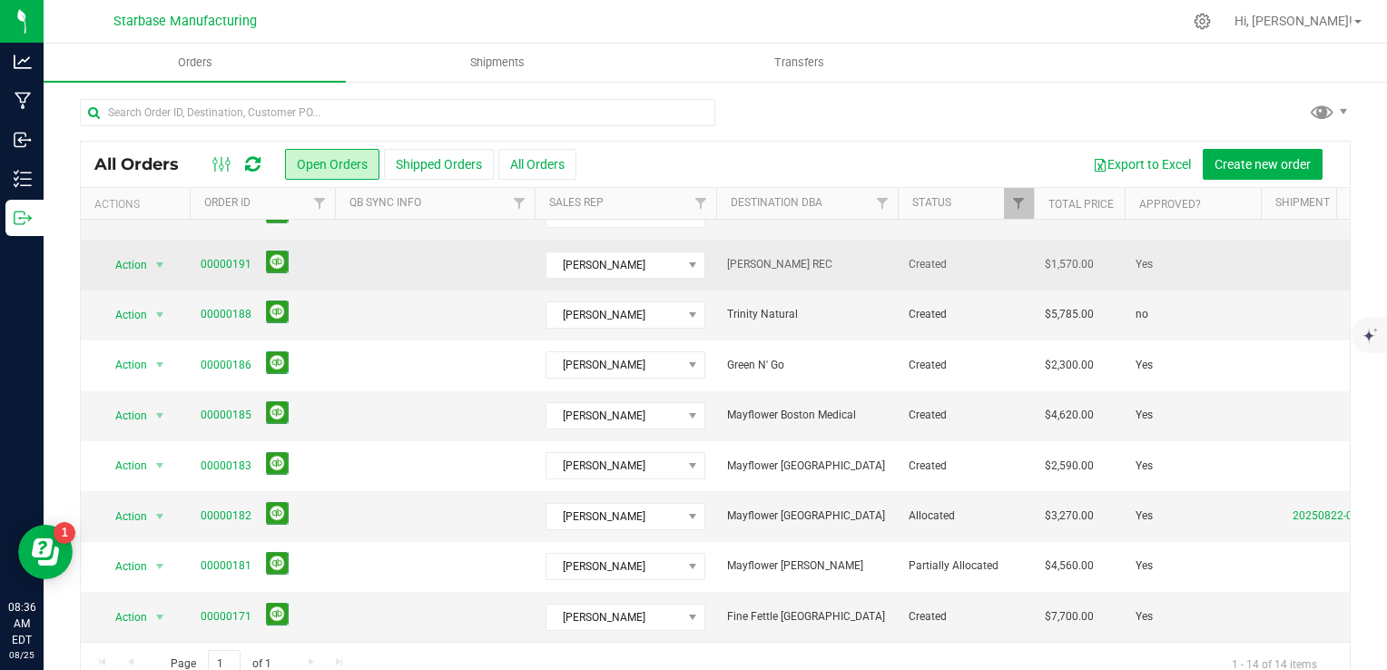
scroll to position [292, 0]
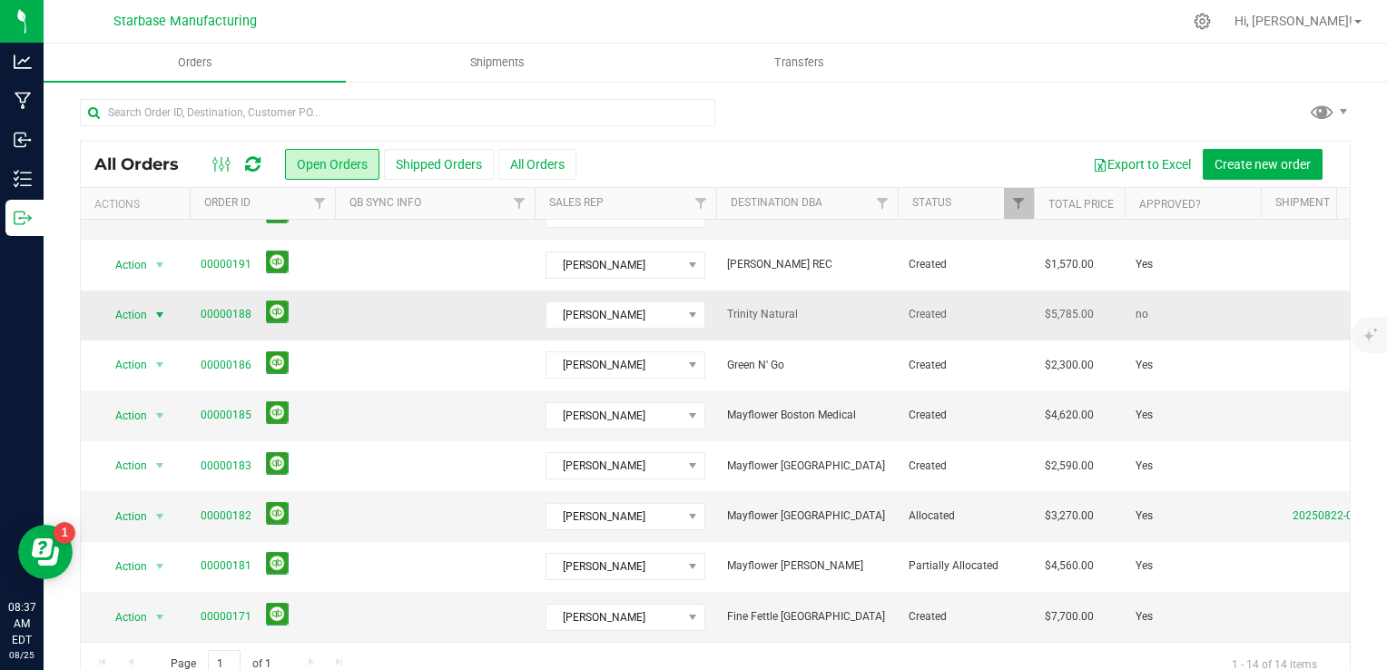
click at [151, 306] on span "select" at bounding box center [160, 314] width 23 height 25
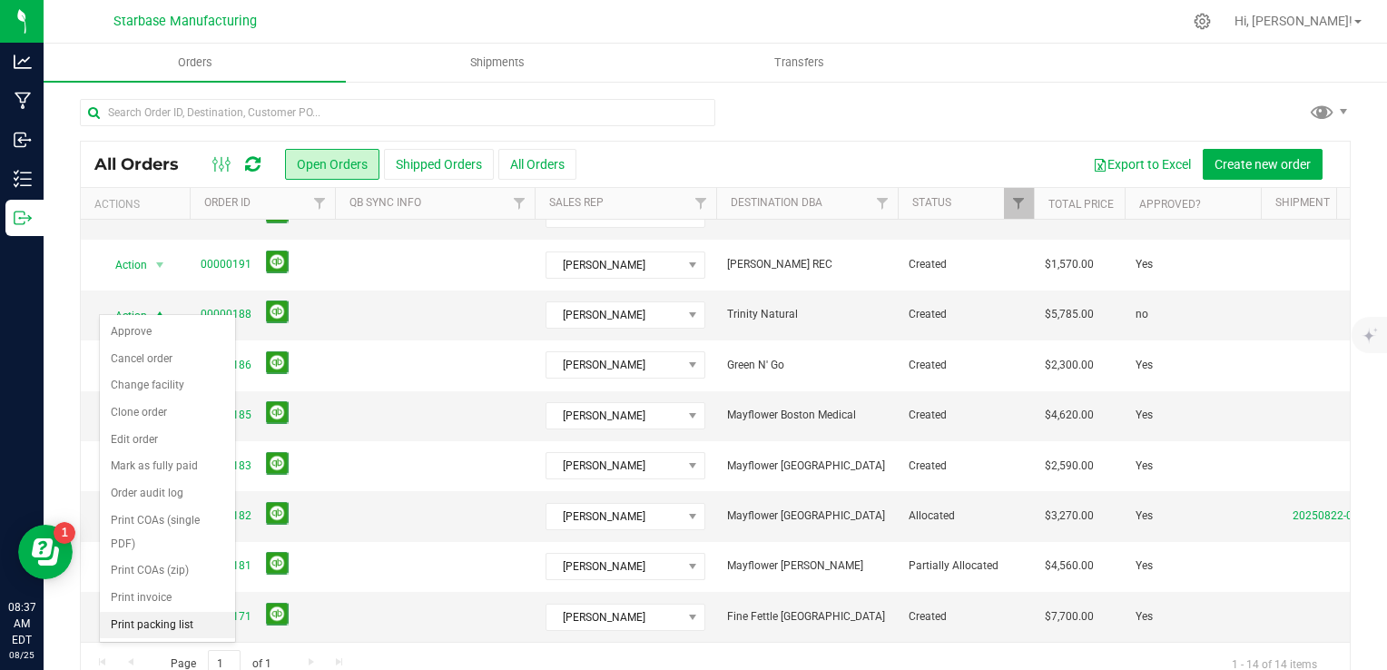
click at [173, 617] on li "Print packing list" at bounding box center [167, 625] width 135 height 27
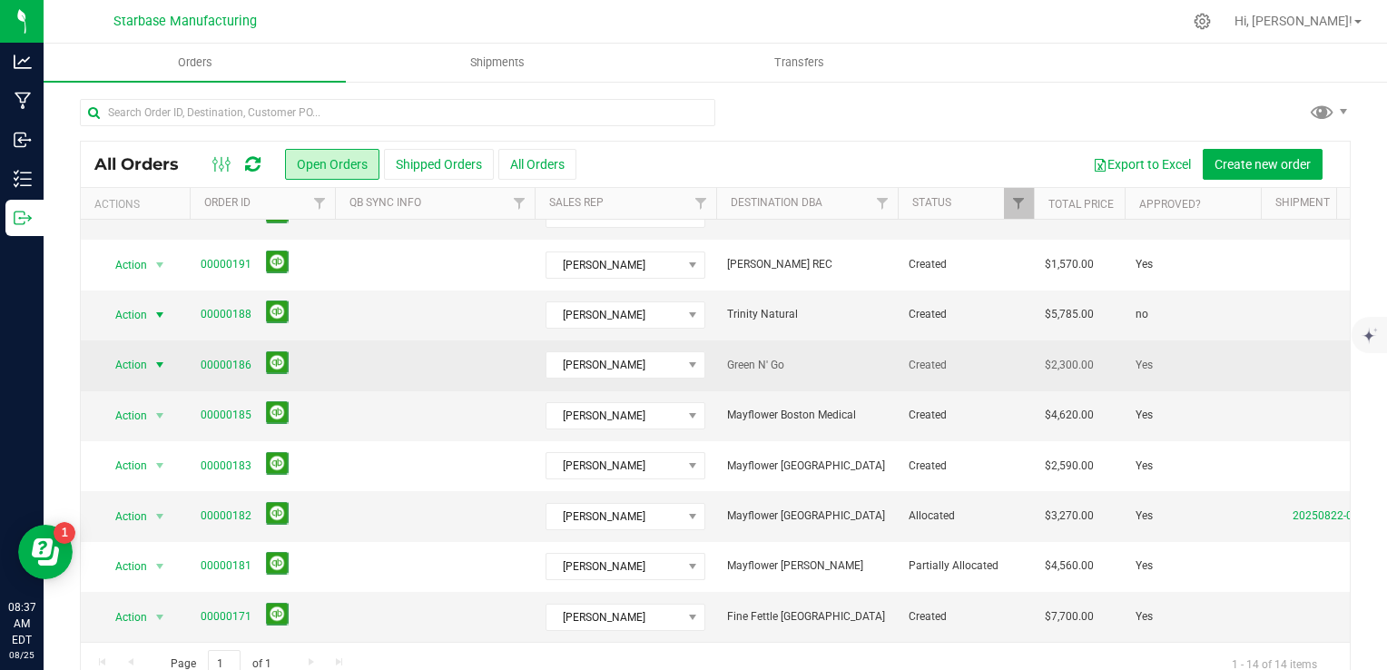
click at [158, 358] on span "select" at bounding box center [159, 365] width 15 height 15
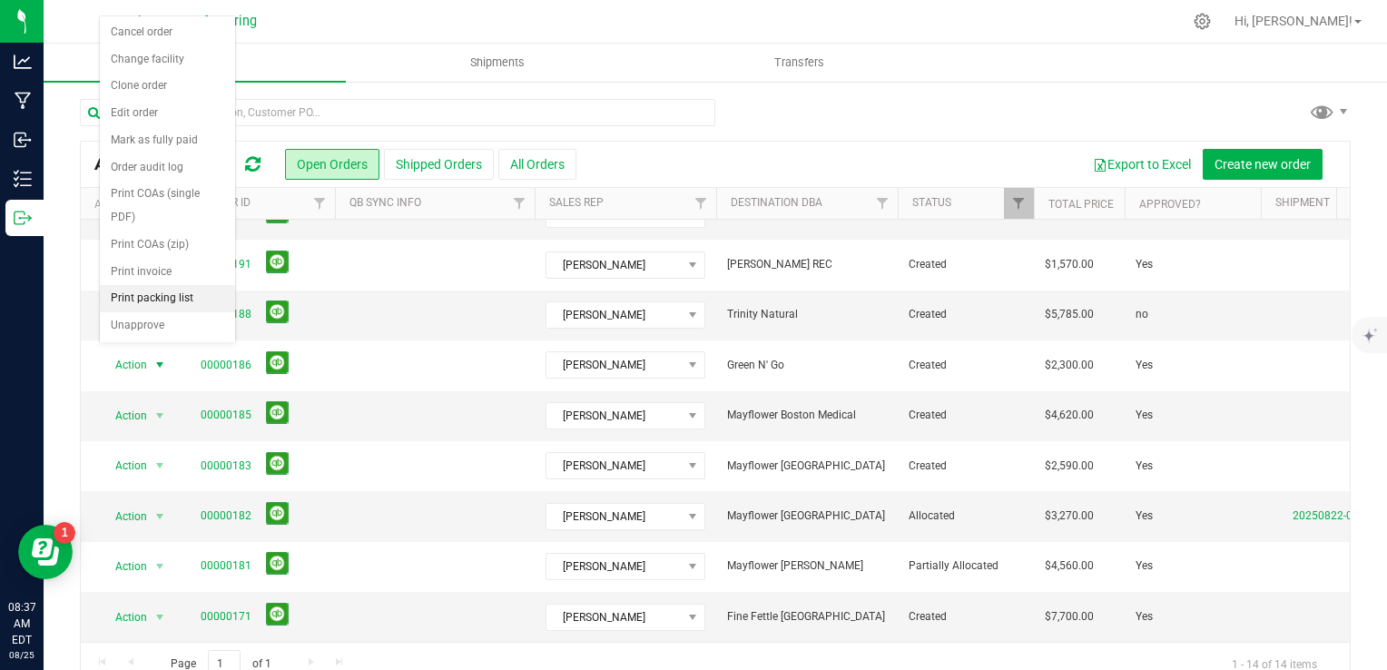
click at [165, 297] on li "Print packing list" at bounding box center [167, 298] width 135 height 27
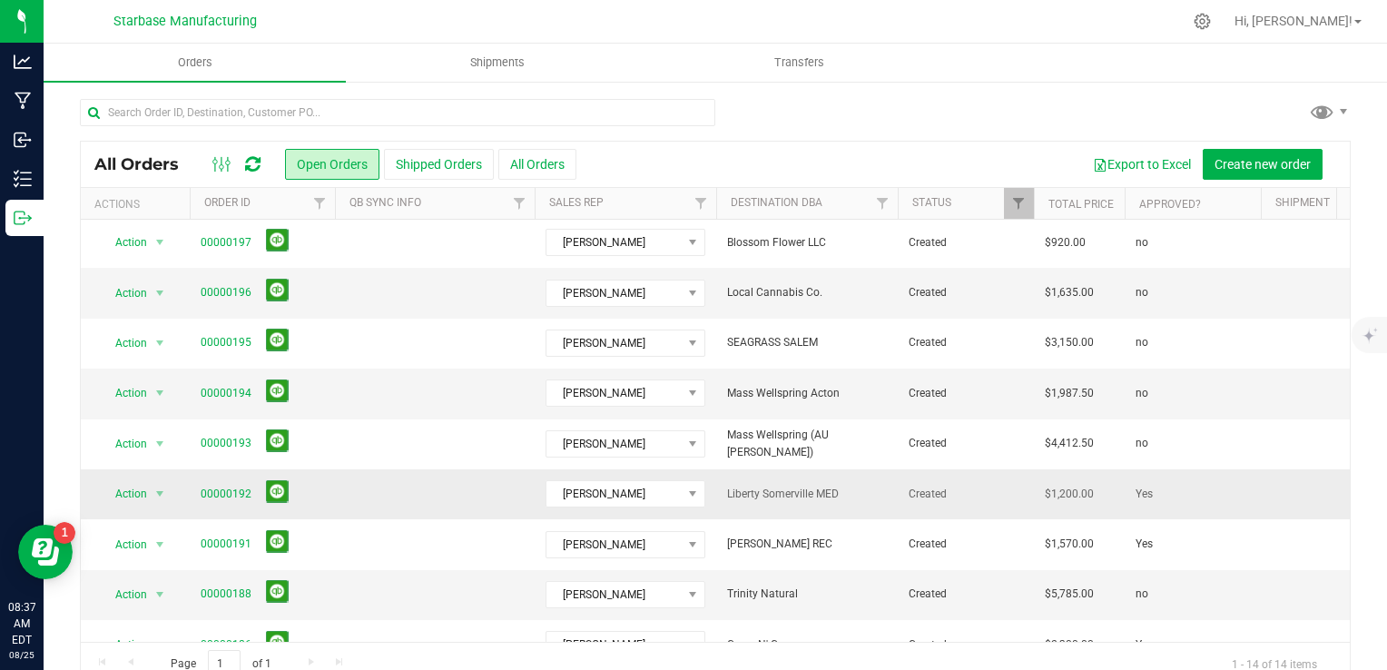
scroll to position [0, 0]
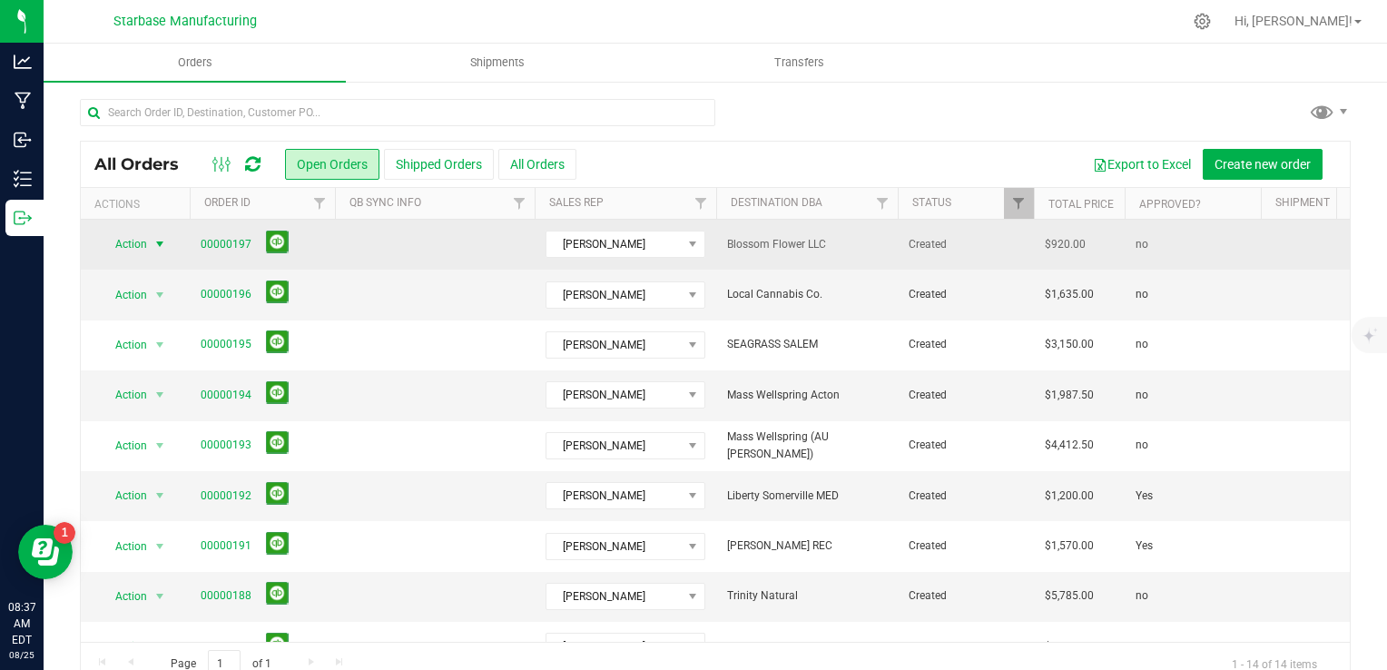
click at [149, 236] on span "select" at bounding box center [160, 243] width 23 height 25
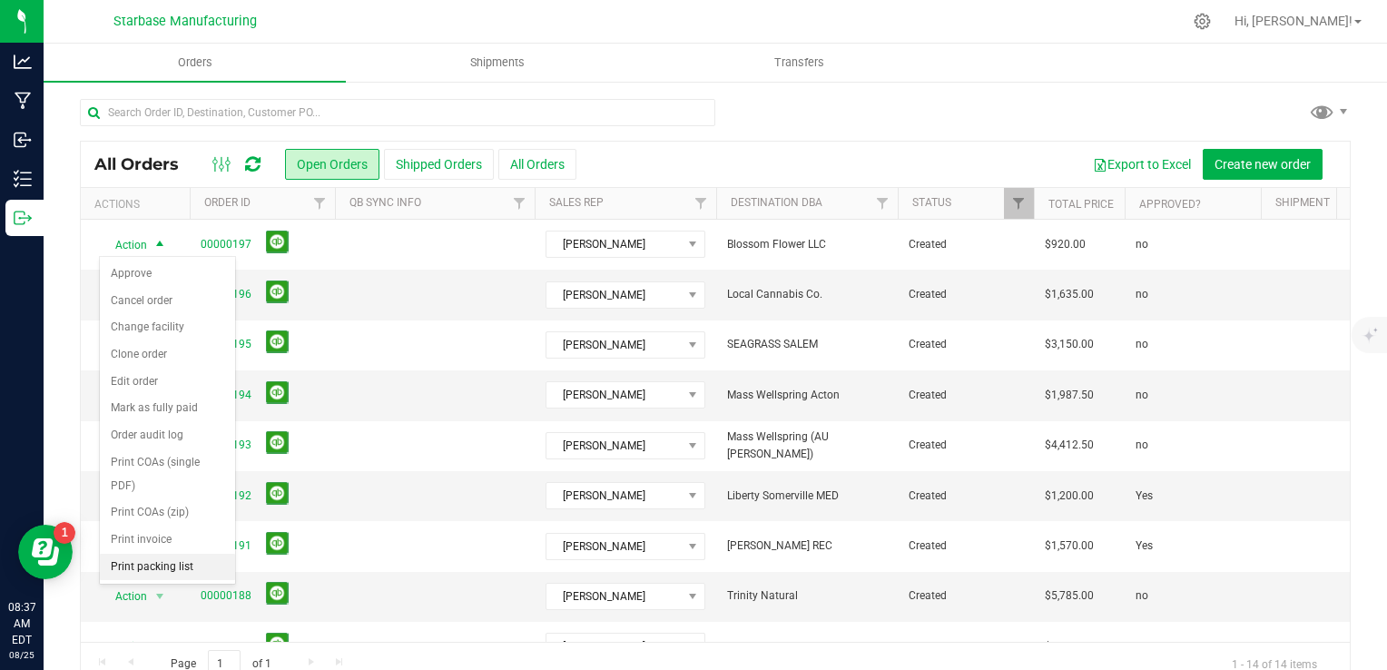
click at [167, 564] on li "Print packing list" at bounding box center [167, 567] width 135 height 27
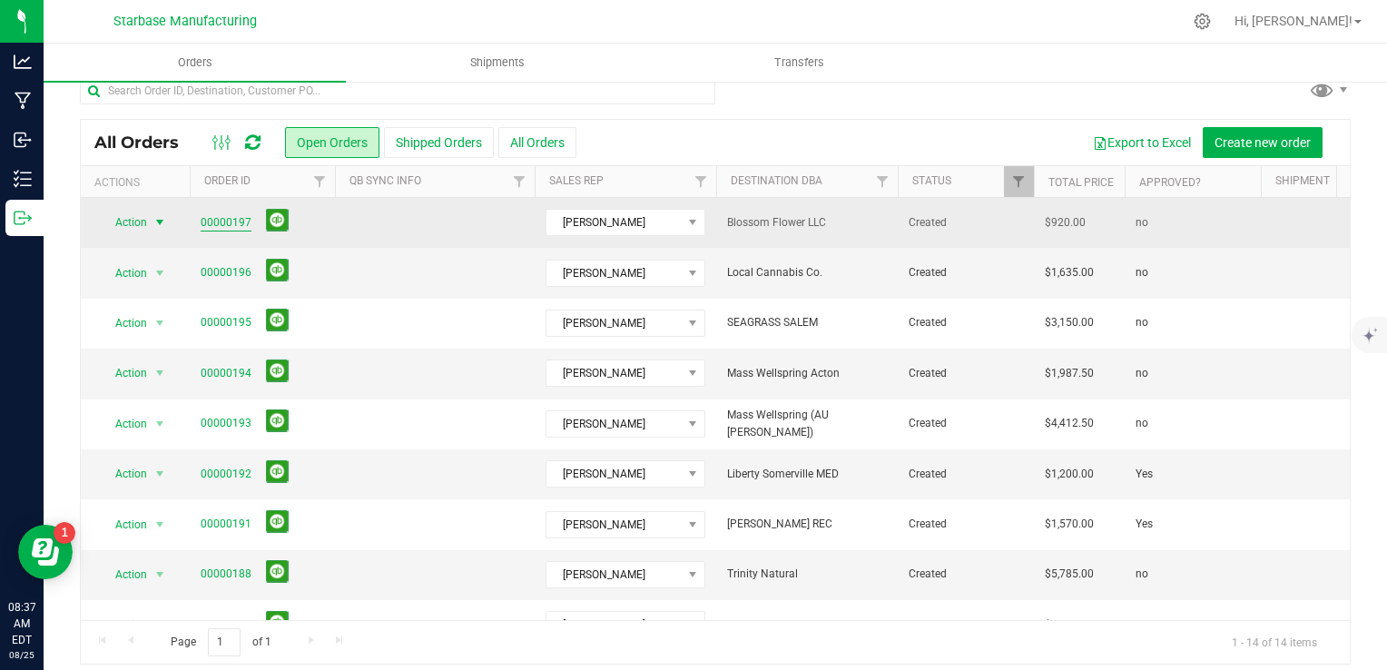
scroll to position [33, 0]
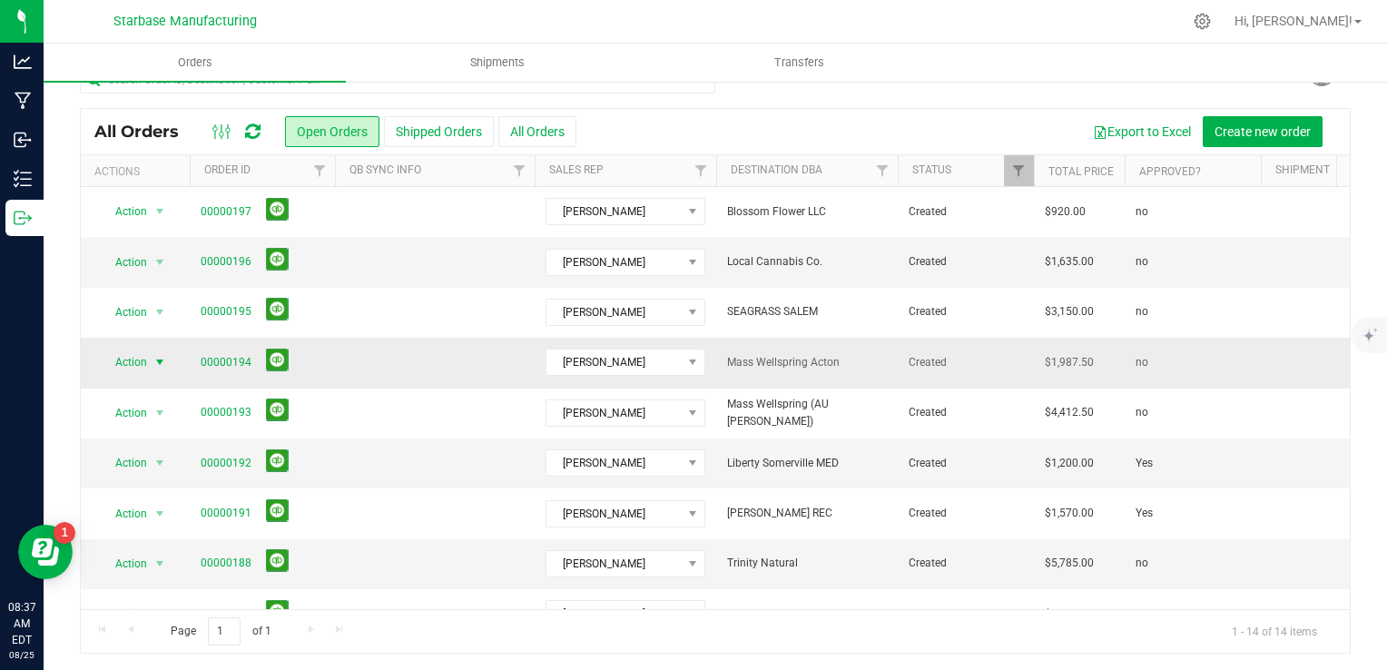
click at [132, 358] on span "Action" at bounding box center [123, 361] width 49 height 25
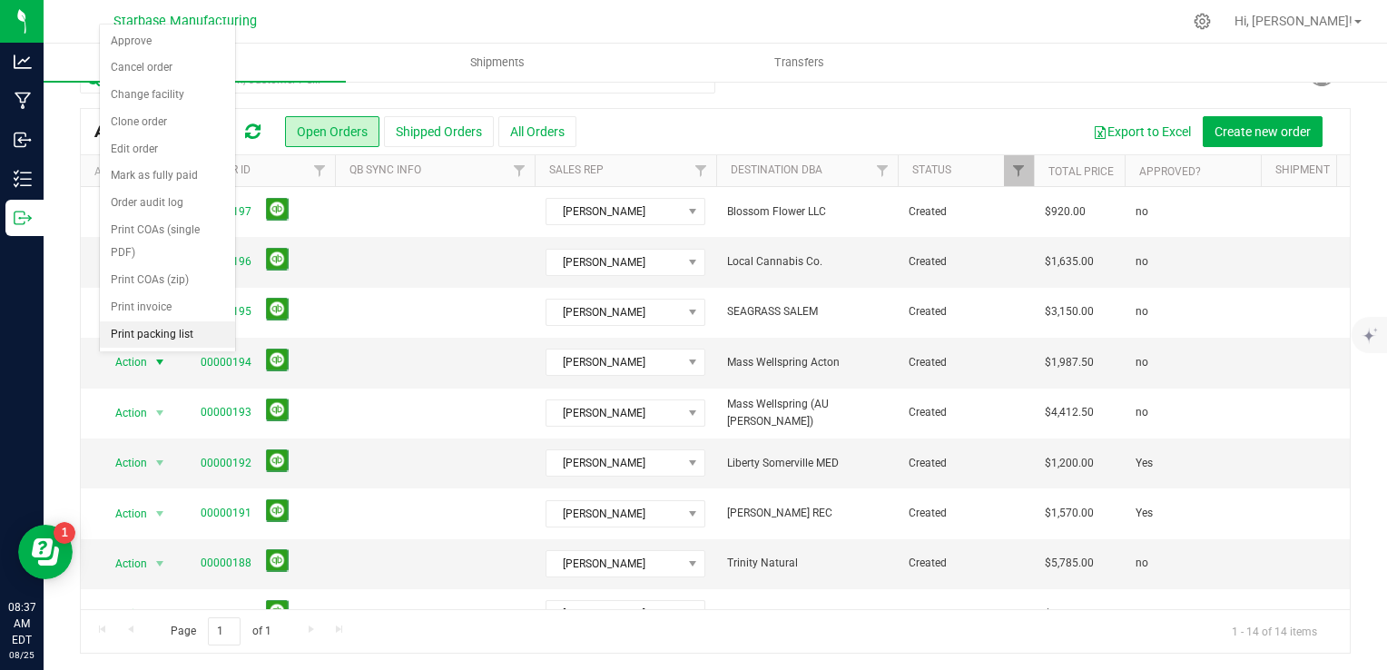
click at [175, 323] on li "Print packing list" at bounding box center [167, 334] width 135 height 27
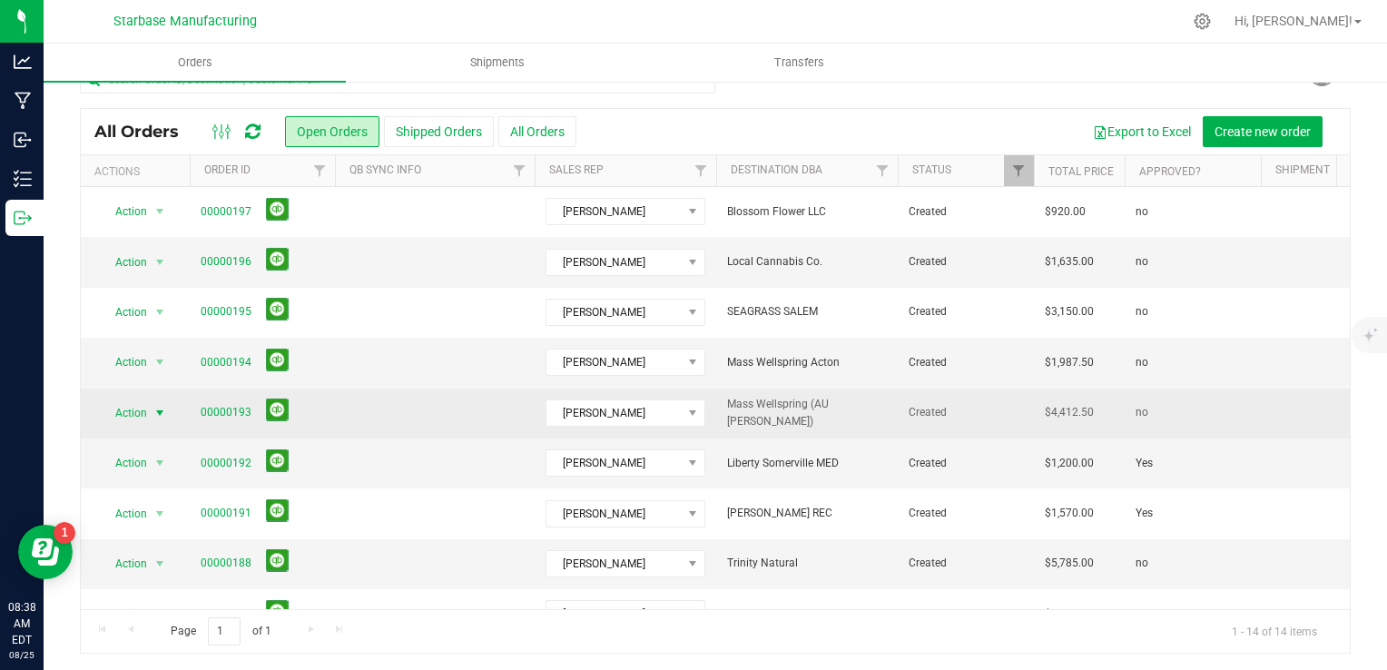
click at [145, 410] on span "Action" at bounding box center [123, 412] width 49 height 25
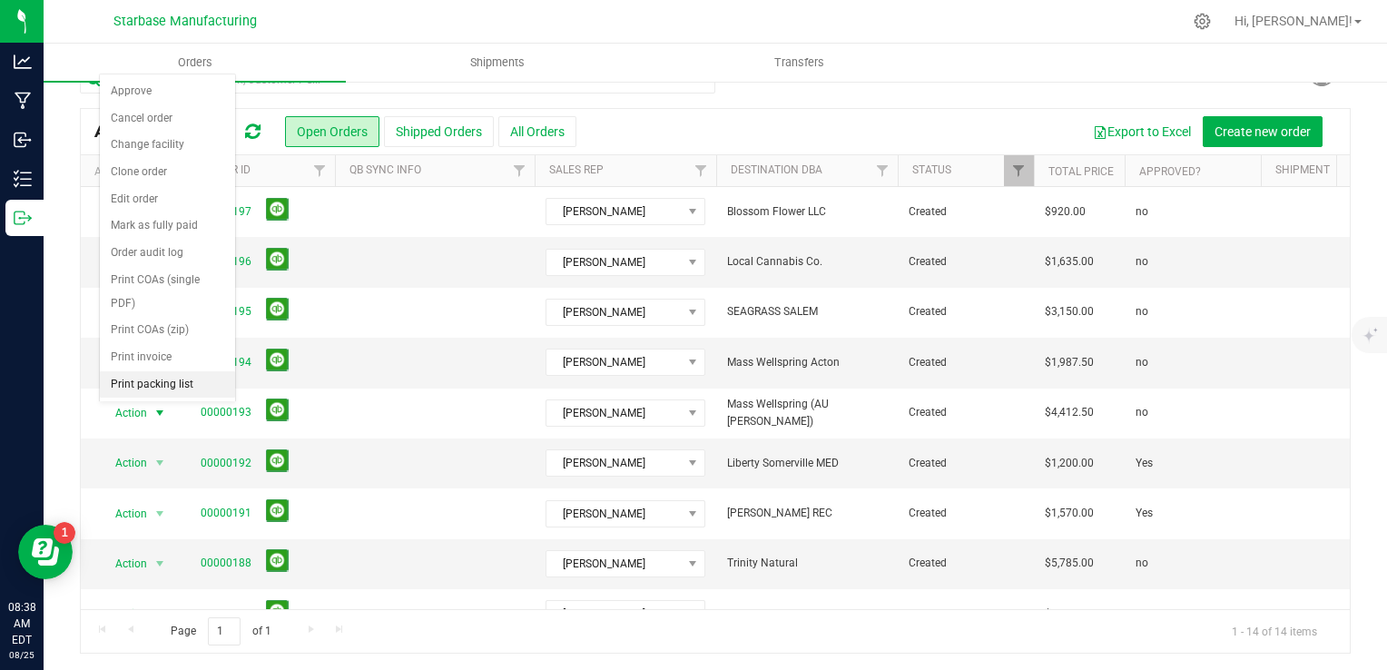
click at [180, 383] on li "Print packing list" at bounding box center [167, 384] width 135 height 27
